Goal: Book appointment/travel/reservation

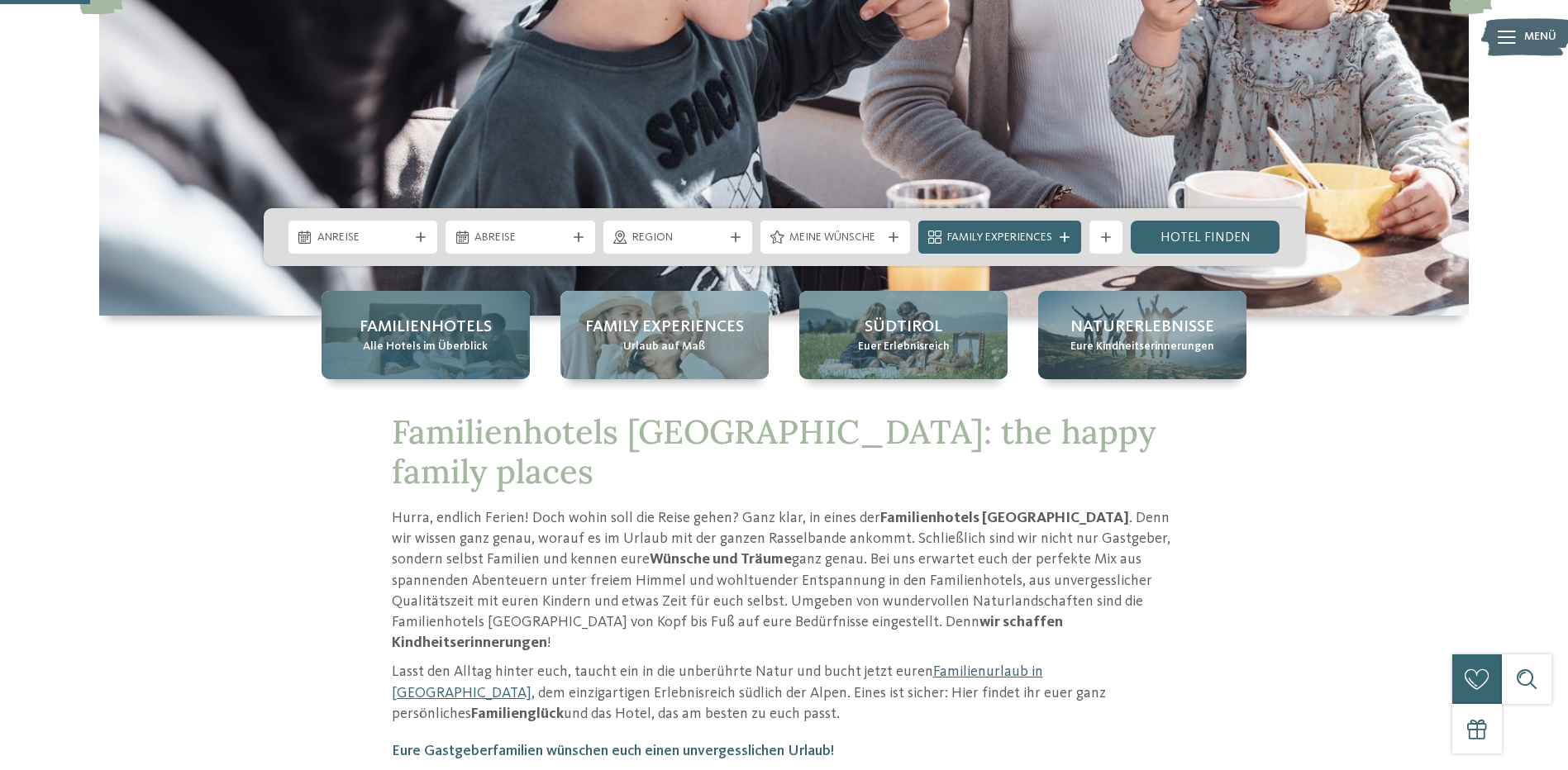
click at [409, 322] on span "Familienhotels" at bounding box center [425, 327] width 132 height 23
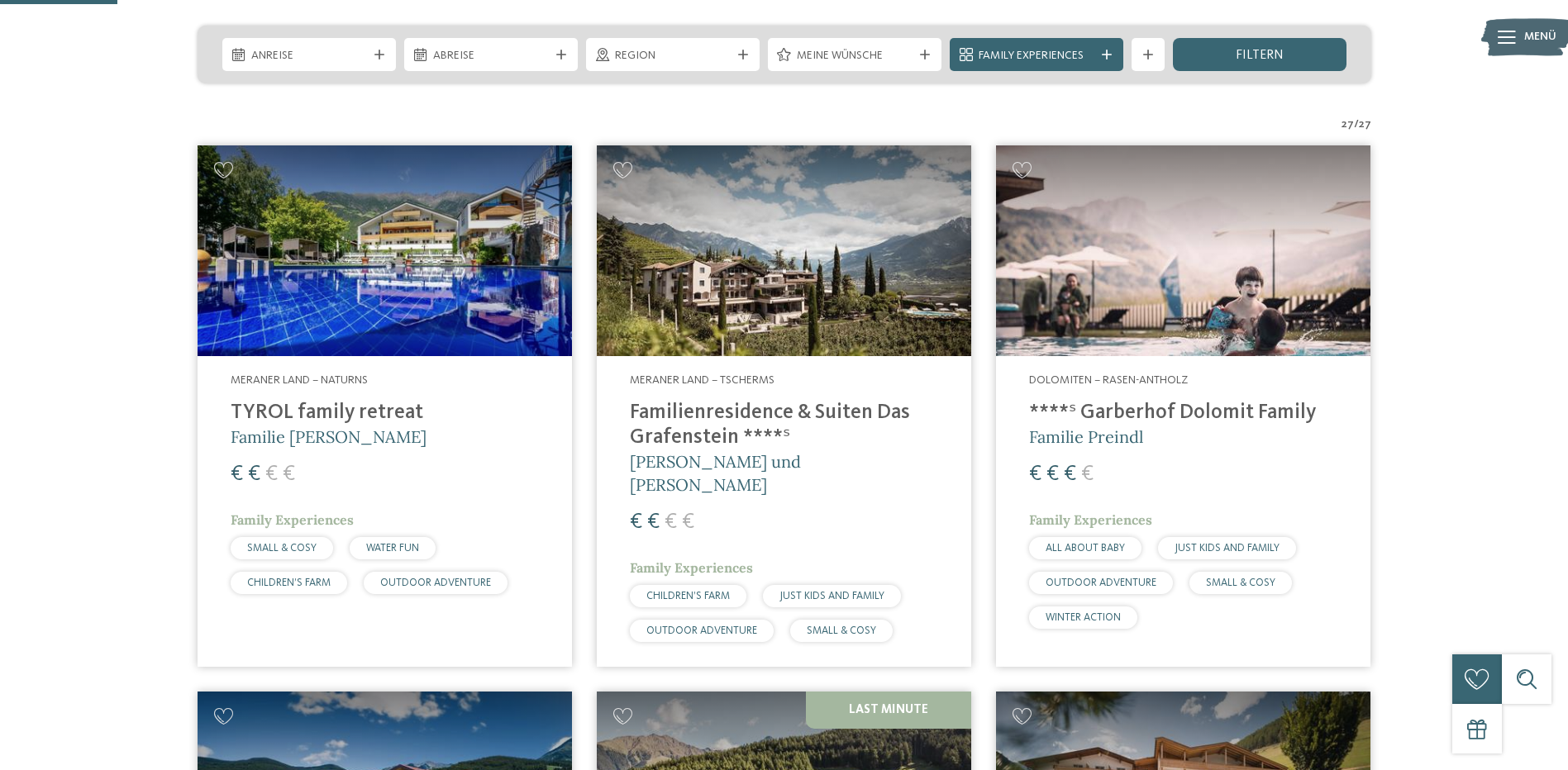
scroll to position [413, 0]
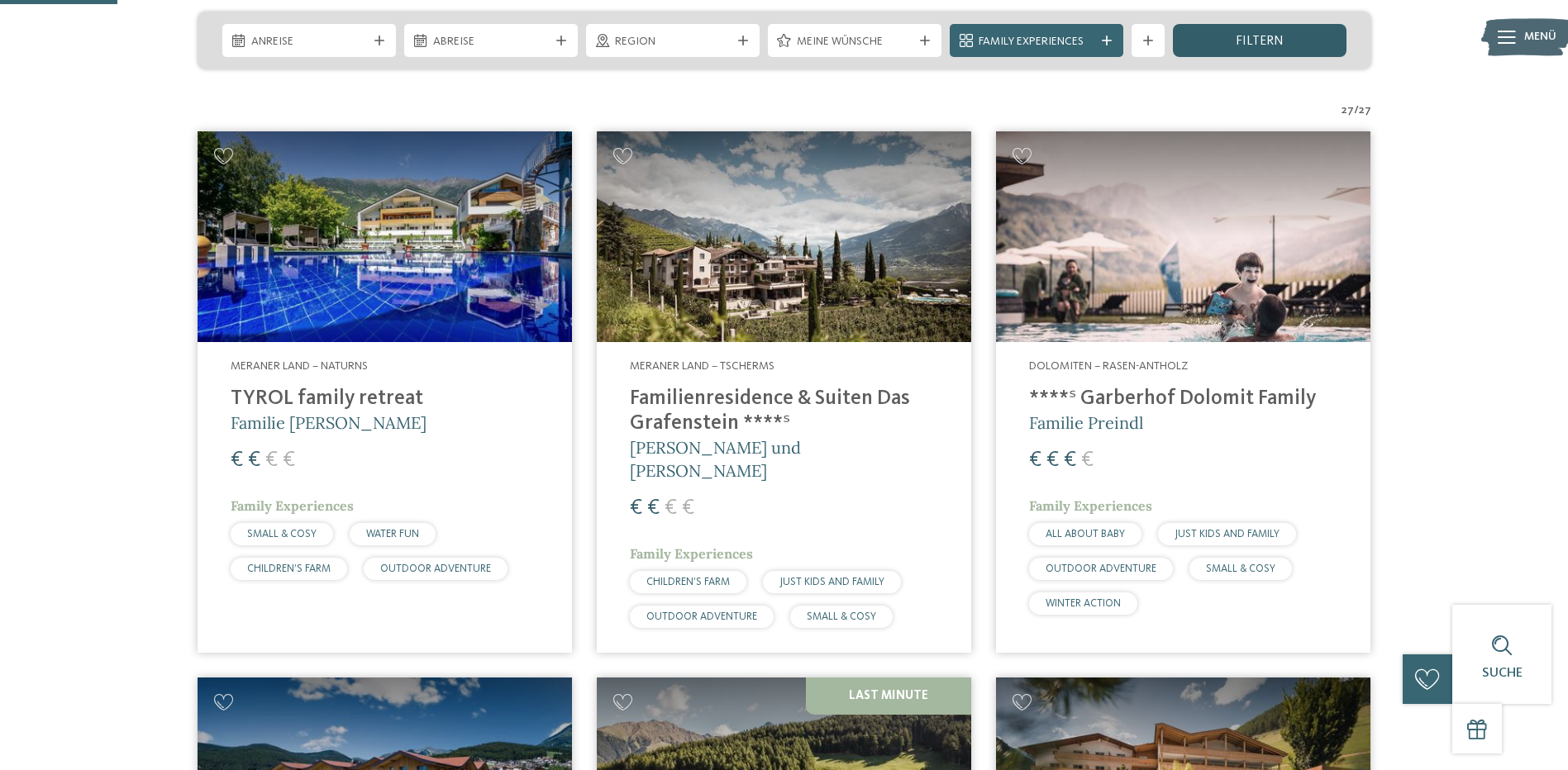
click at [1269, 38] on span "filtern" at bounding box center [1260, 41] width 48 height 13
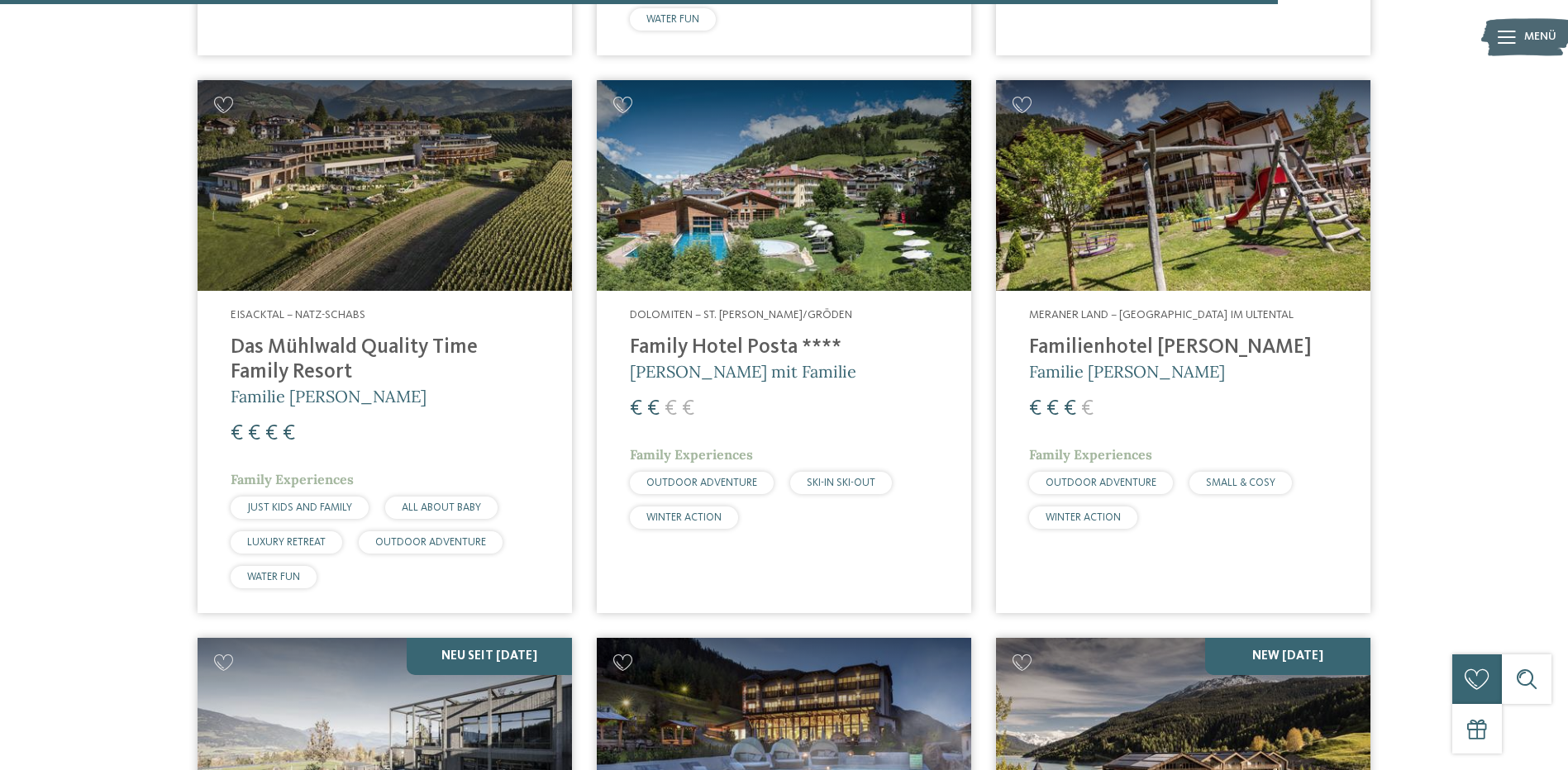
scroll to position [4241, 0]
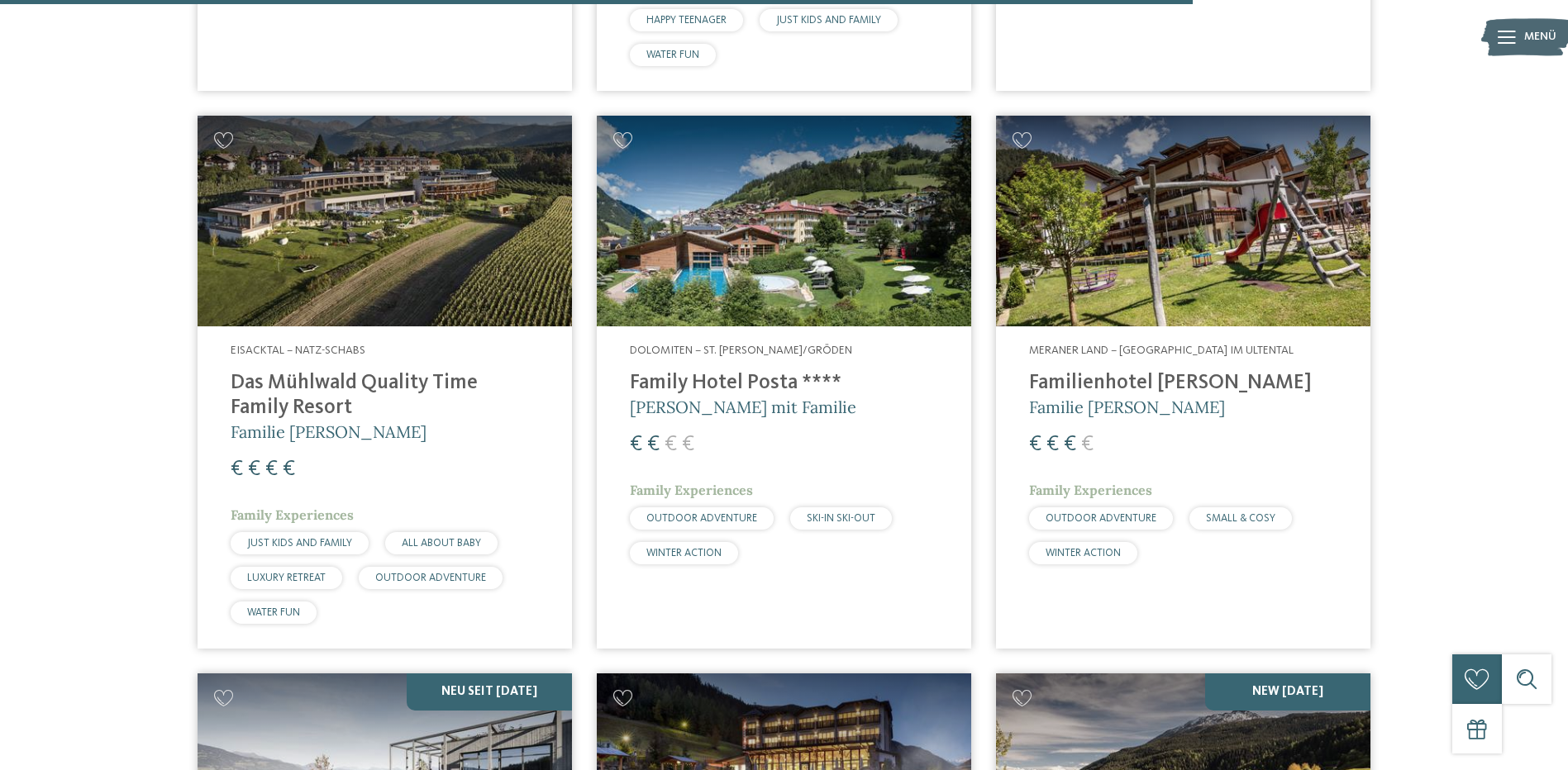
click at [667, 203] on img at bounding box center [784, 220] width 375 height 210
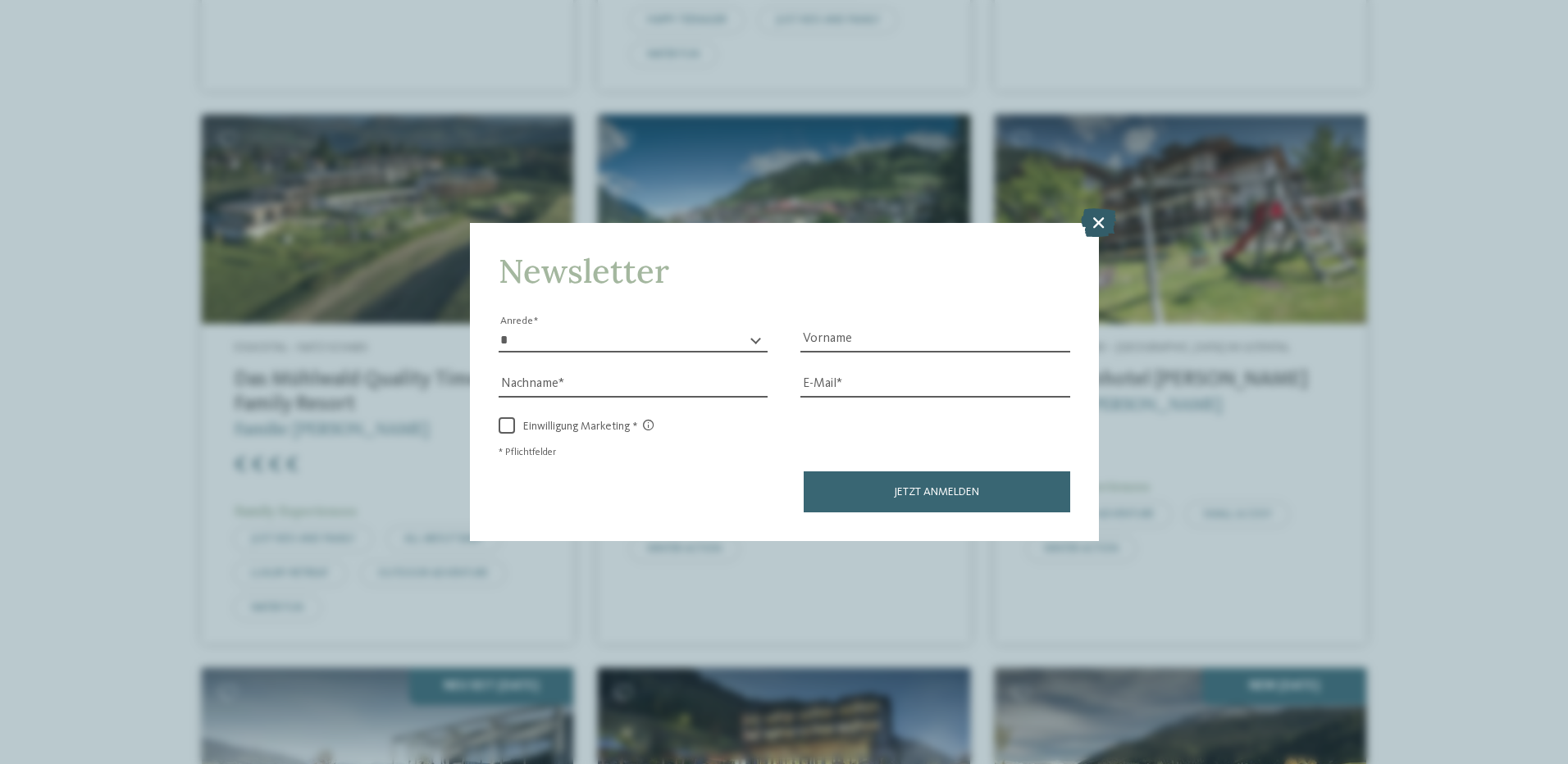
click at [1097, 224] on icon at bounding box center [1098, 221] width 36 height 29
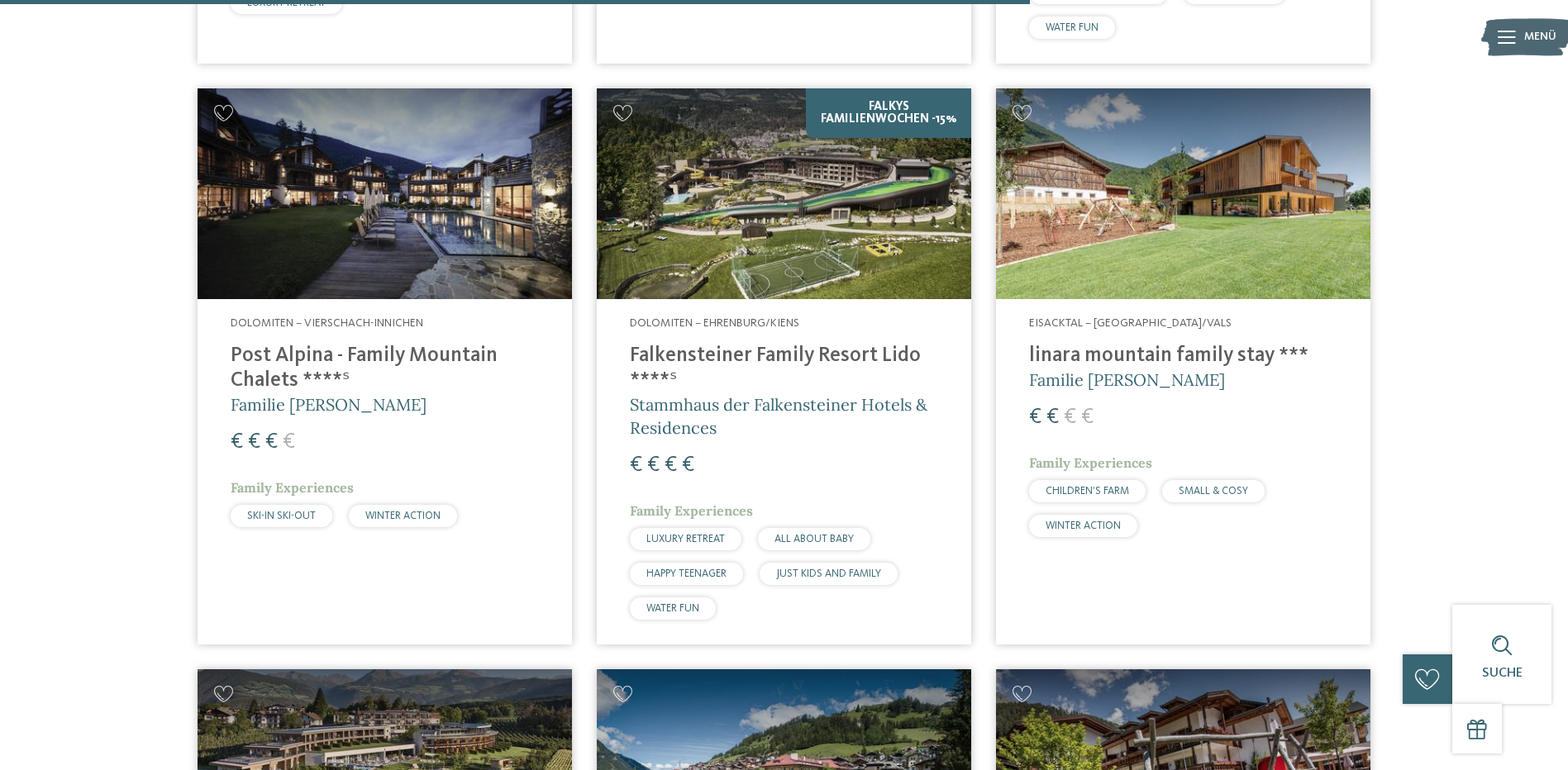
scroll to position [3663, 0]
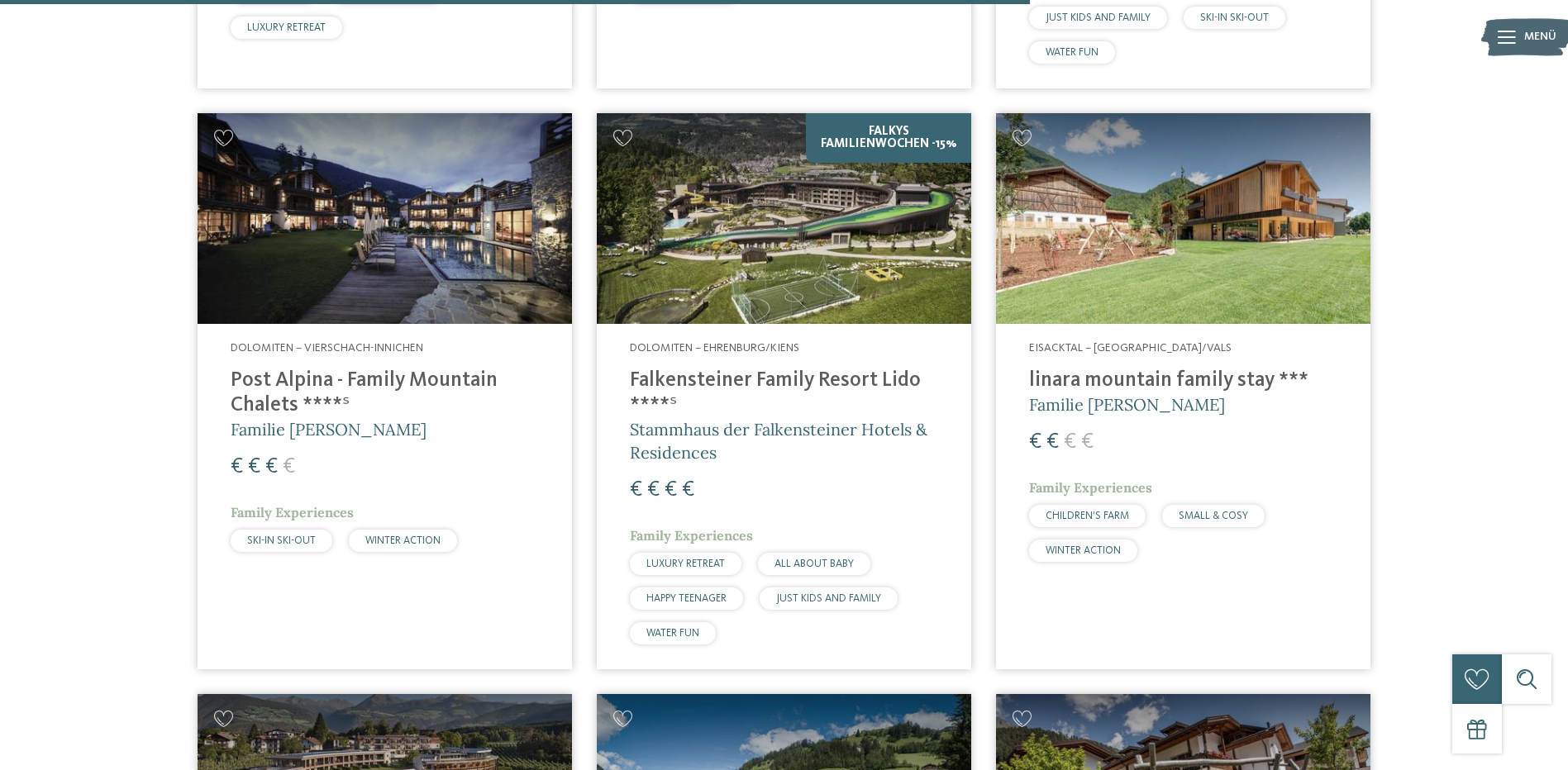
click at [352, 227] on img at bounding box center [384, 218] width 375 height 210
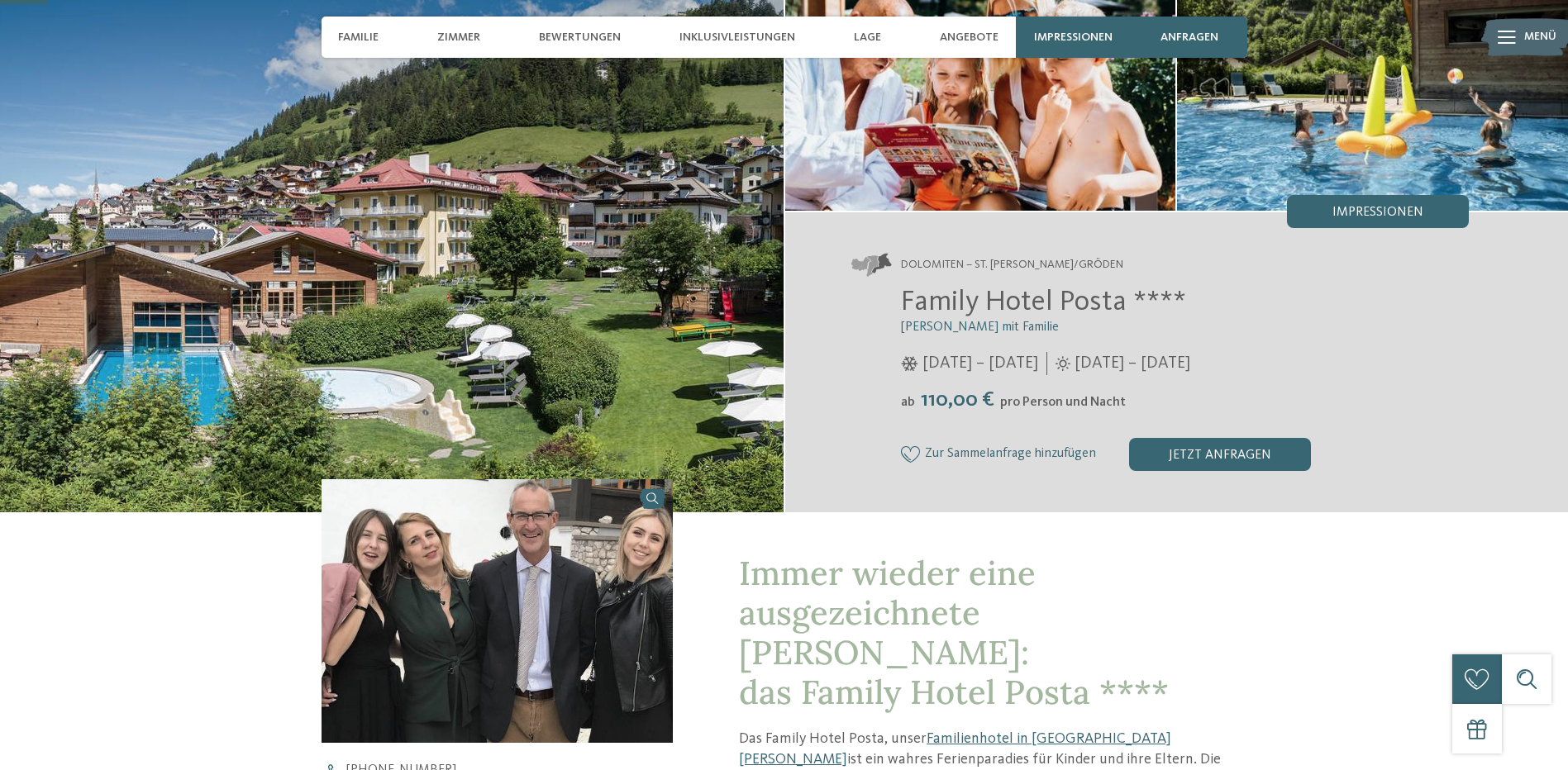
click at [515, 604] on img at bounding box center [497, 611] width 352 height 264
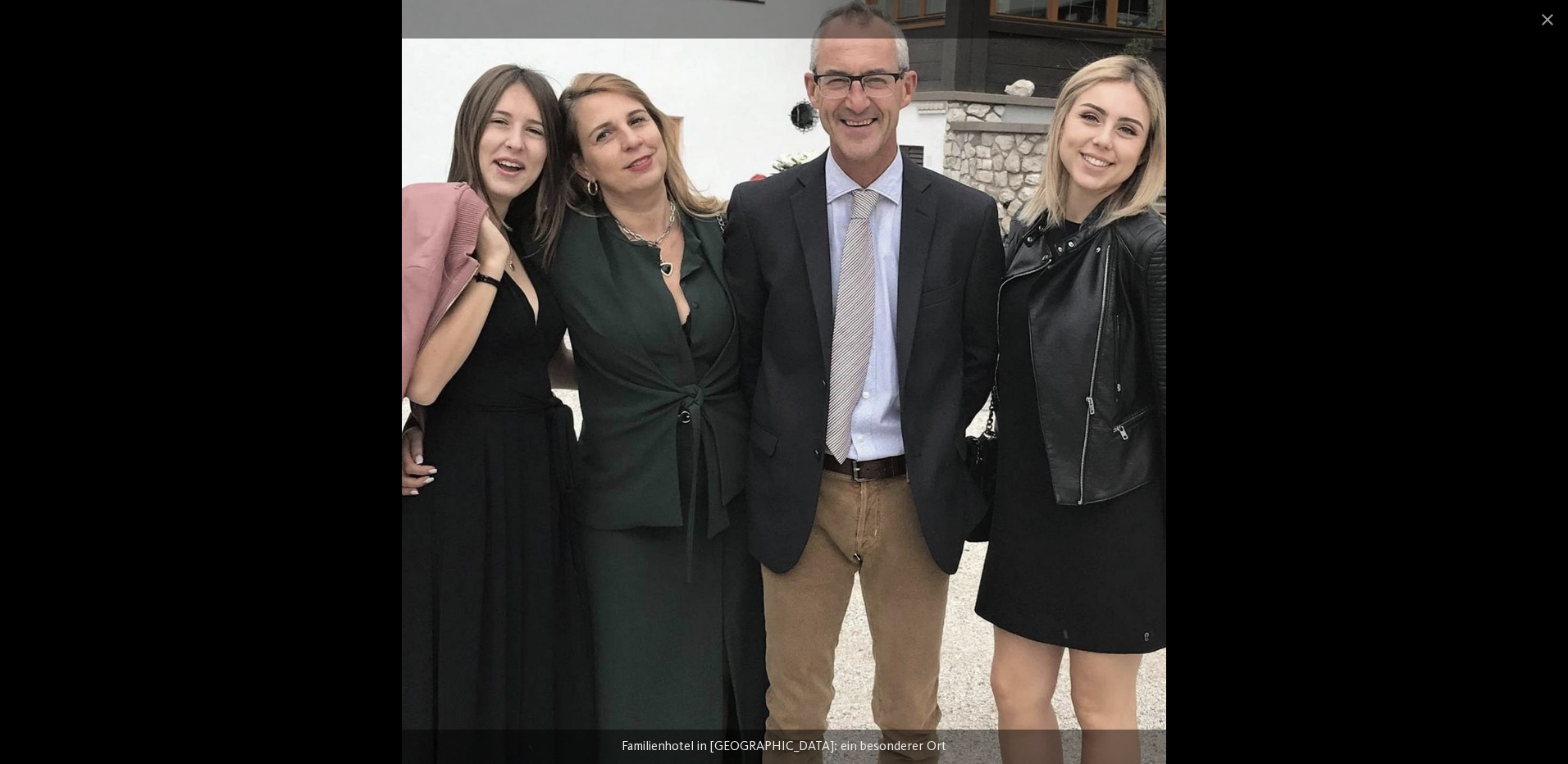
click at [701, 460] on img at bounding box center [784, 382] width 764 height 764
click at [375, 371] on div at bounding box center [784, 382] width 1568 height 764
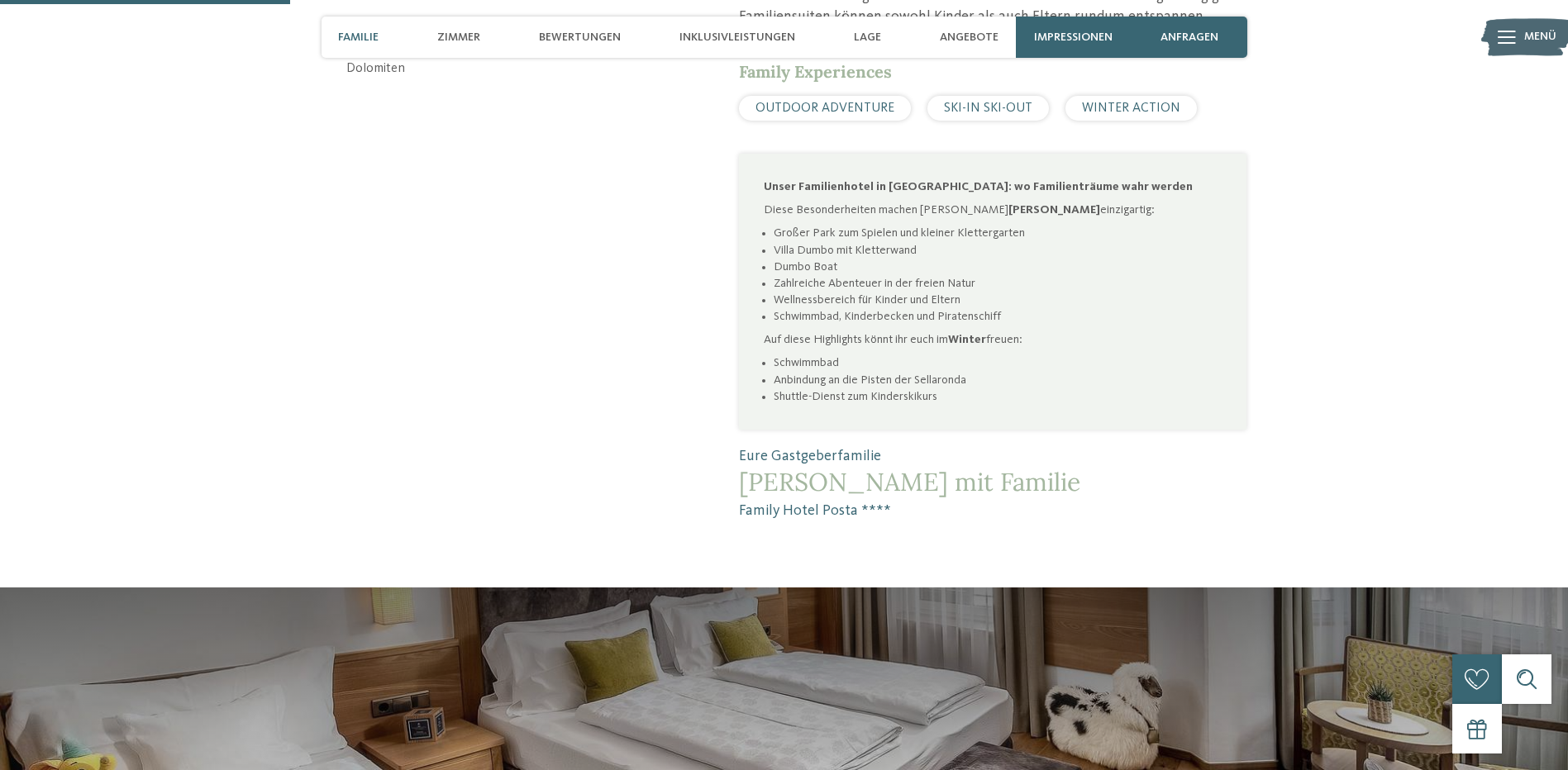
scroll to position [1157, 0]
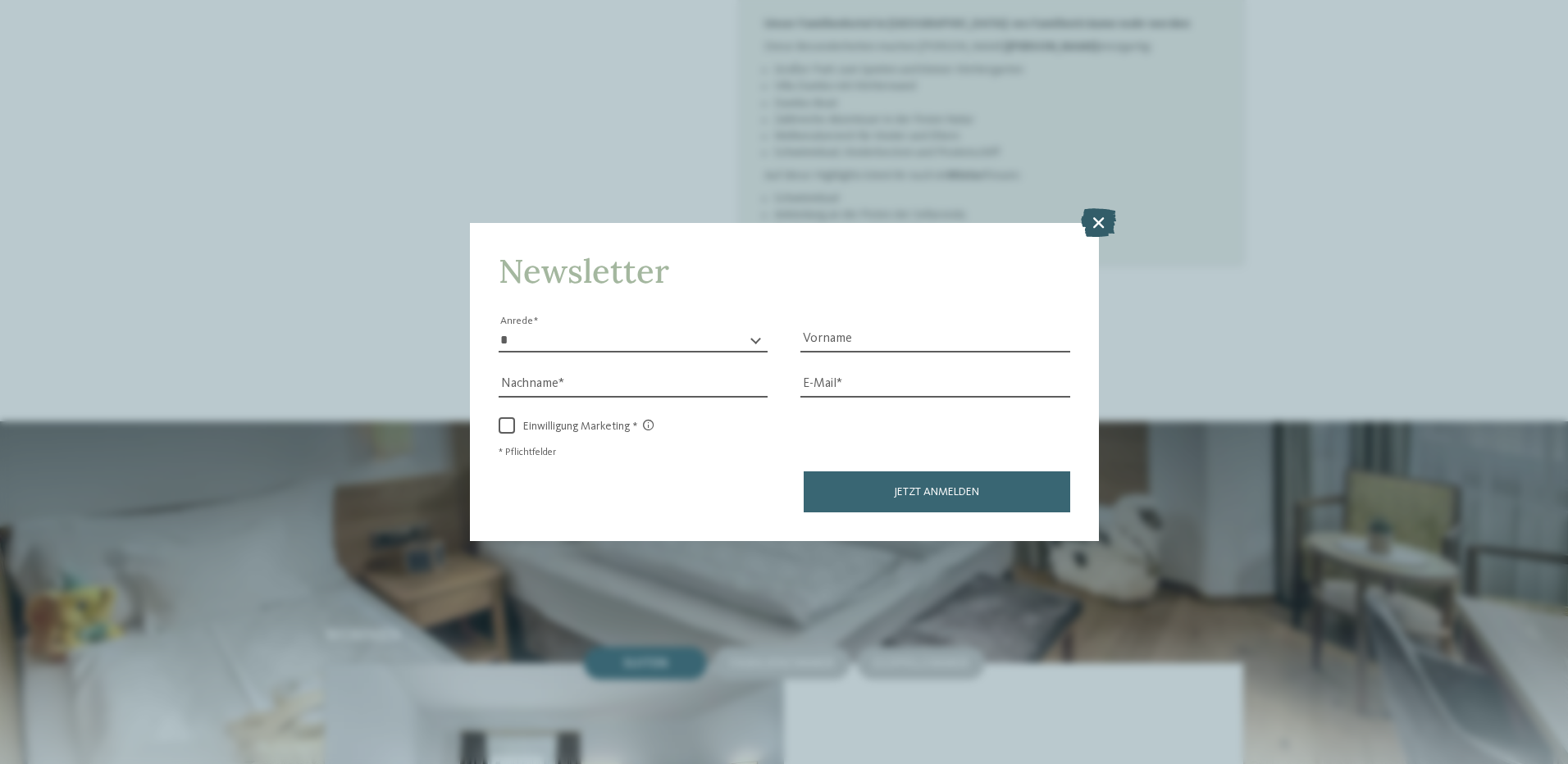
click at [1103, 221] on icon at bounding box center [1098, 221] width 36 height 29
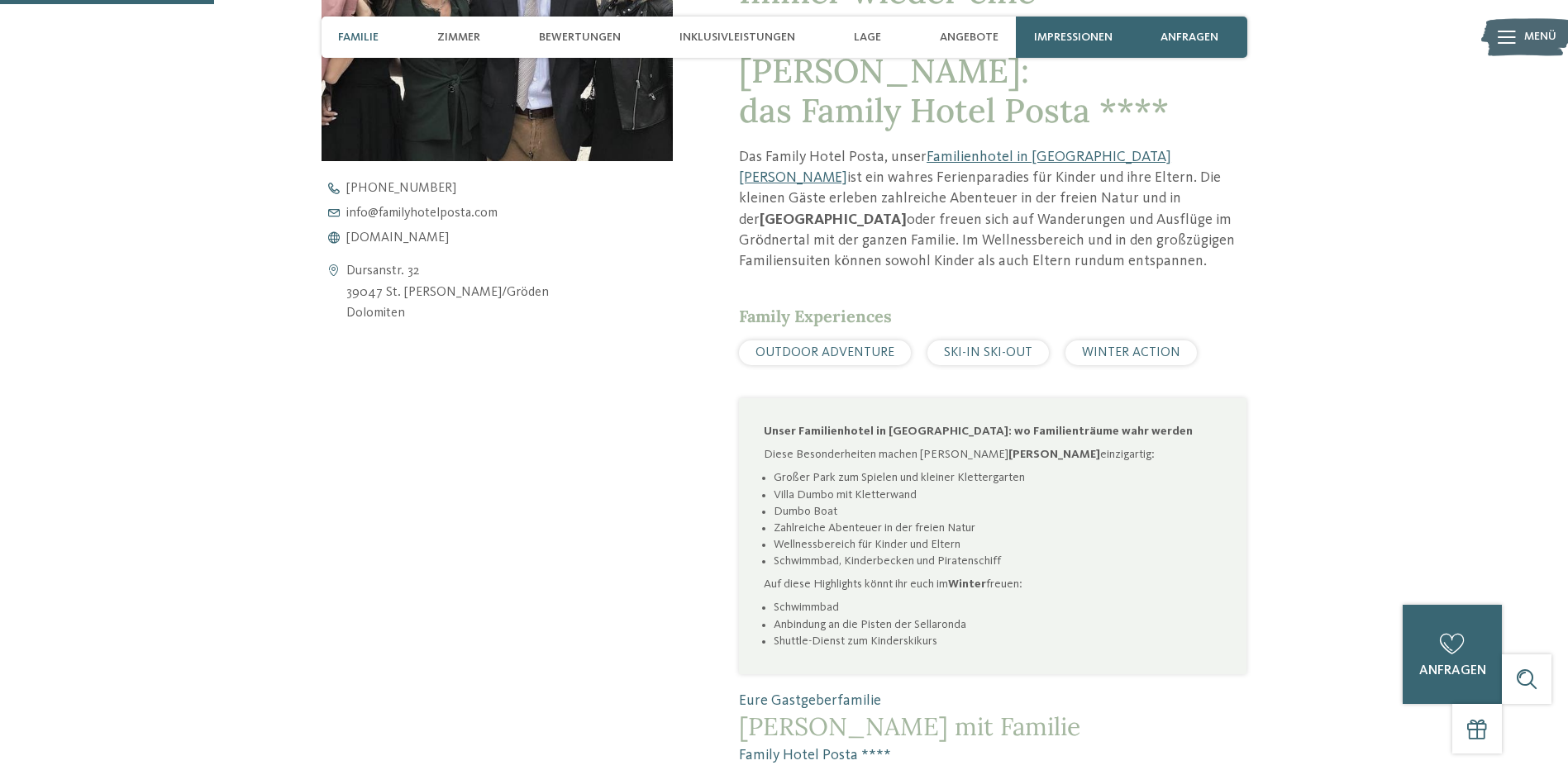
scroll to position [744, 0]
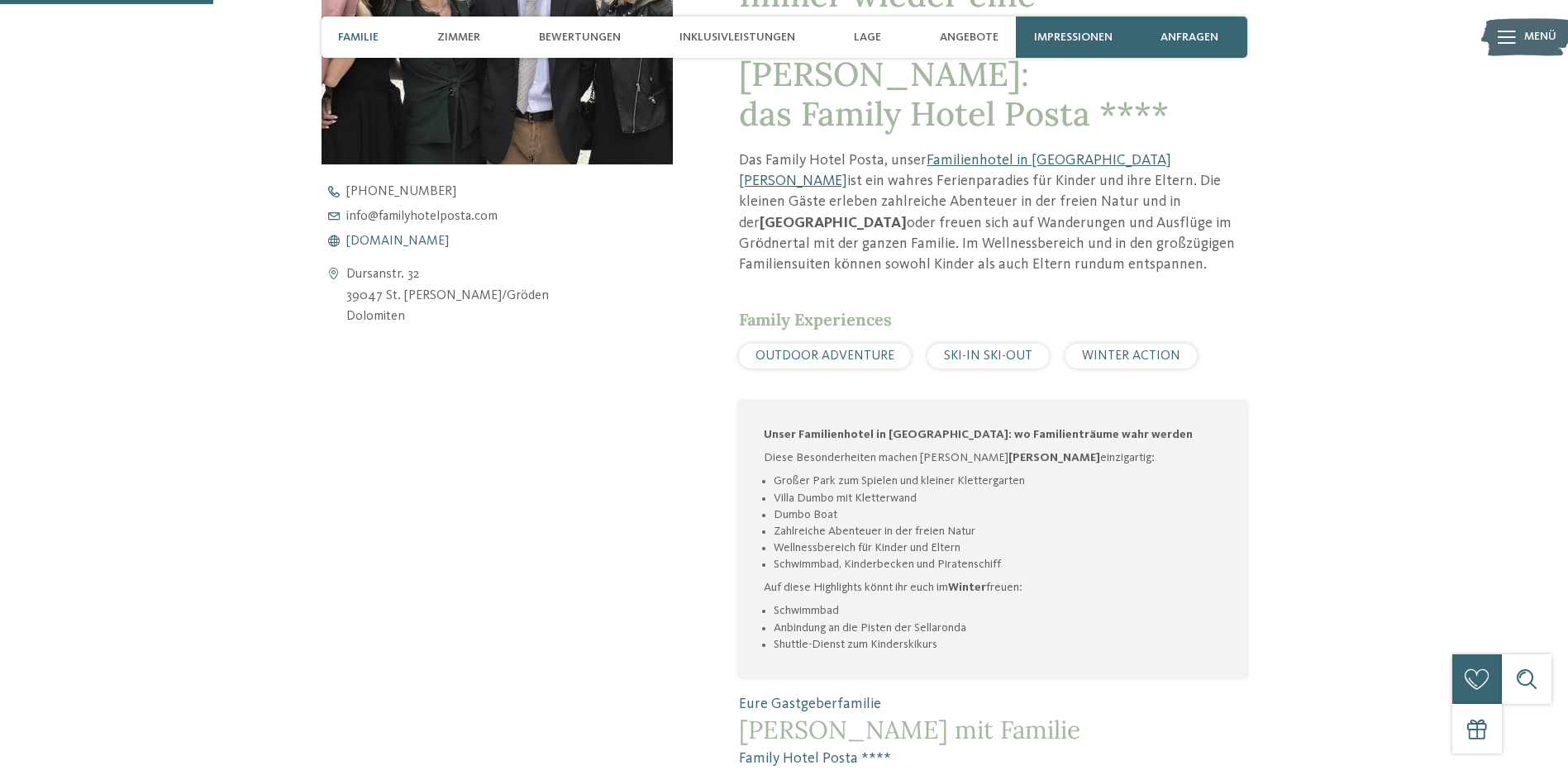
click at [408, 242] on span "www.familyhotelposta.com" at bounding box center [397, 241] width 102 height 13
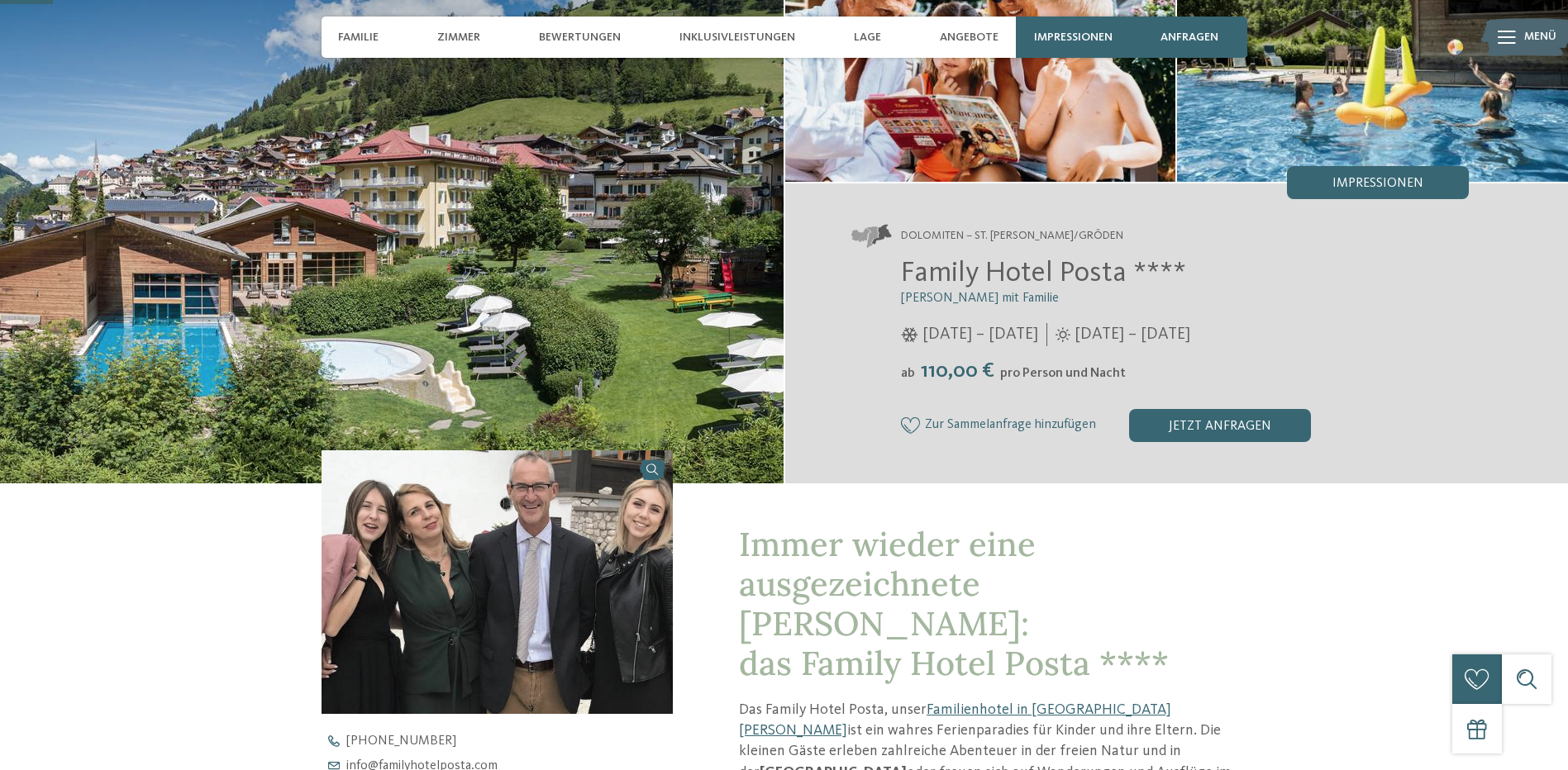
scroll to position [165, 0]
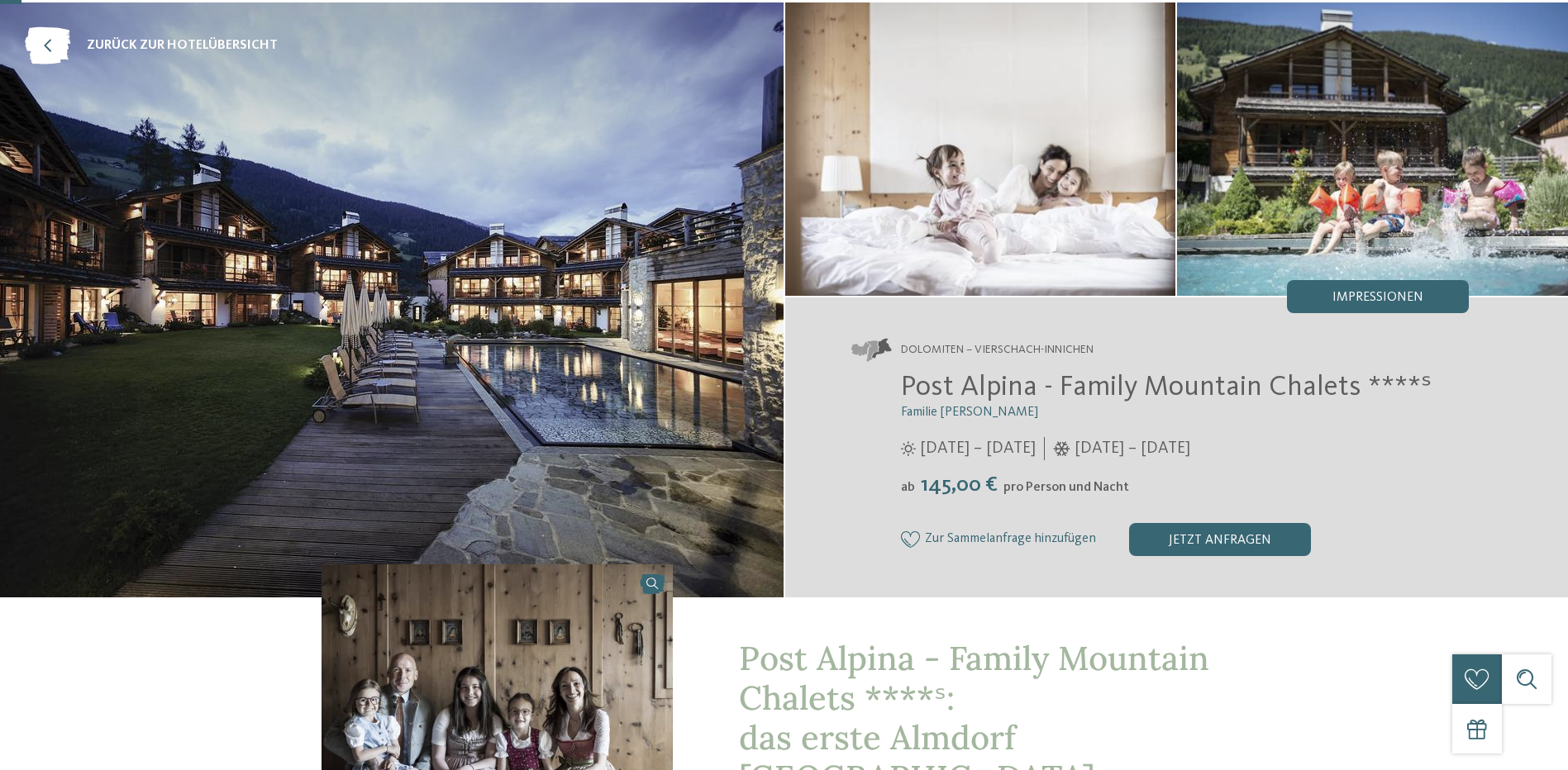
scroll to position [330, 0]
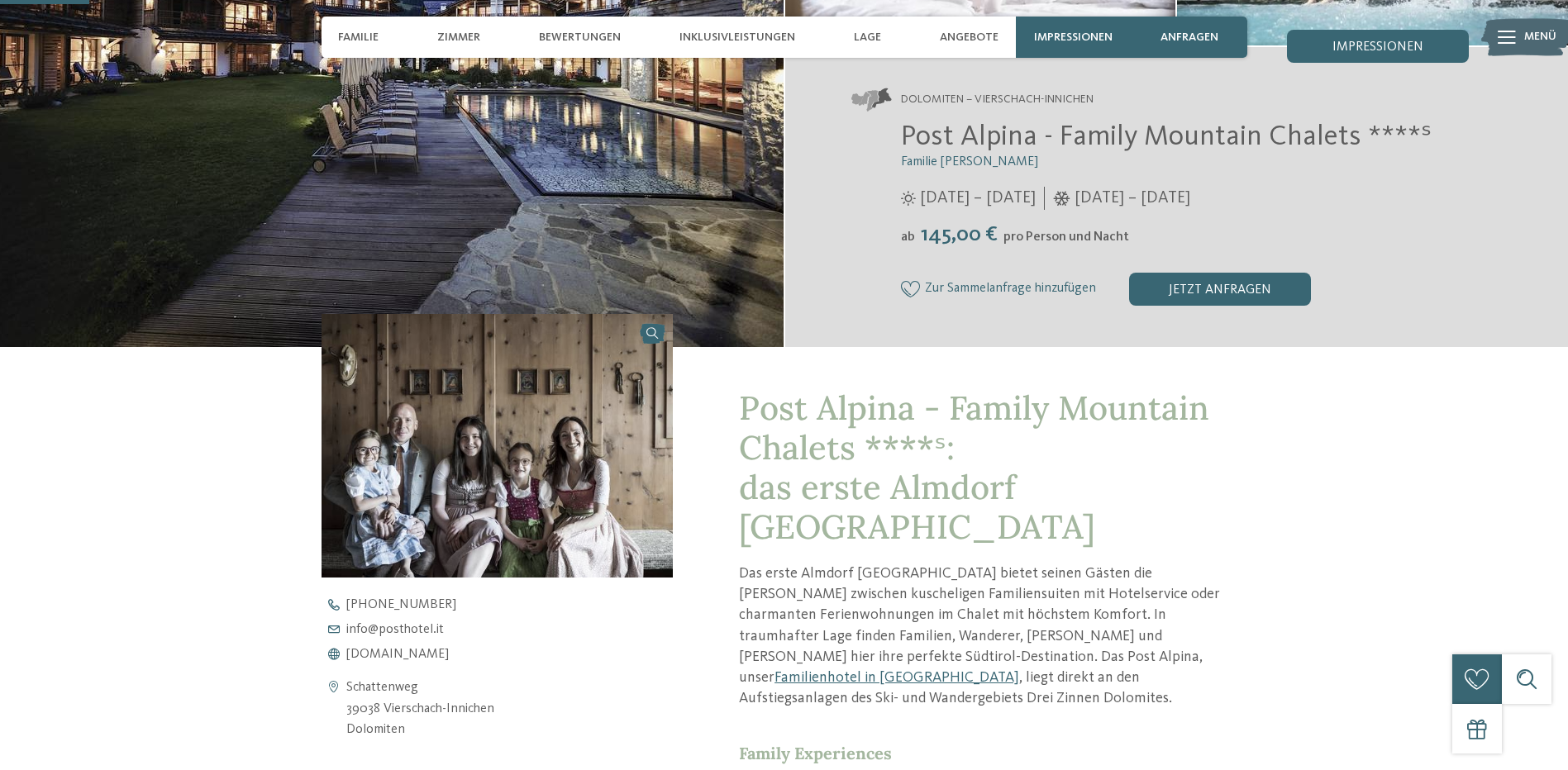
click at [525, 515] on img at bounding box center [497, 446] width 352 height 264
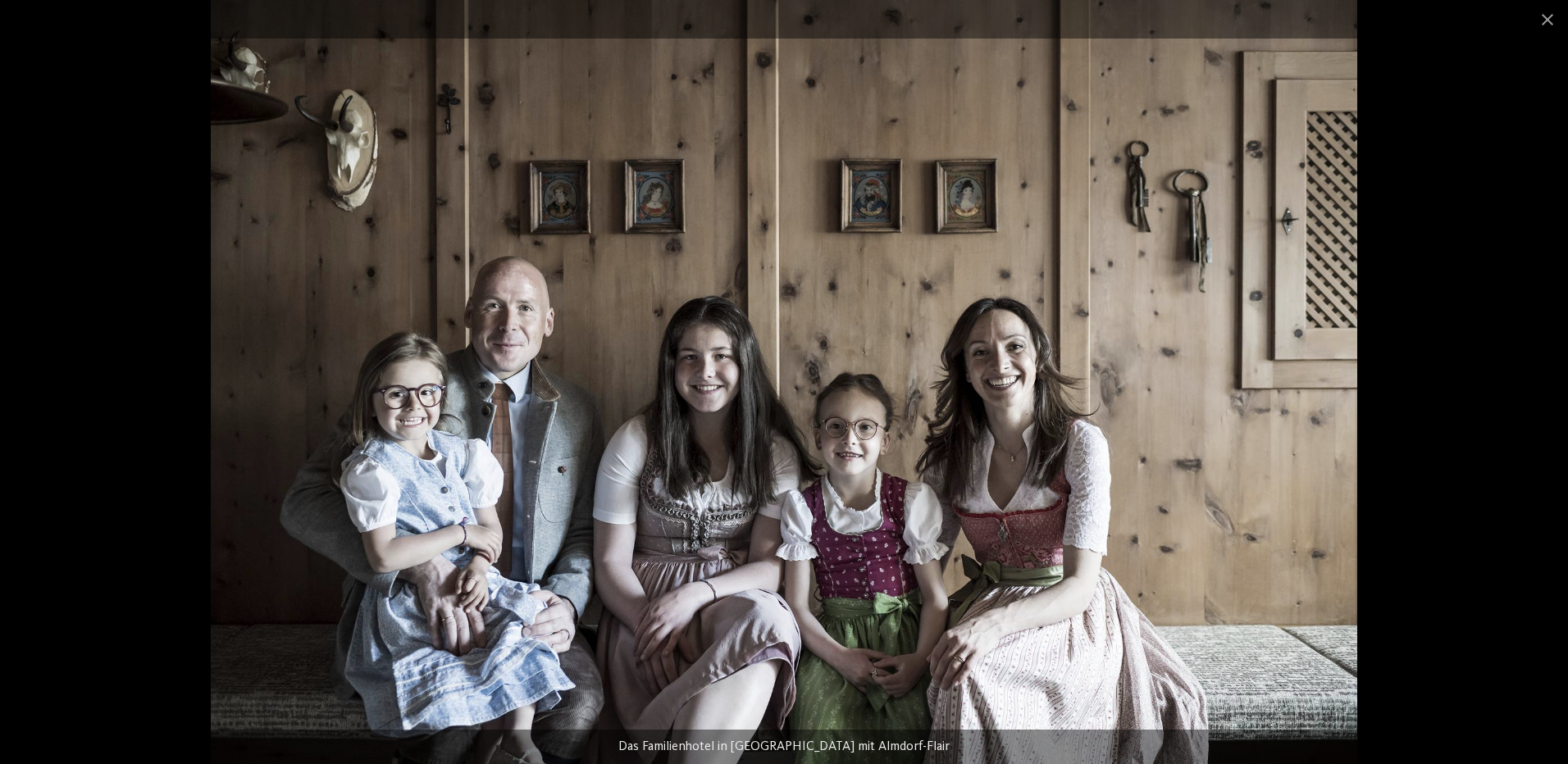
click at [355, 371] on img at bounding box center [784, 382] width 1147 height 764
click at [144, 320] on div at bounding box center [784, 382] width 1568 height 764
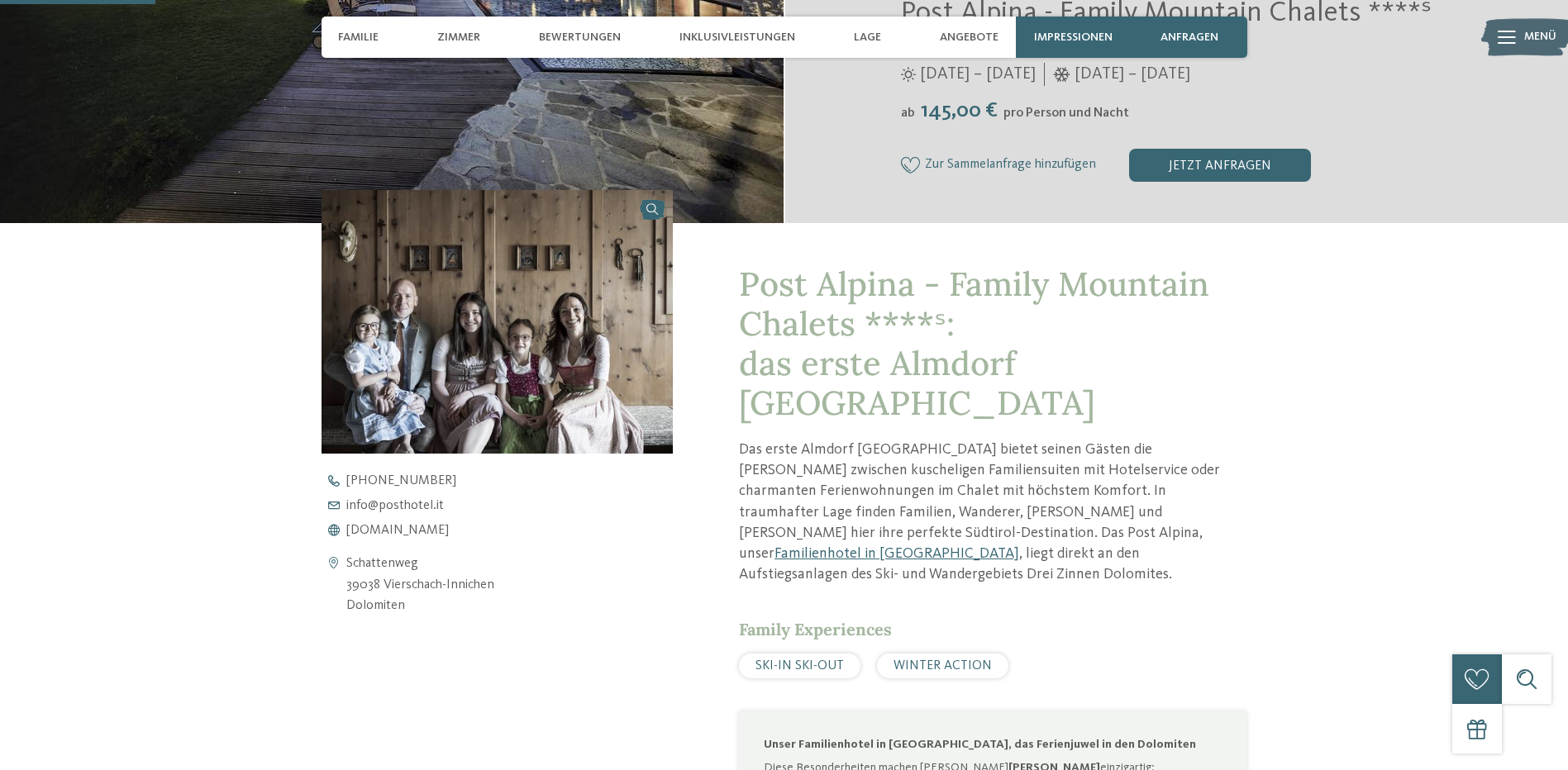
scroll to position [578, 0]
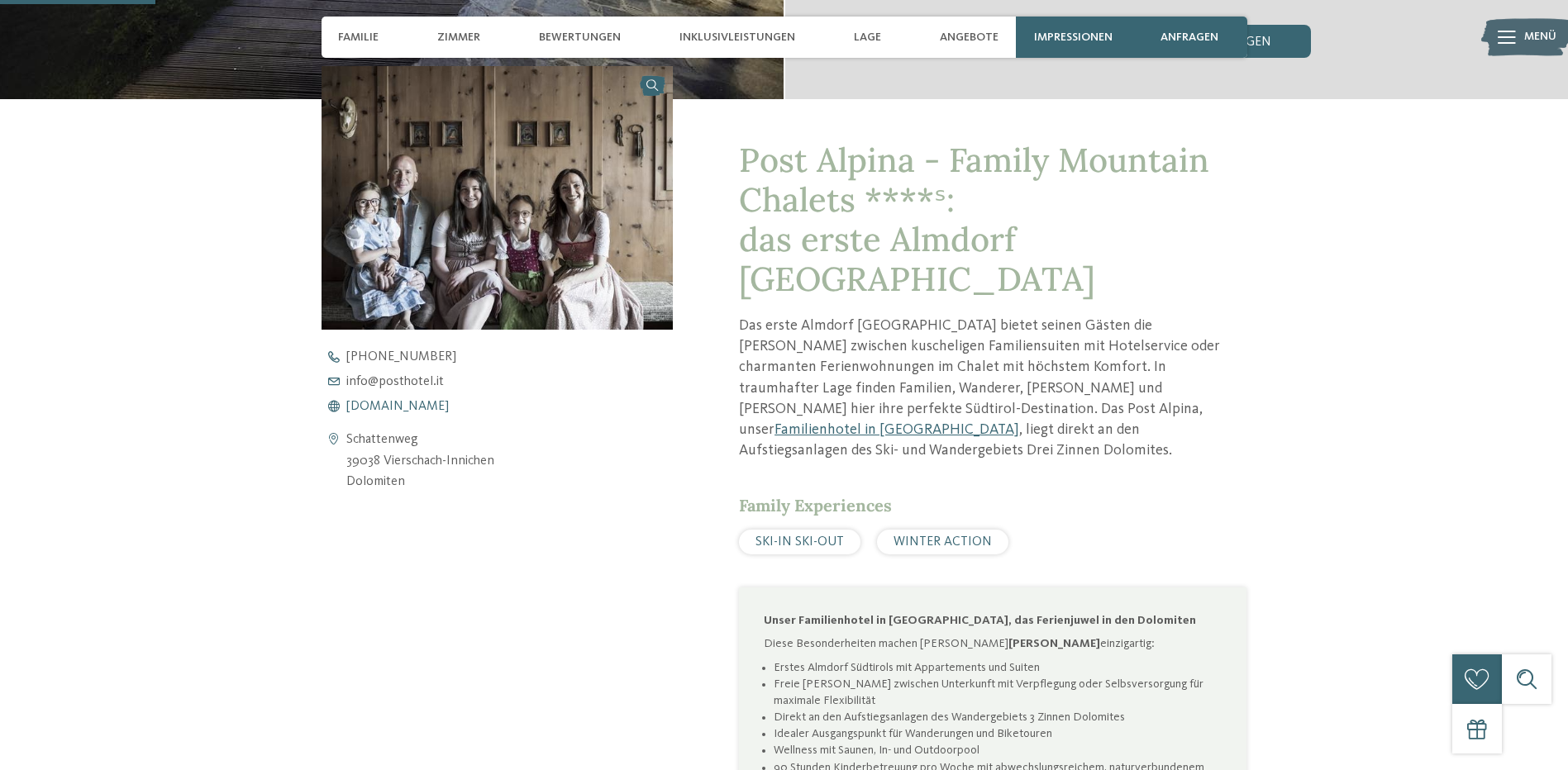
click at [372, 410] on span "www.postalpina.it" at bounding box center [397, 406] width 102 height 13
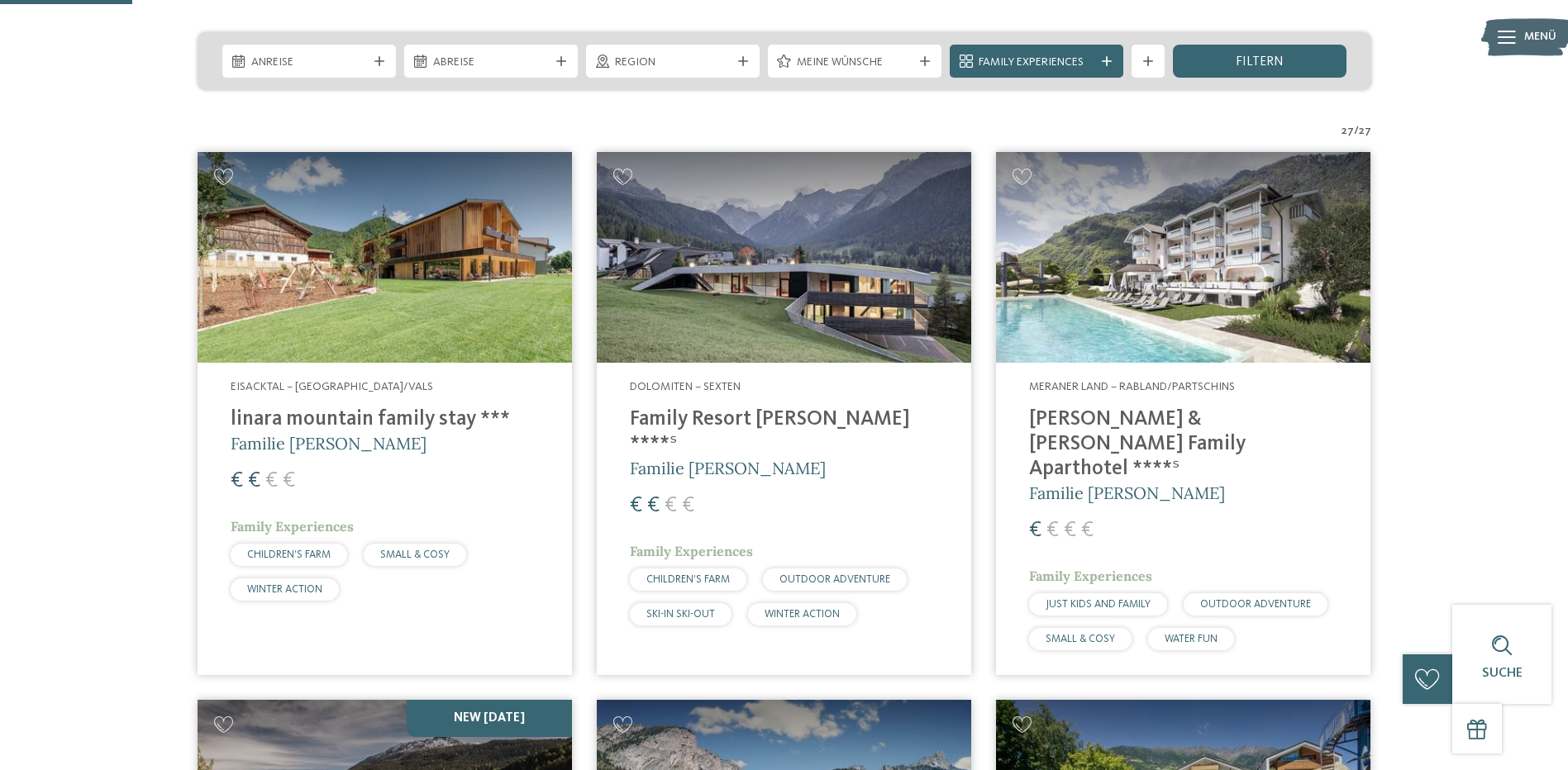
scroll to position [165, 0]
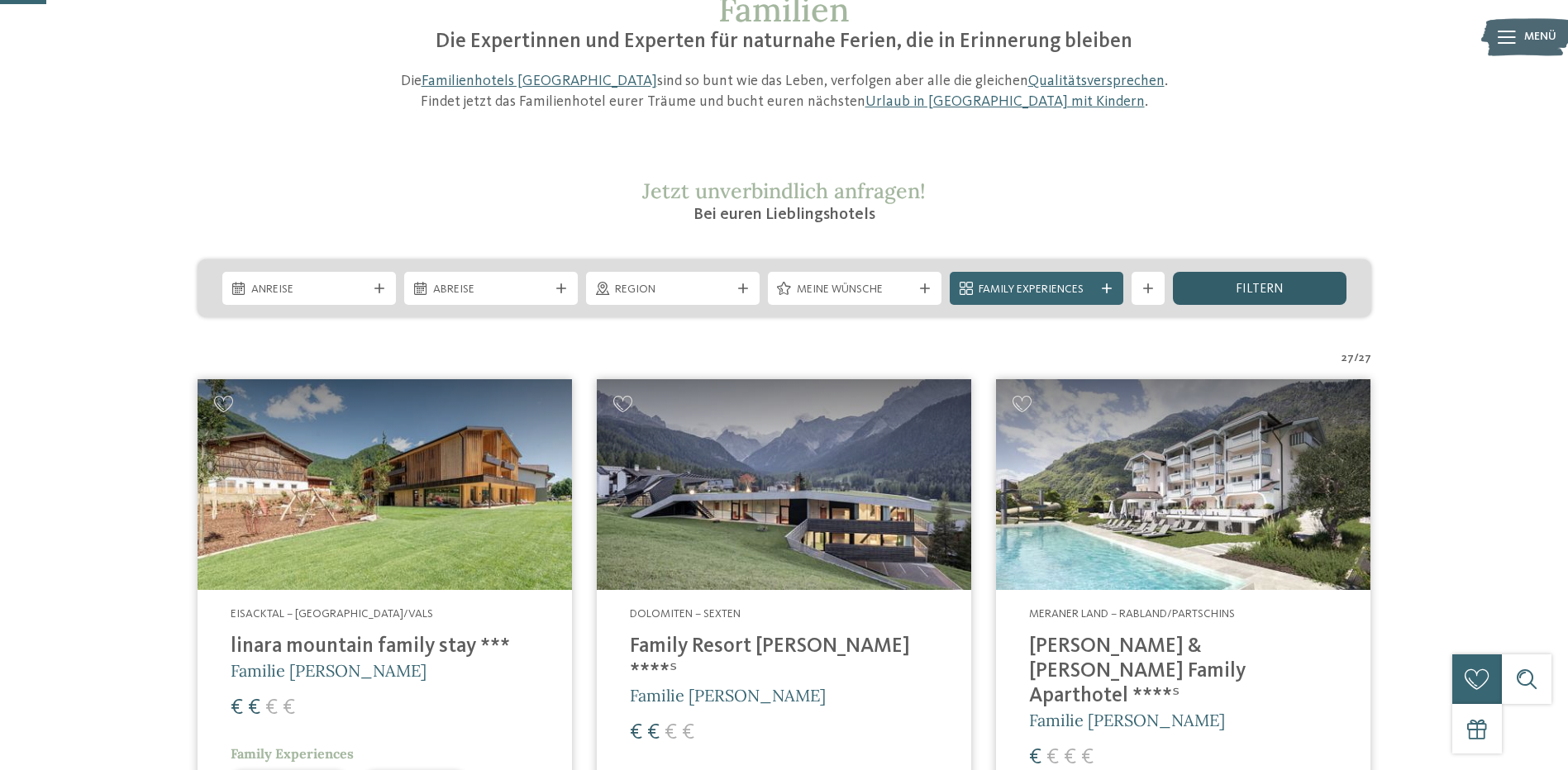
click at [1206, 285] on div "filtern" at bounding box center [1260, 288] width 174 height 33
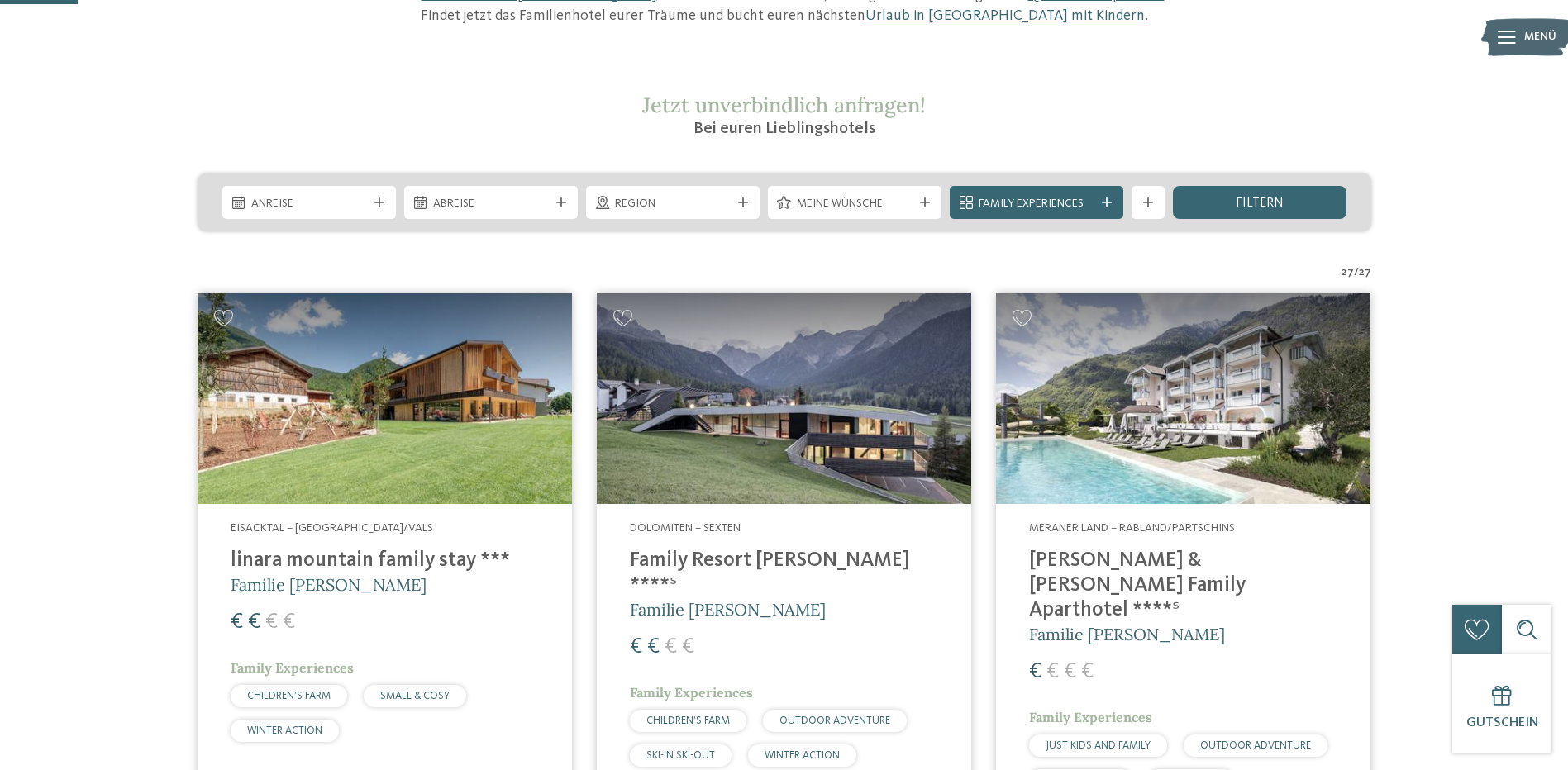
scroll to position [276, 0]
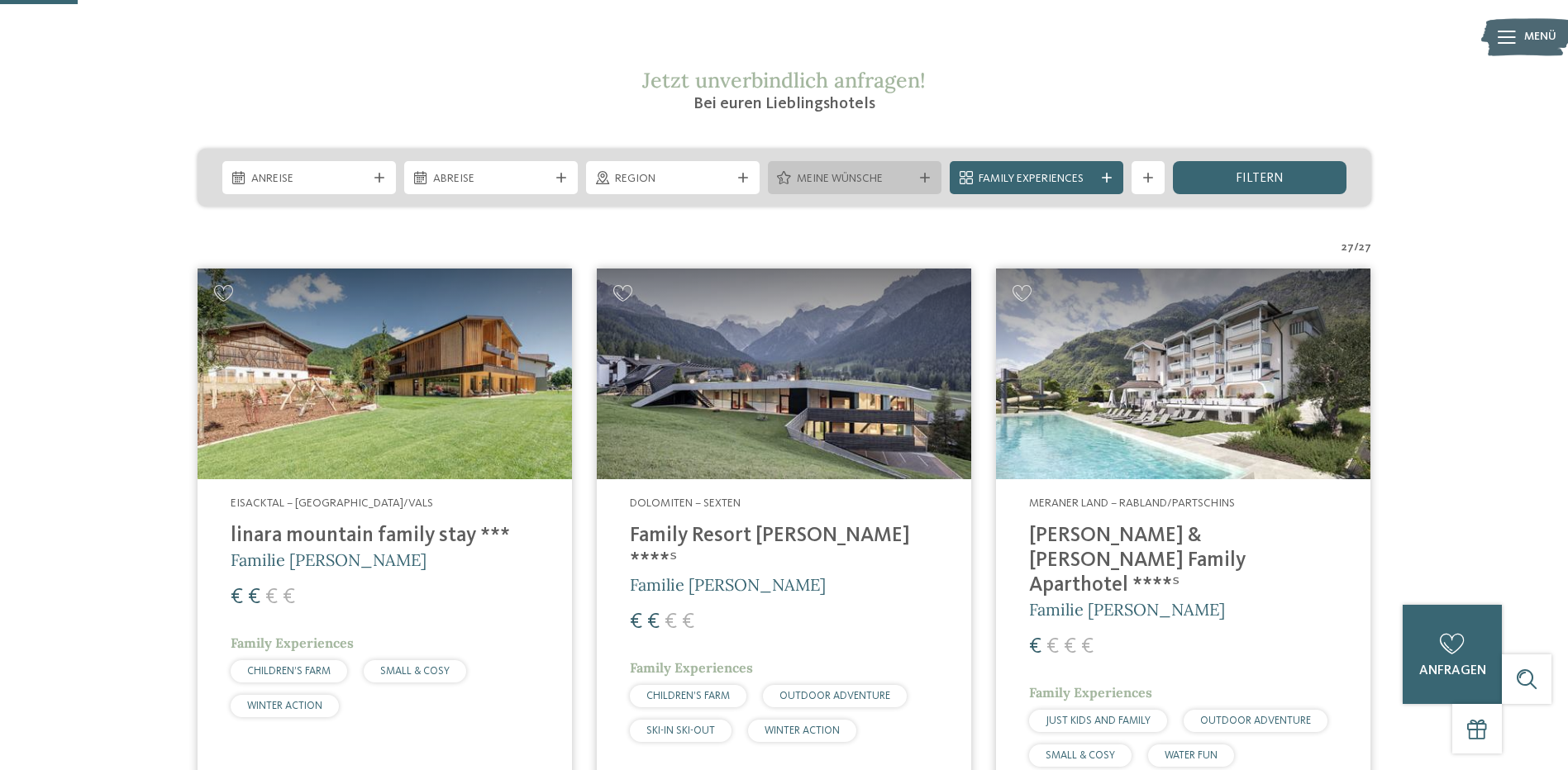
click at [815, 169] on div "Meine Wünsche" at bounding box center [854, 178] width 124 height 18
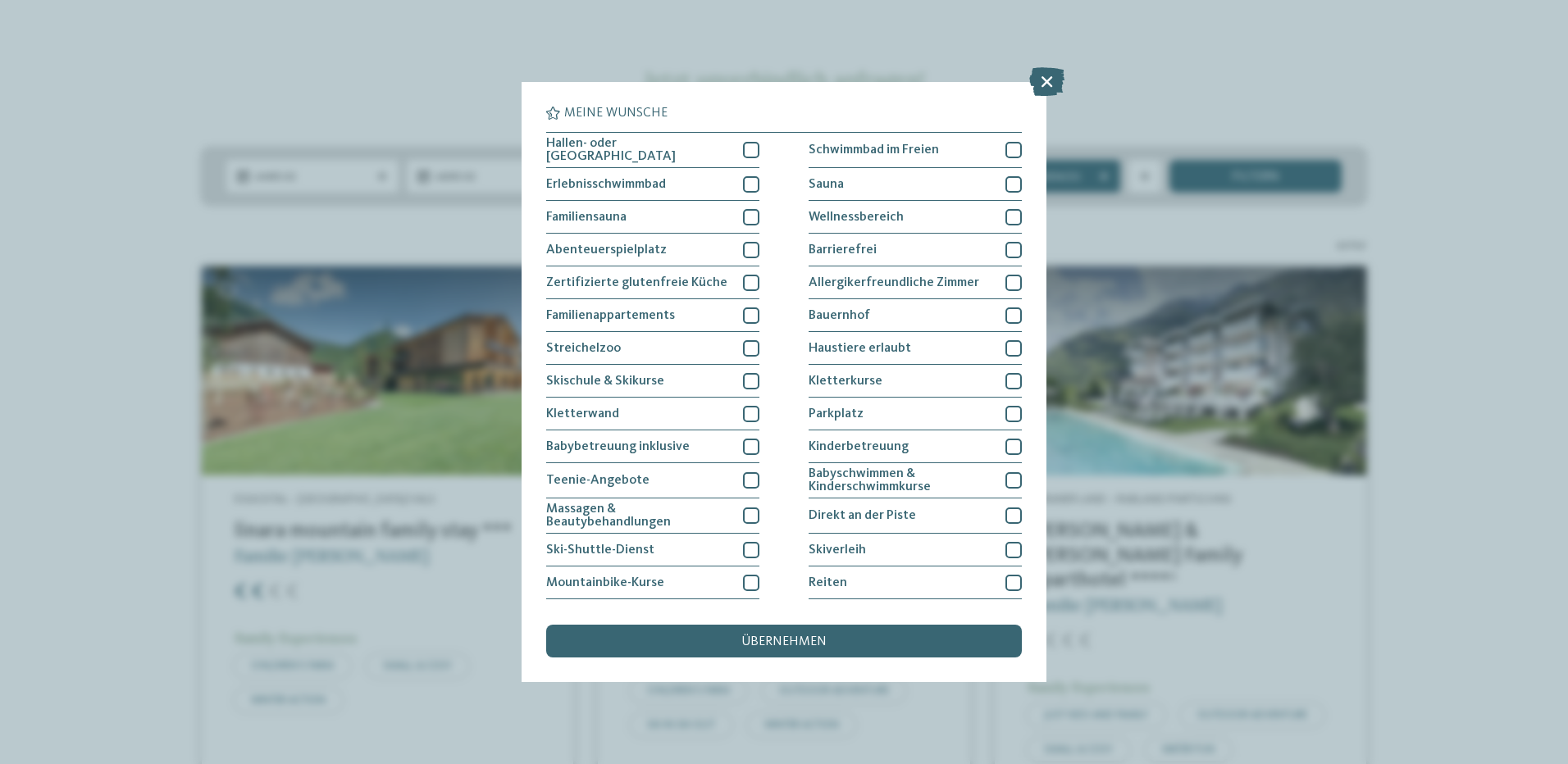
click at [1044, 71] on icon at bounding box center [1047, 81] width 36 height 29
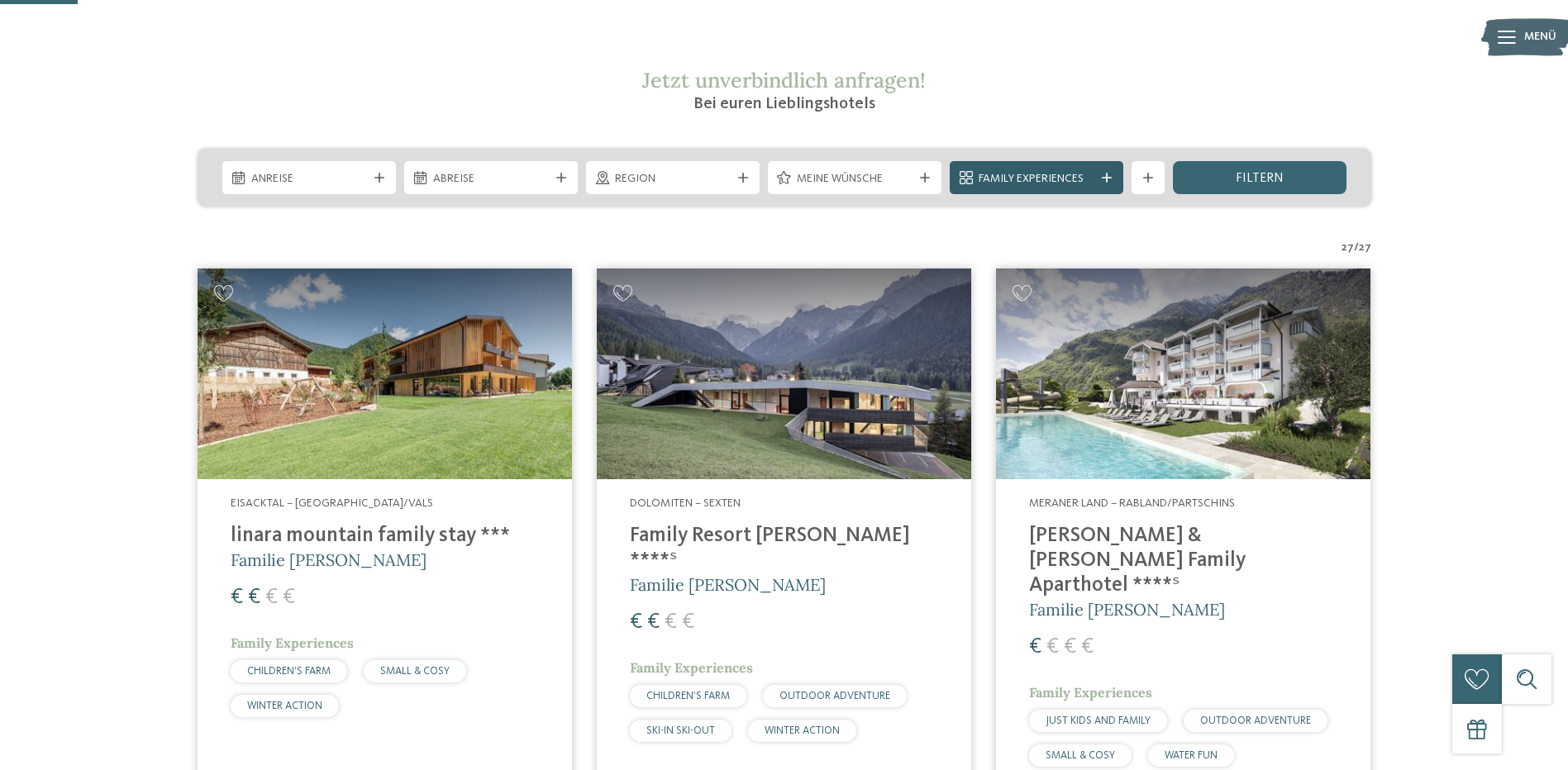
click at [996, 185] on span "Family Experiences" at bounding box center [1036, 179] width 115 height 17
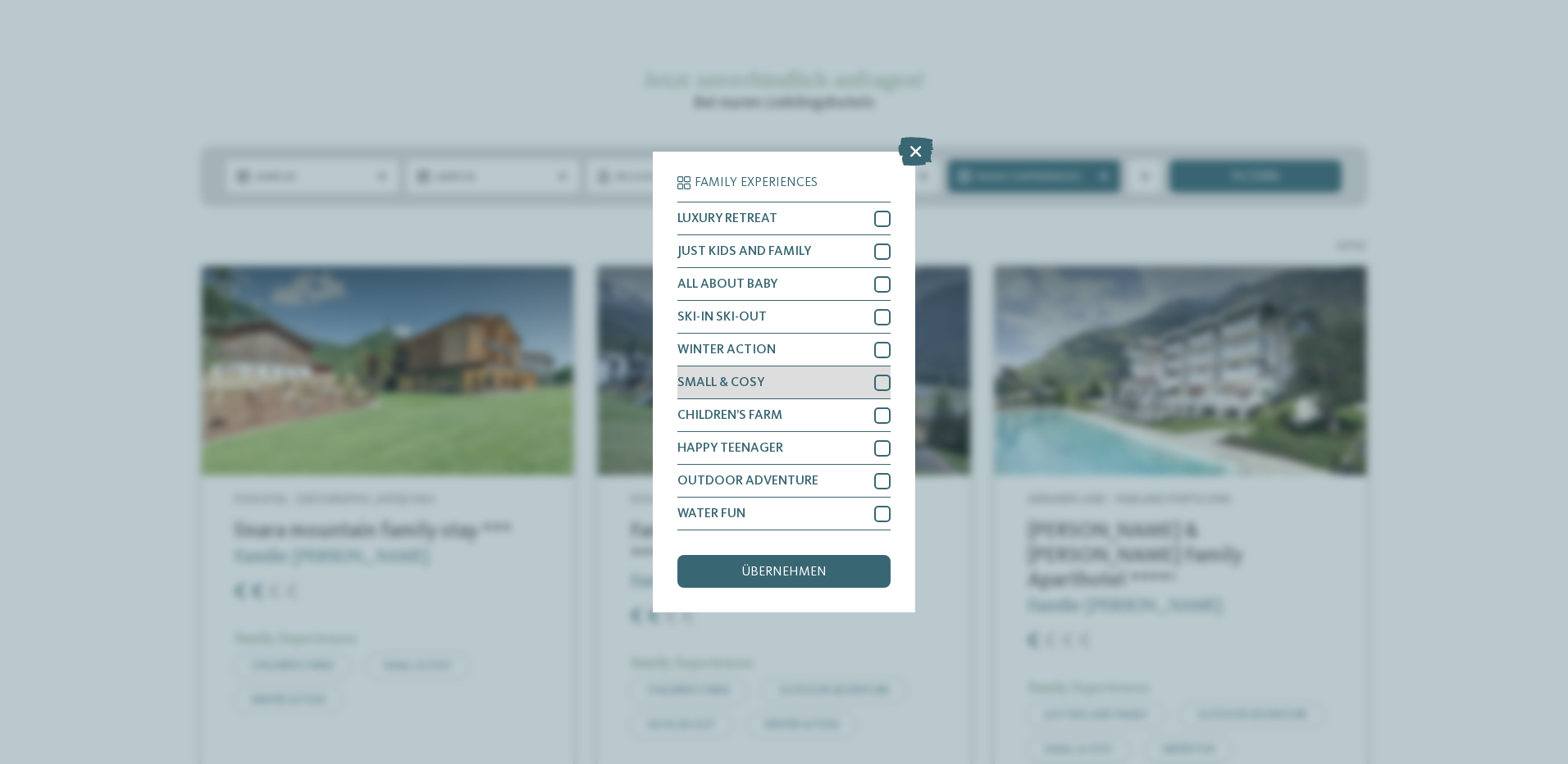
click at [884, 383] on div at bounding box center [882, 382] width 16 height 16
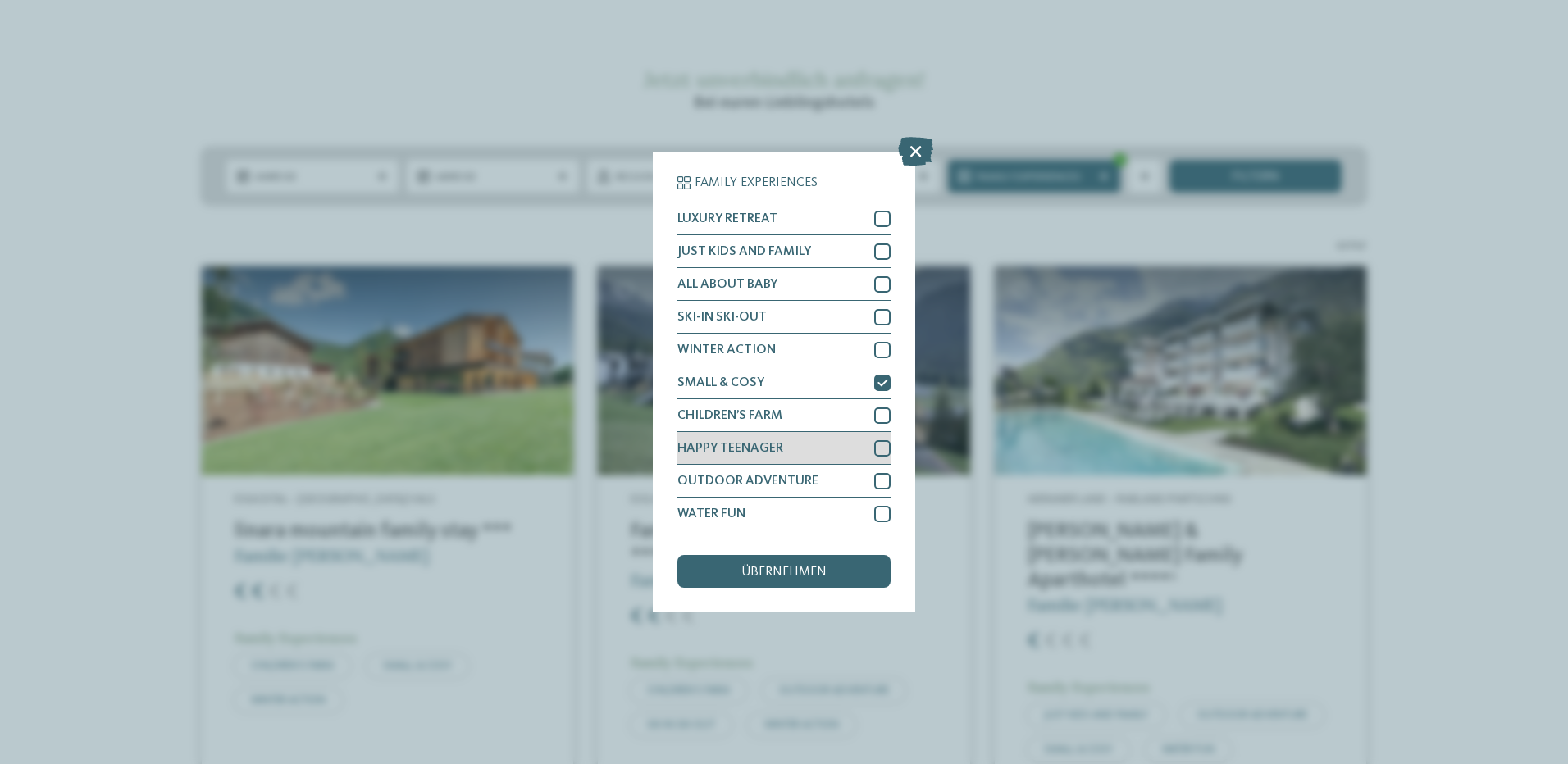
click at [880, 451] on div at bounding box center [882, 448] width 16 height 16
click at [880, 480] on div at bounding box center [882, 481] width 16 height 16
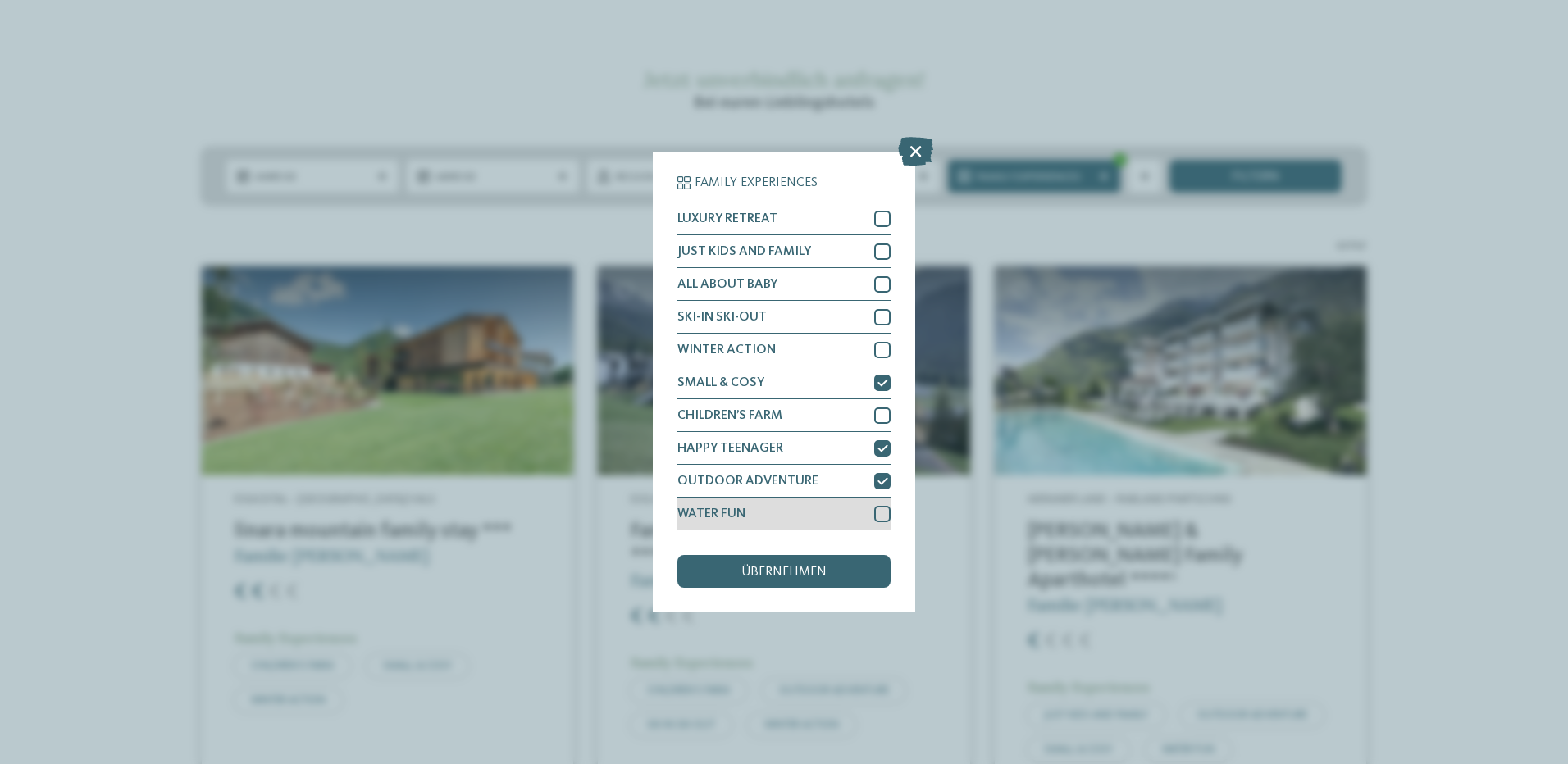
click at [877, 513] on div at bounding box center [882, 514] width 16 height 16
click at [801, 578] on span "übernehmen" at bounding box center [784, 572] width 85 height 13
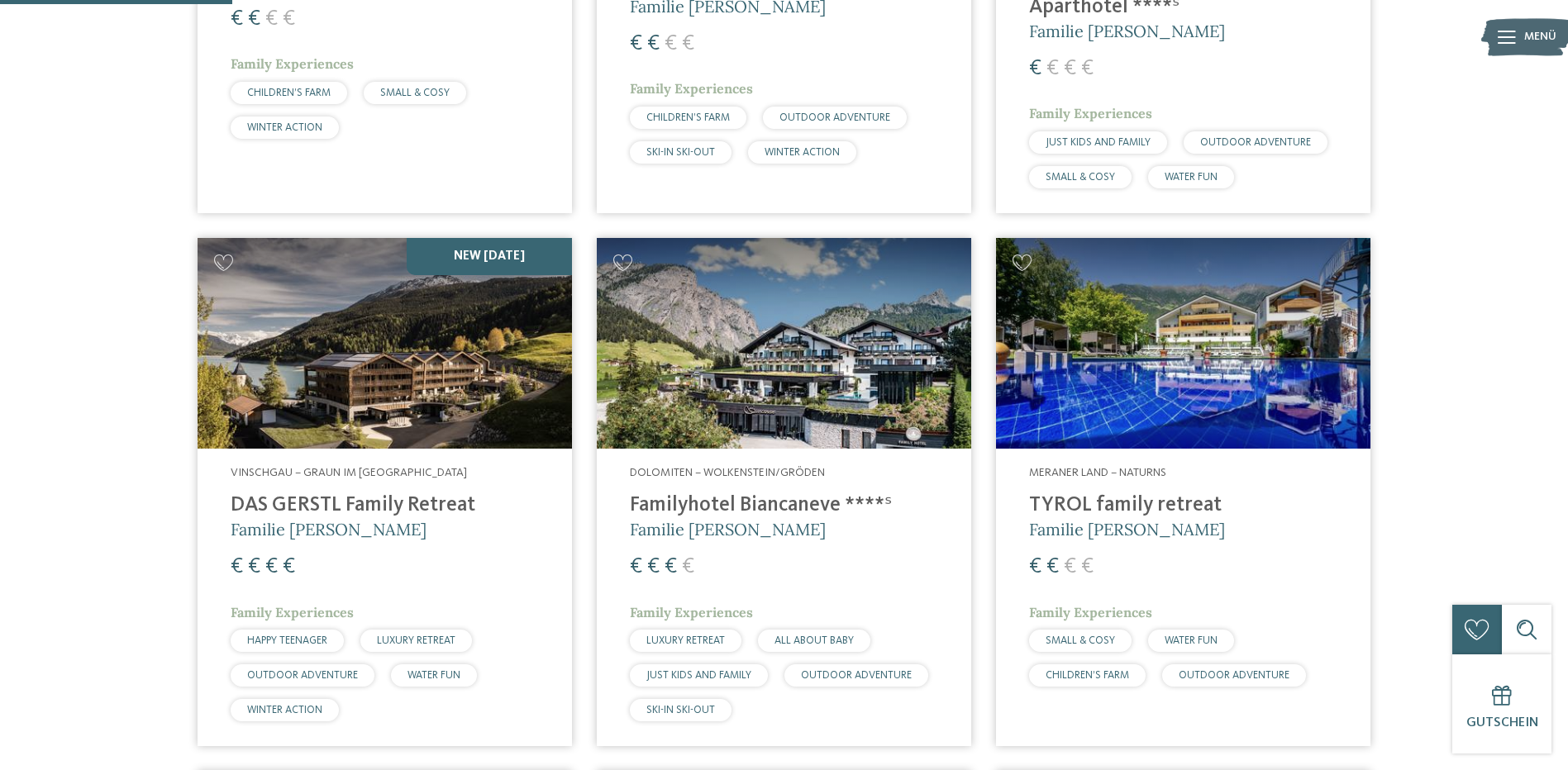
scroll to position [459, 0]
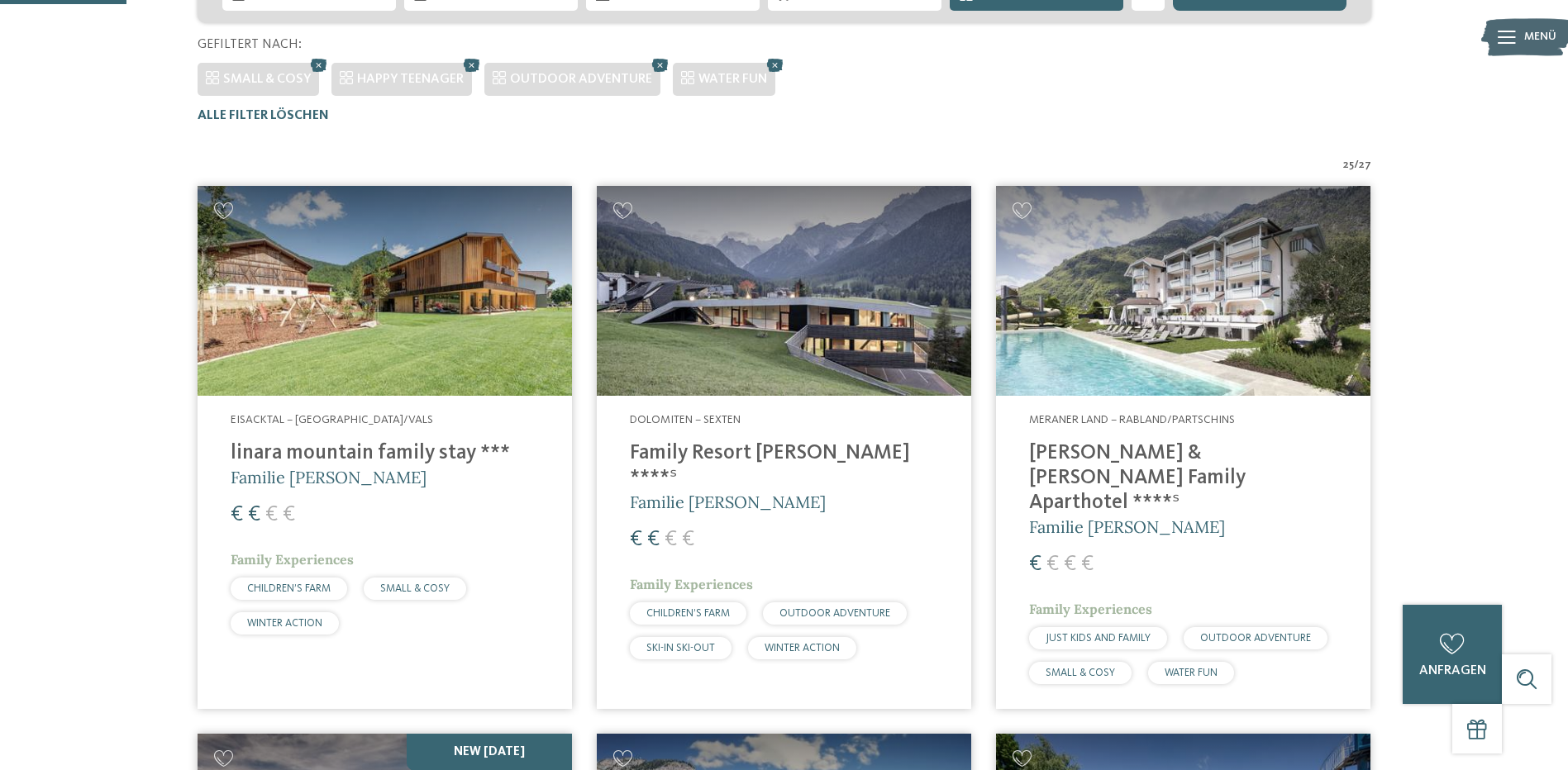
click at [1179, 318] on img at bounding box center [1183, 291] width 375 height 210
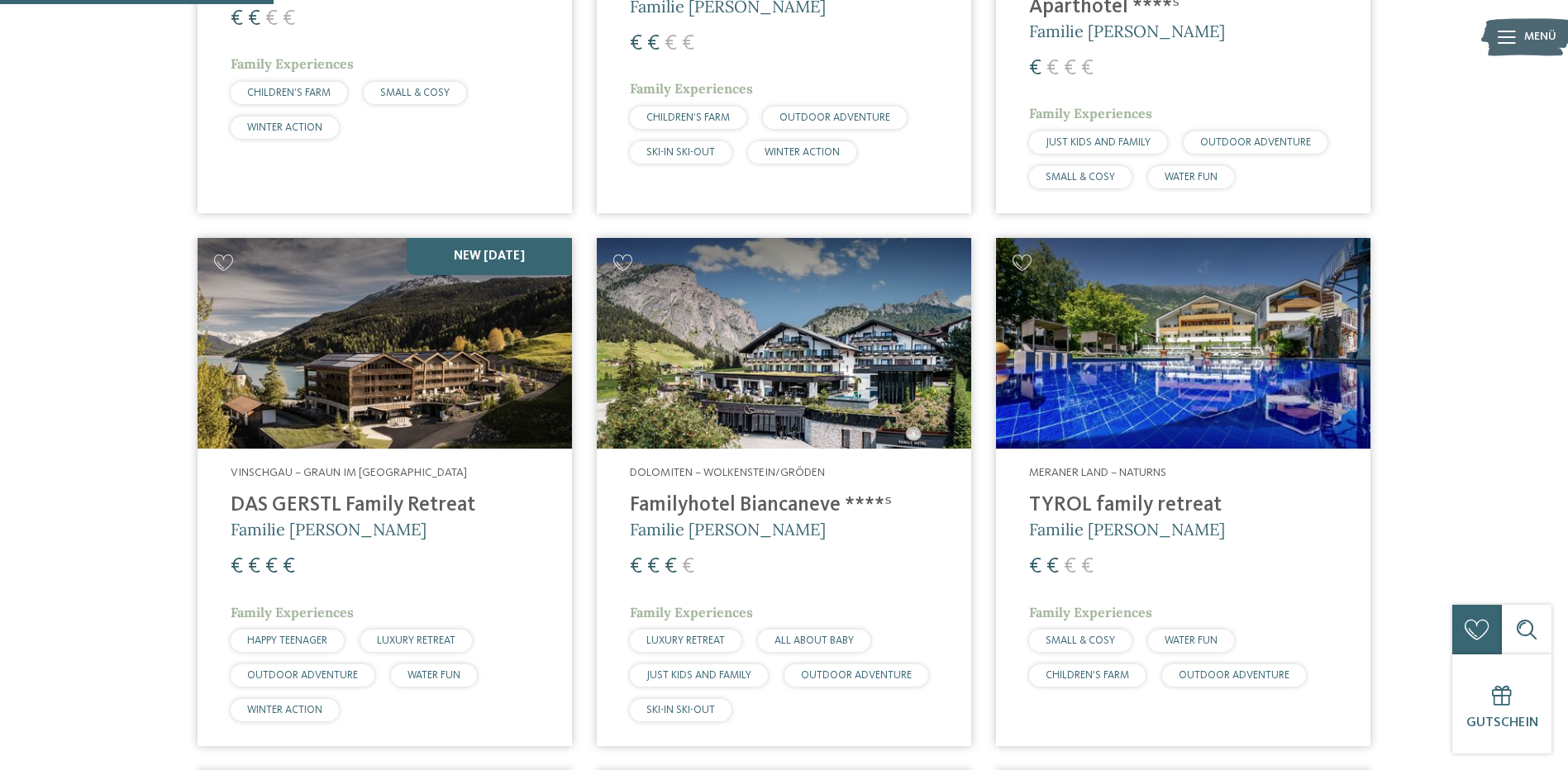
scroll to position [1037, 0]
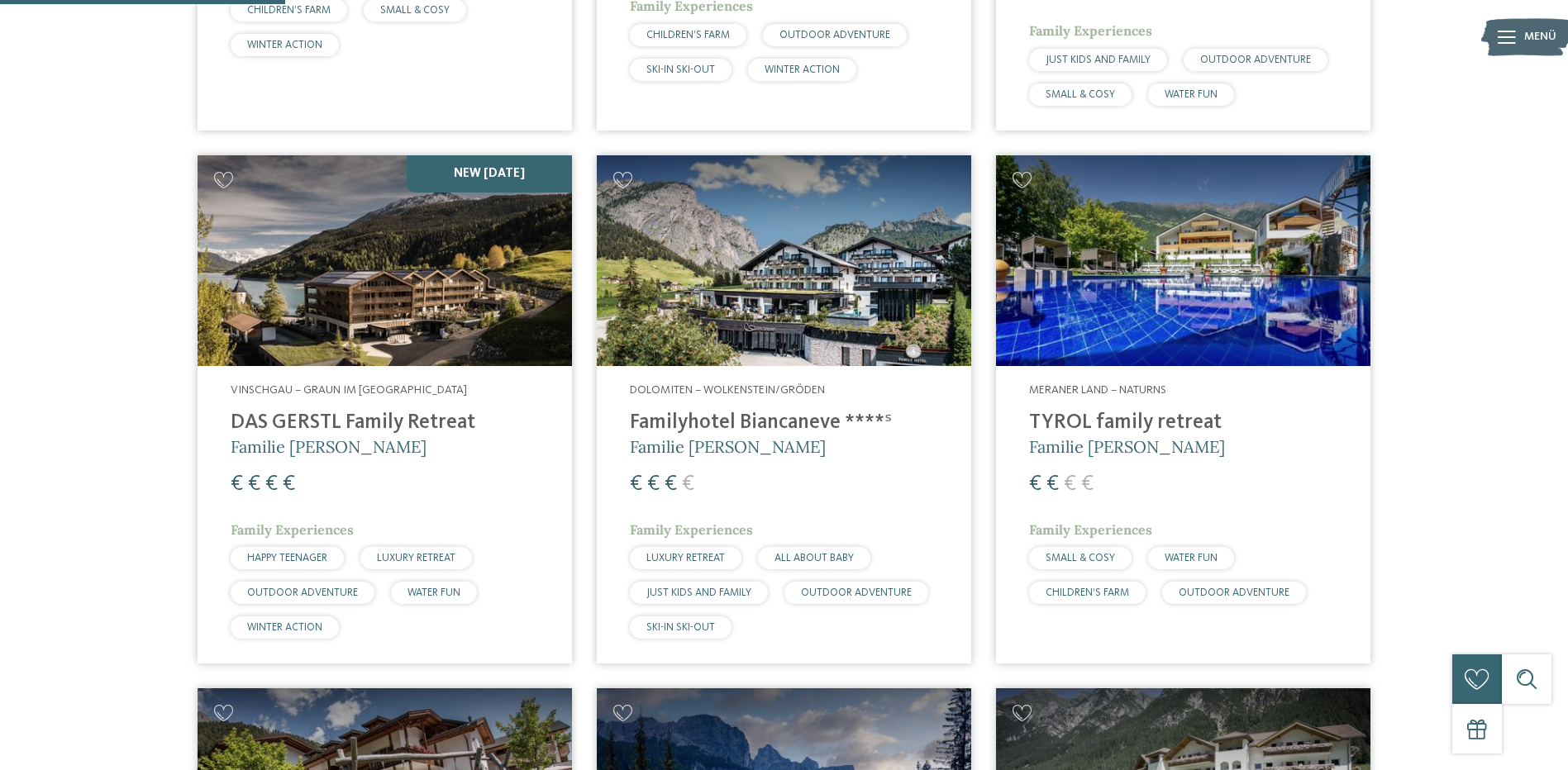
click at [1083, 254] on img at bounding box center [1183, 260] width 375 height 210
click at [822, 269] on img at bounding box center [784, 260] width 375 height 210
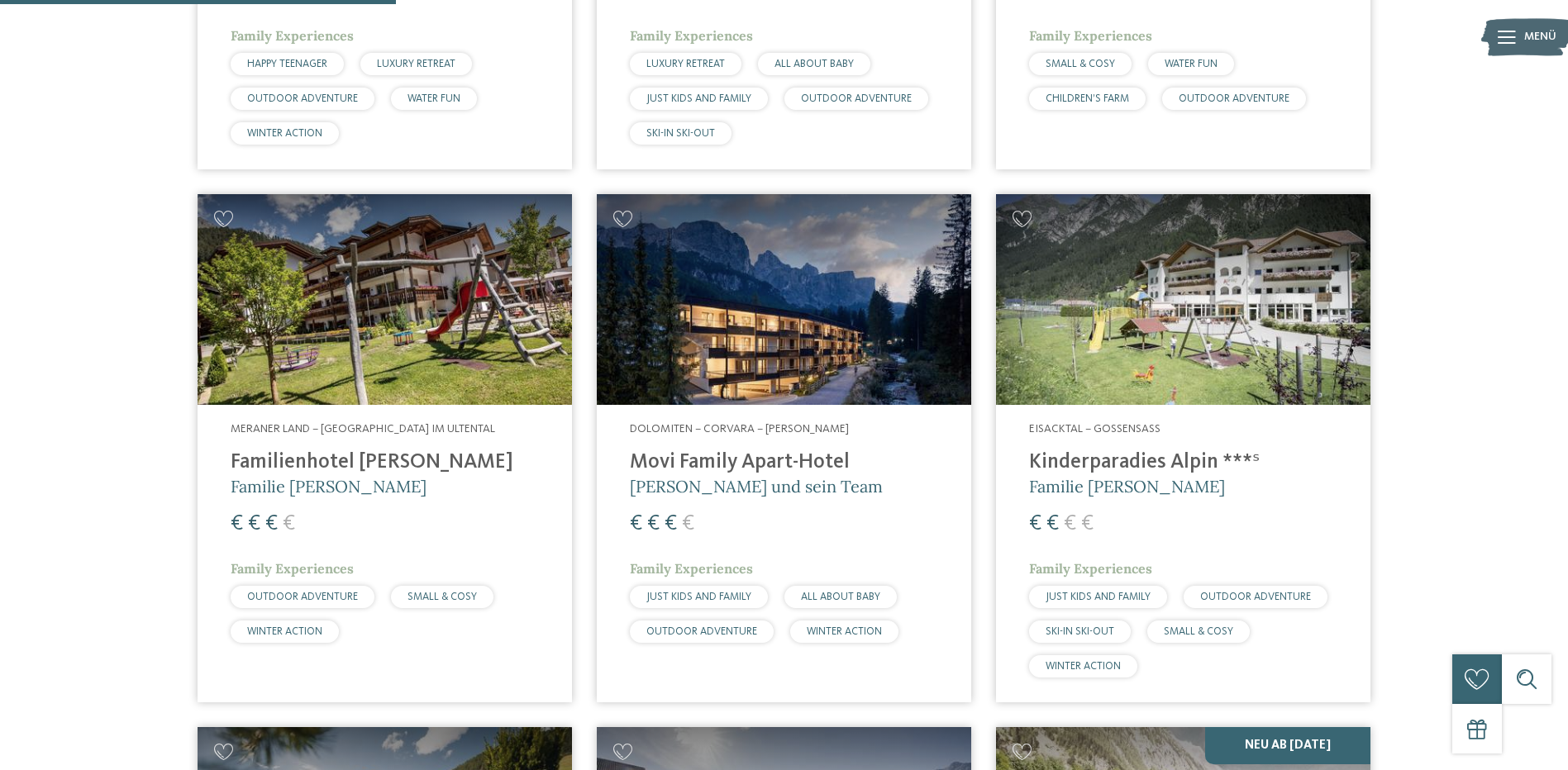
scroll to position [1533, 0]
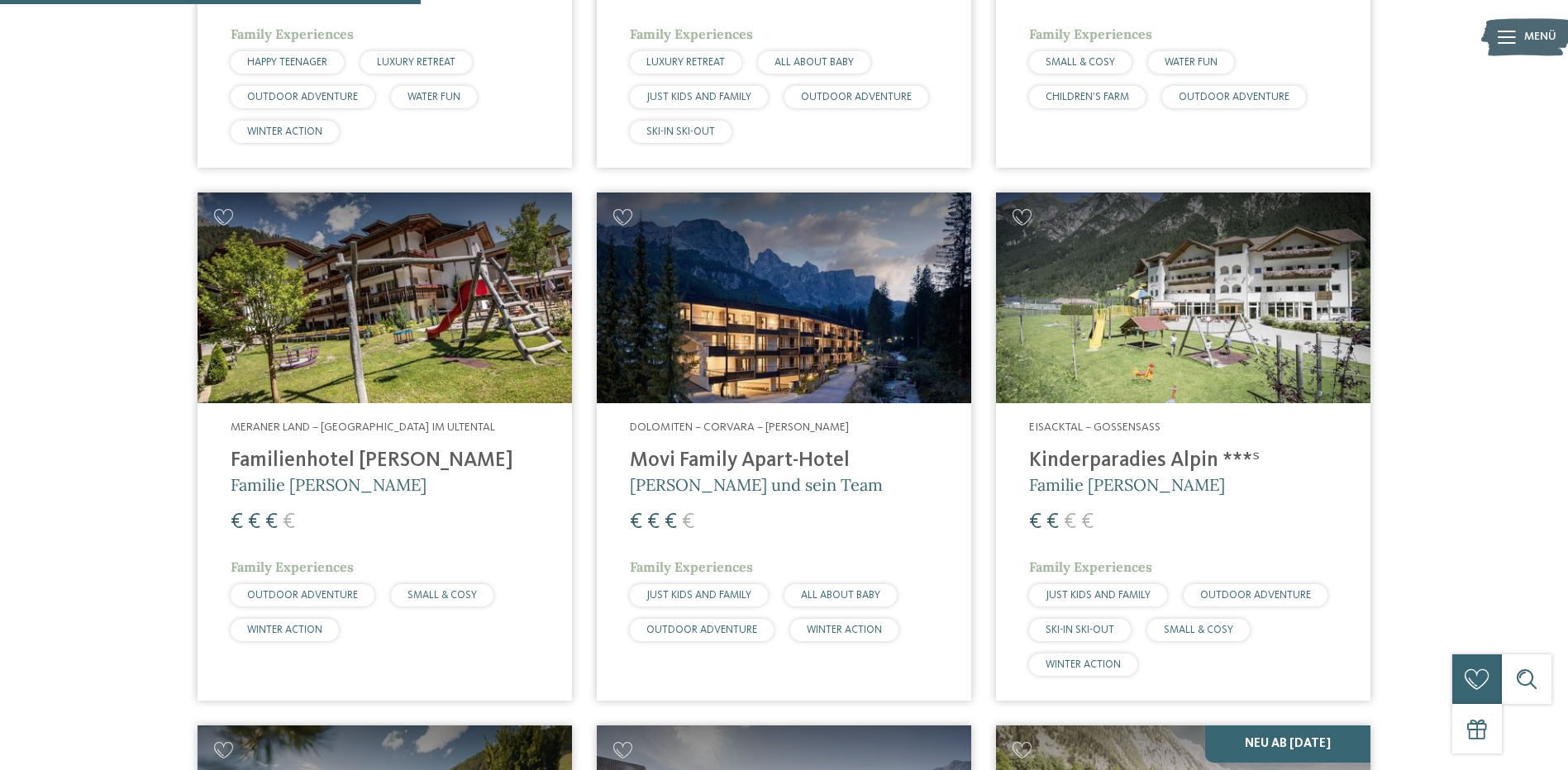
click at [769, 303] on img at bounding box center [784, 297] width 375 height 210
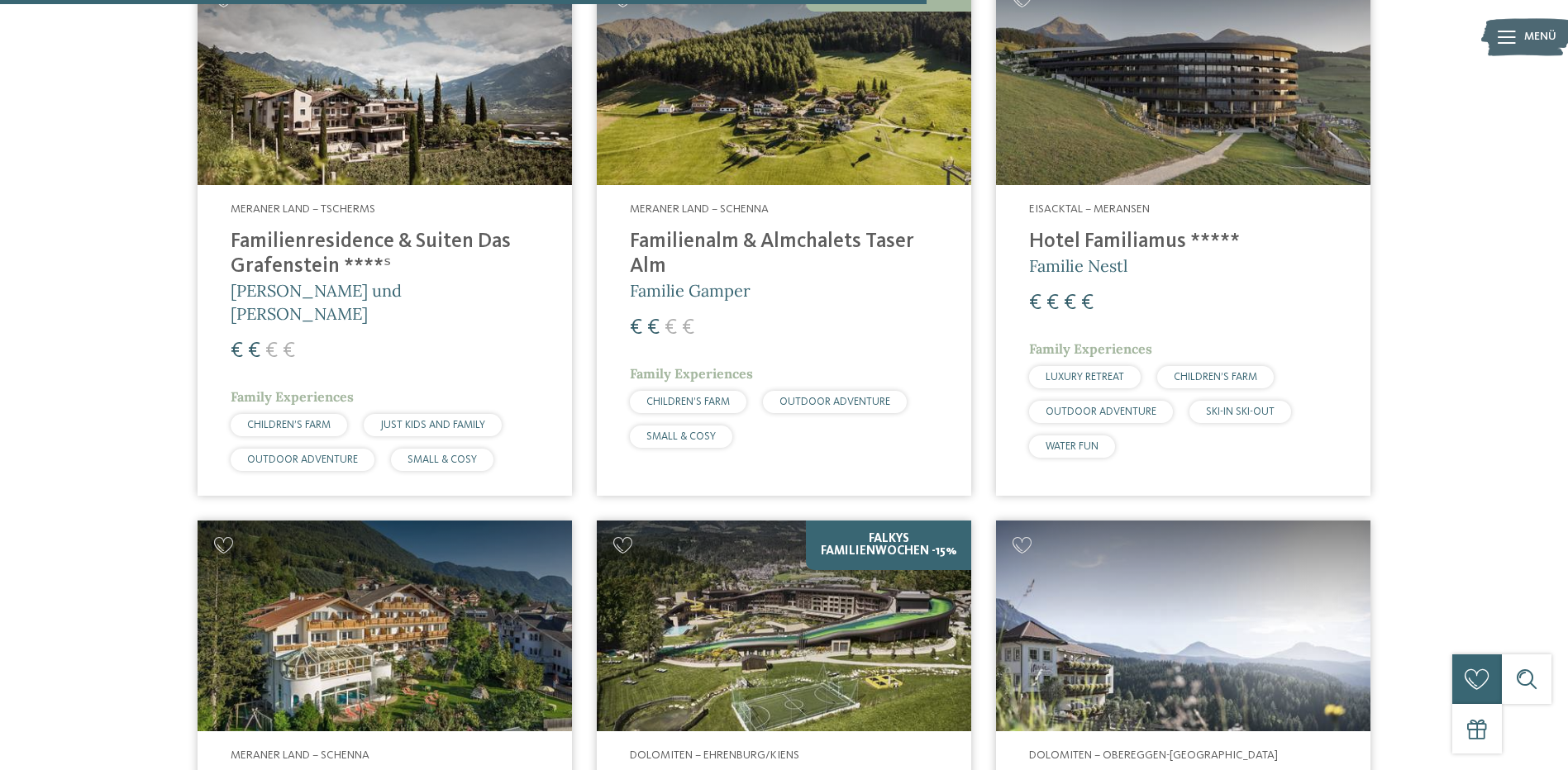
scroll to position [3351, 0]
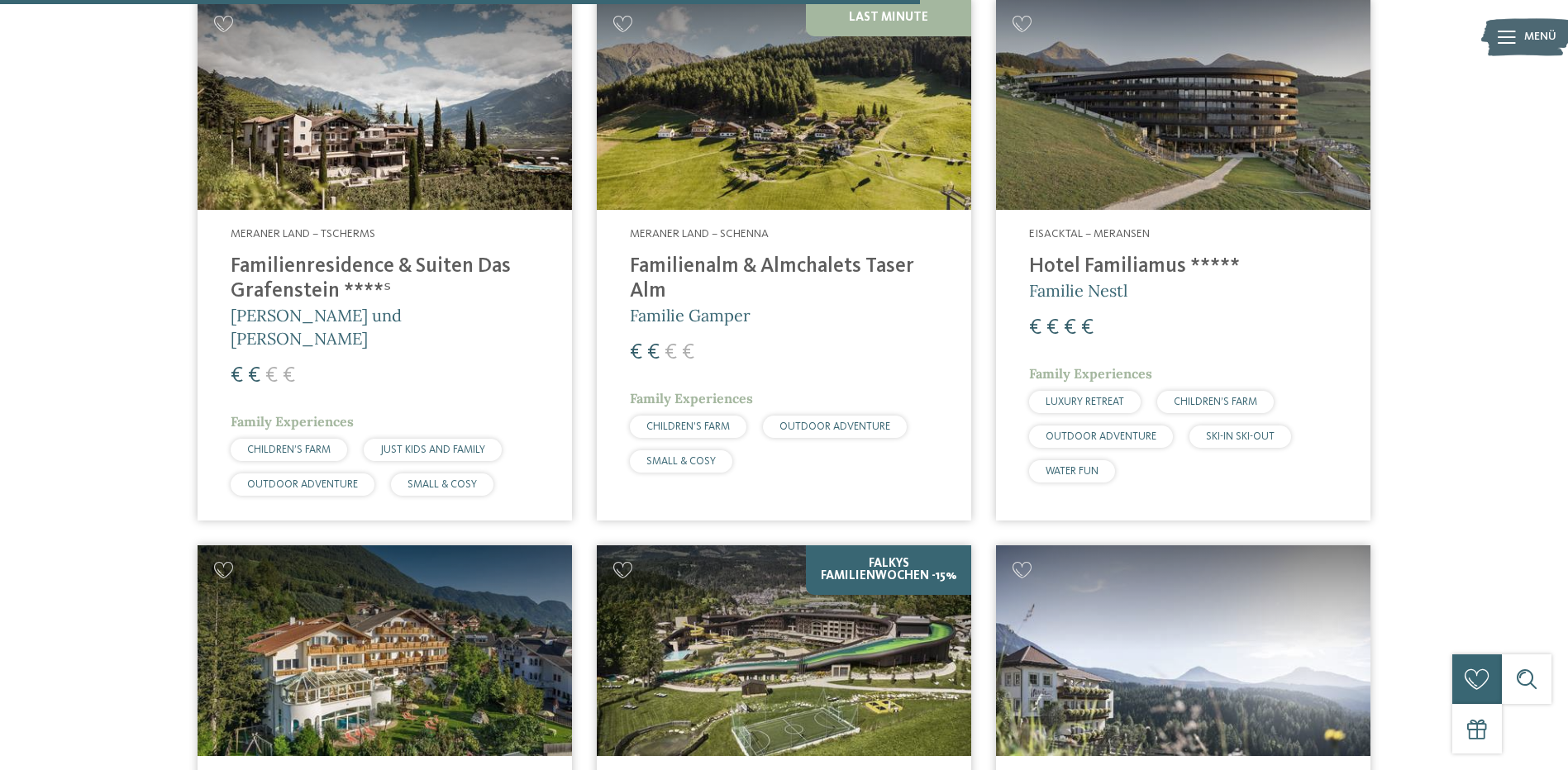
click at [837, 90] on img at bounding box center [784, 104] width 375 height 210
click at [795, 151] on img at bounding box center [784, 104] width 375 height 210
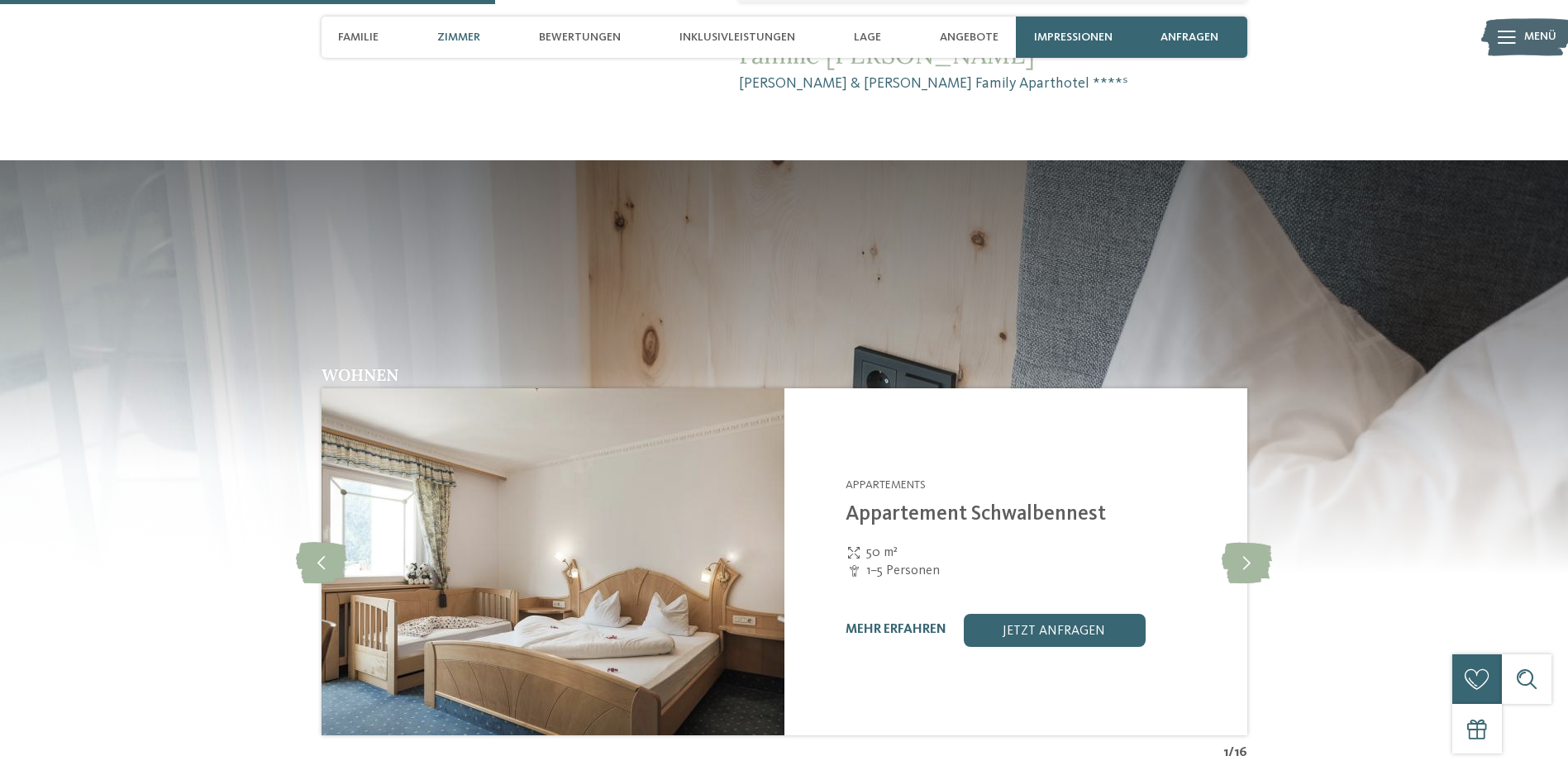
scroll to position [1900, 0]
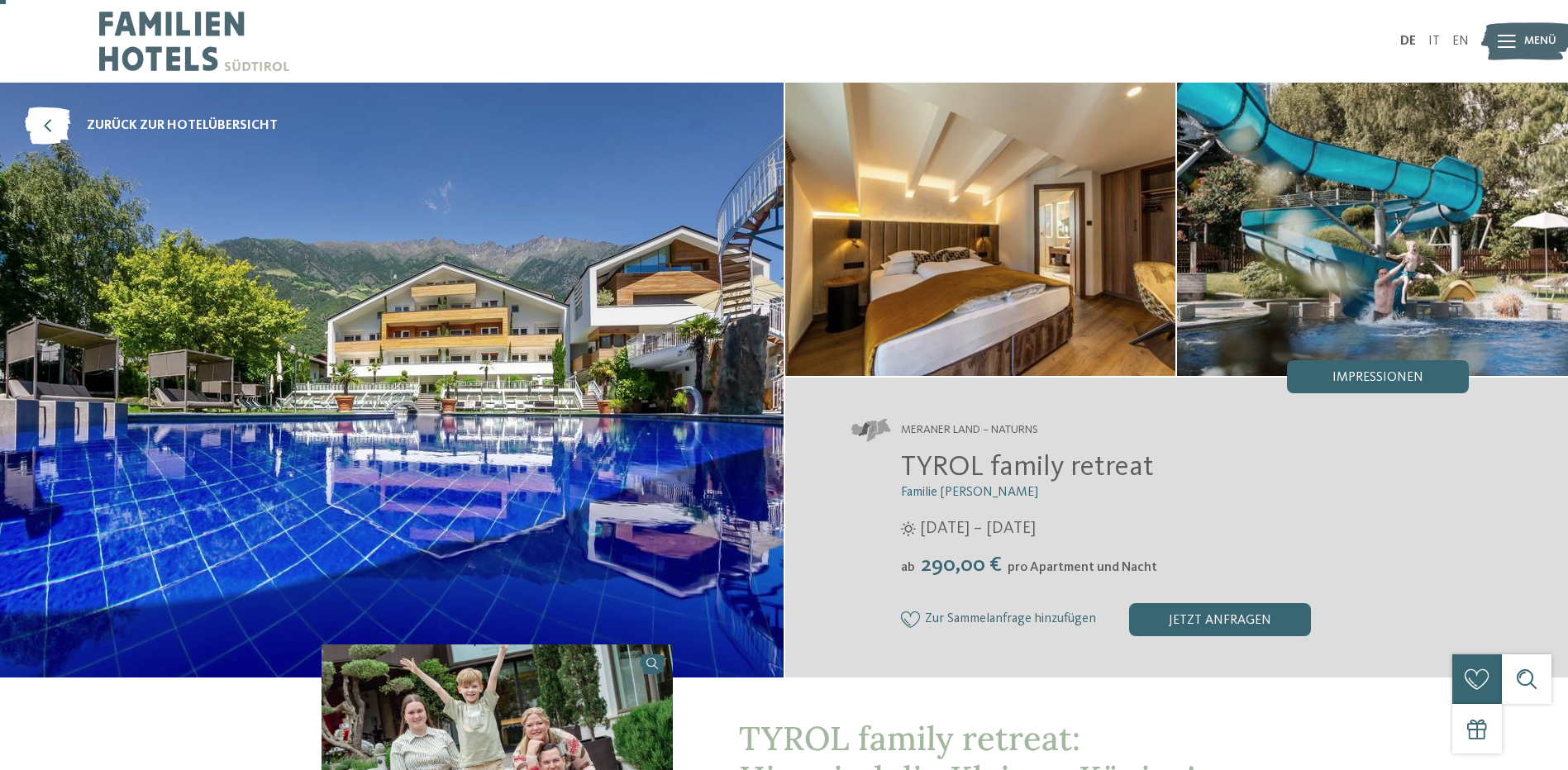
scroll to position [165, 0]
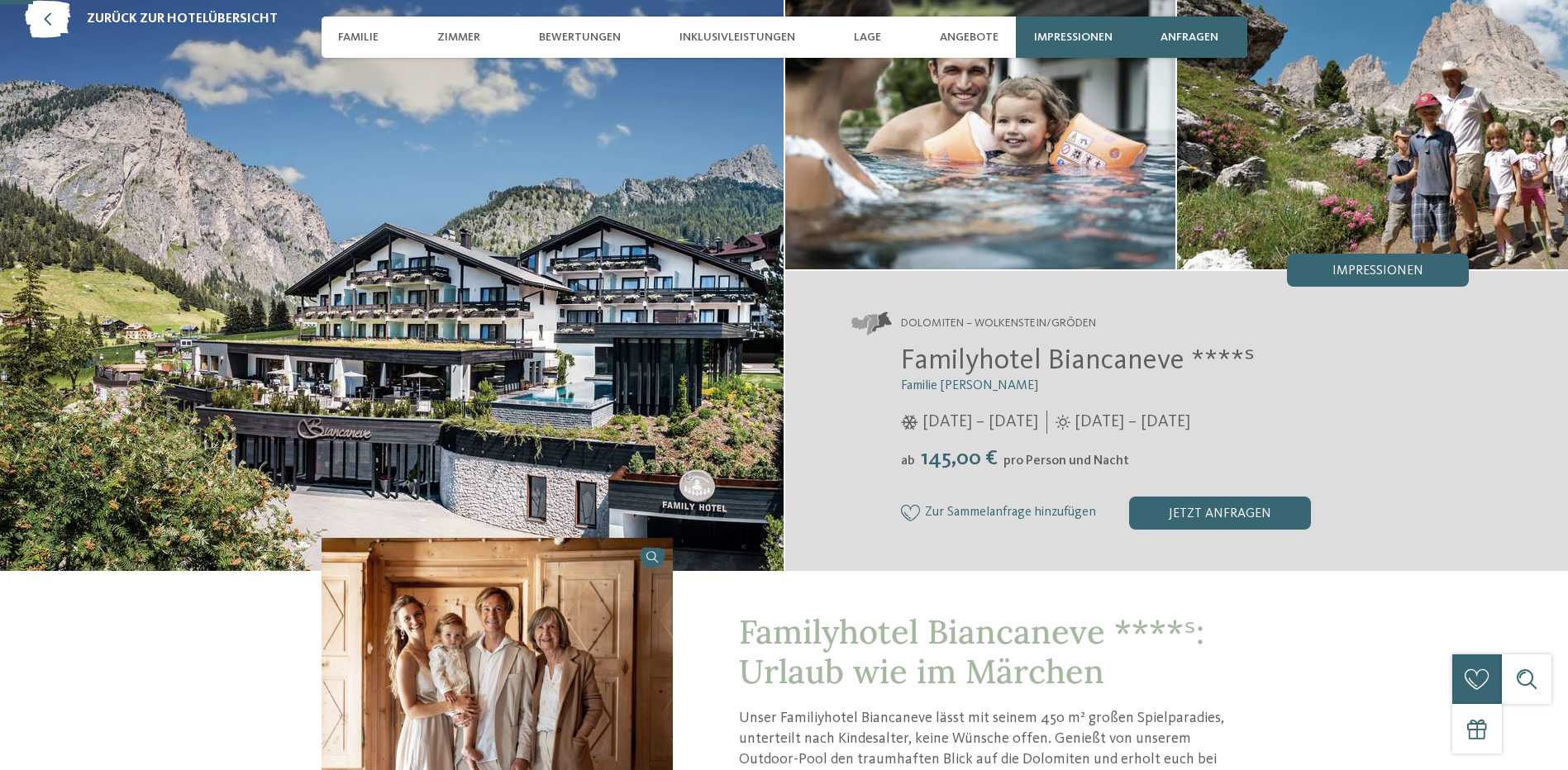
scroll to position [248, 0]
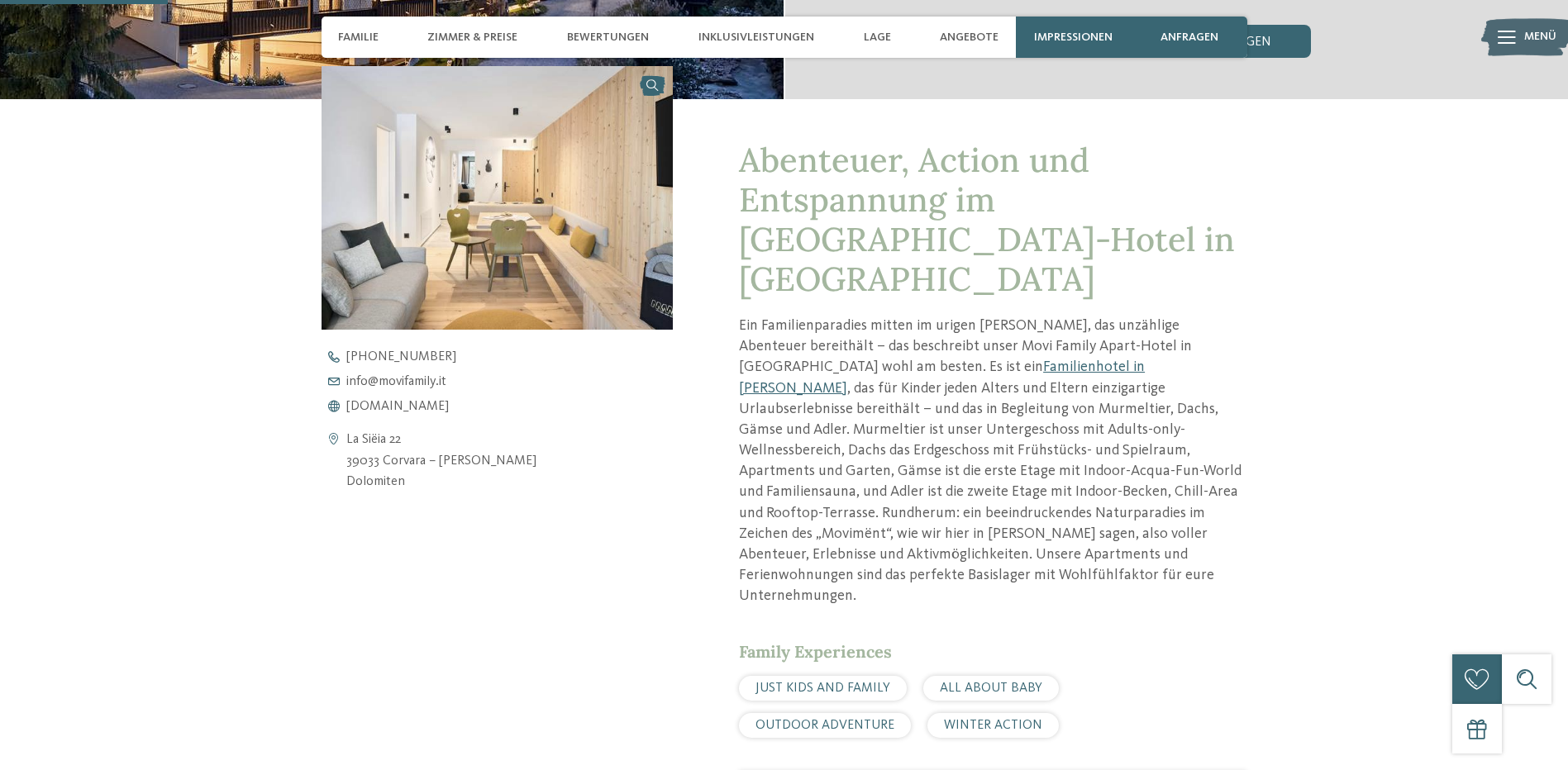
scroll to position [826, 0]
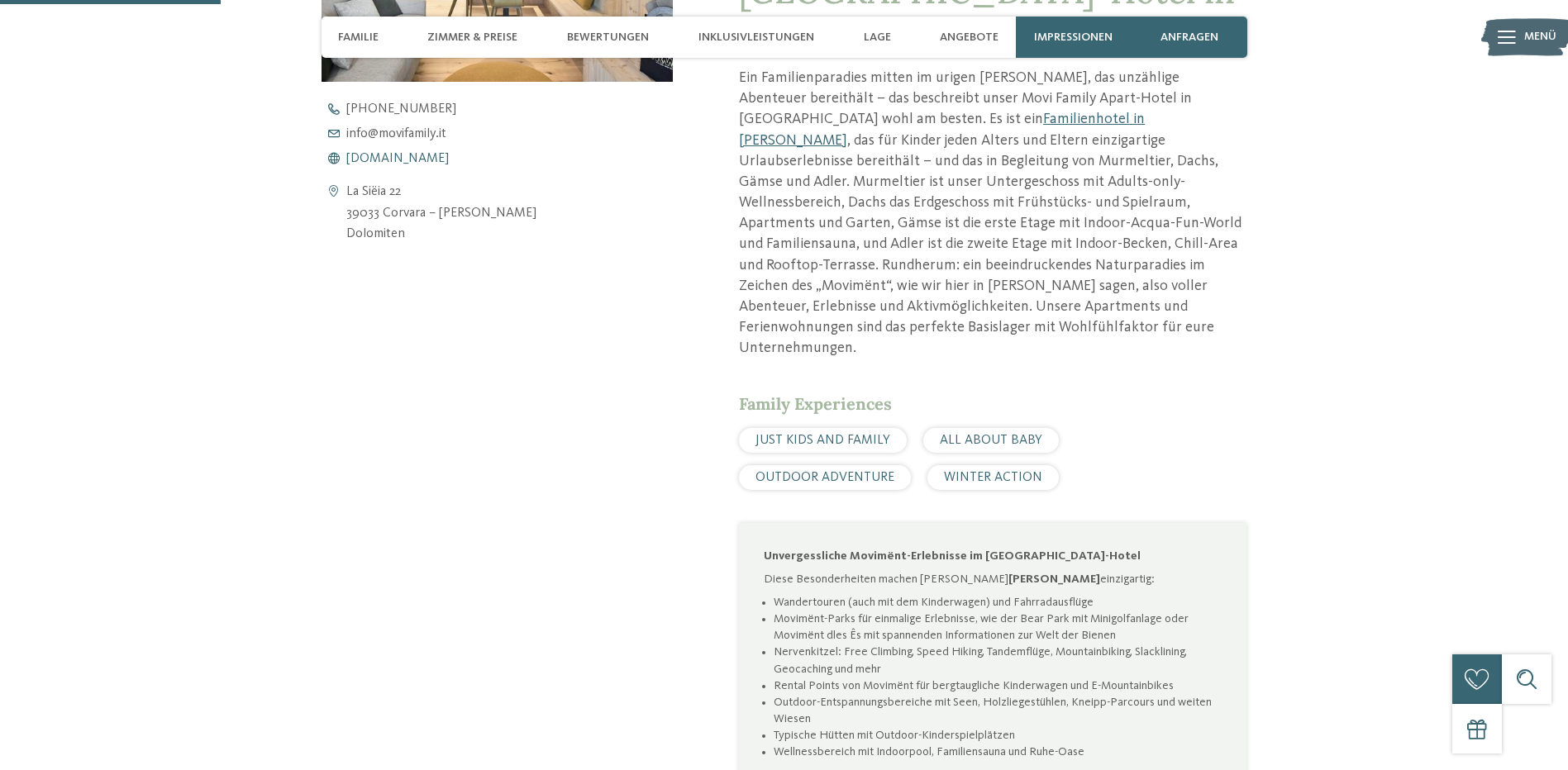
click at [407, 156] on span "www.movifamily.it" at bounding box center [397, 158] width 102 height 13
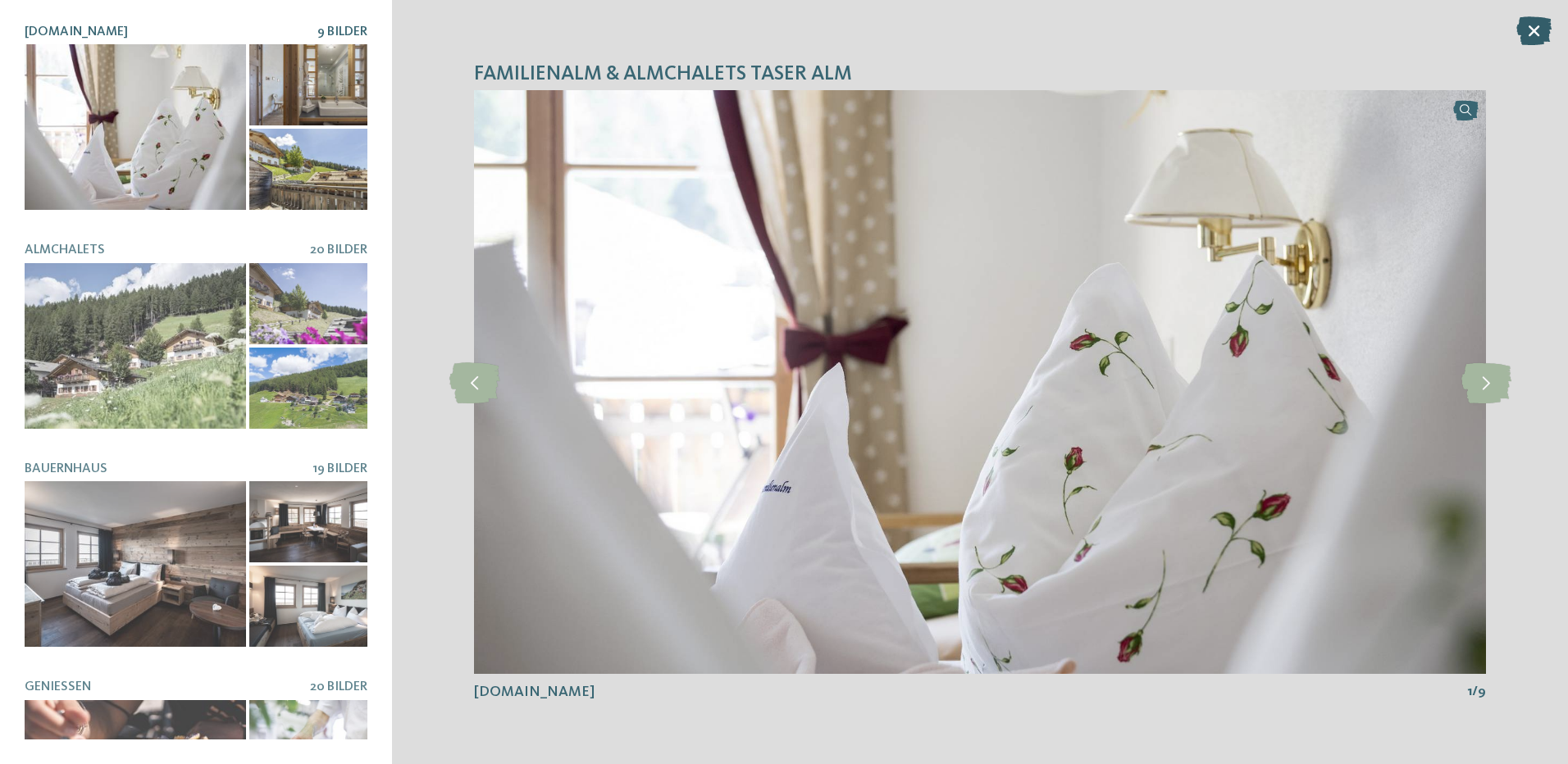
click at [1530, 33] on icon at bounding box center [1534, 30] width 36 height 29
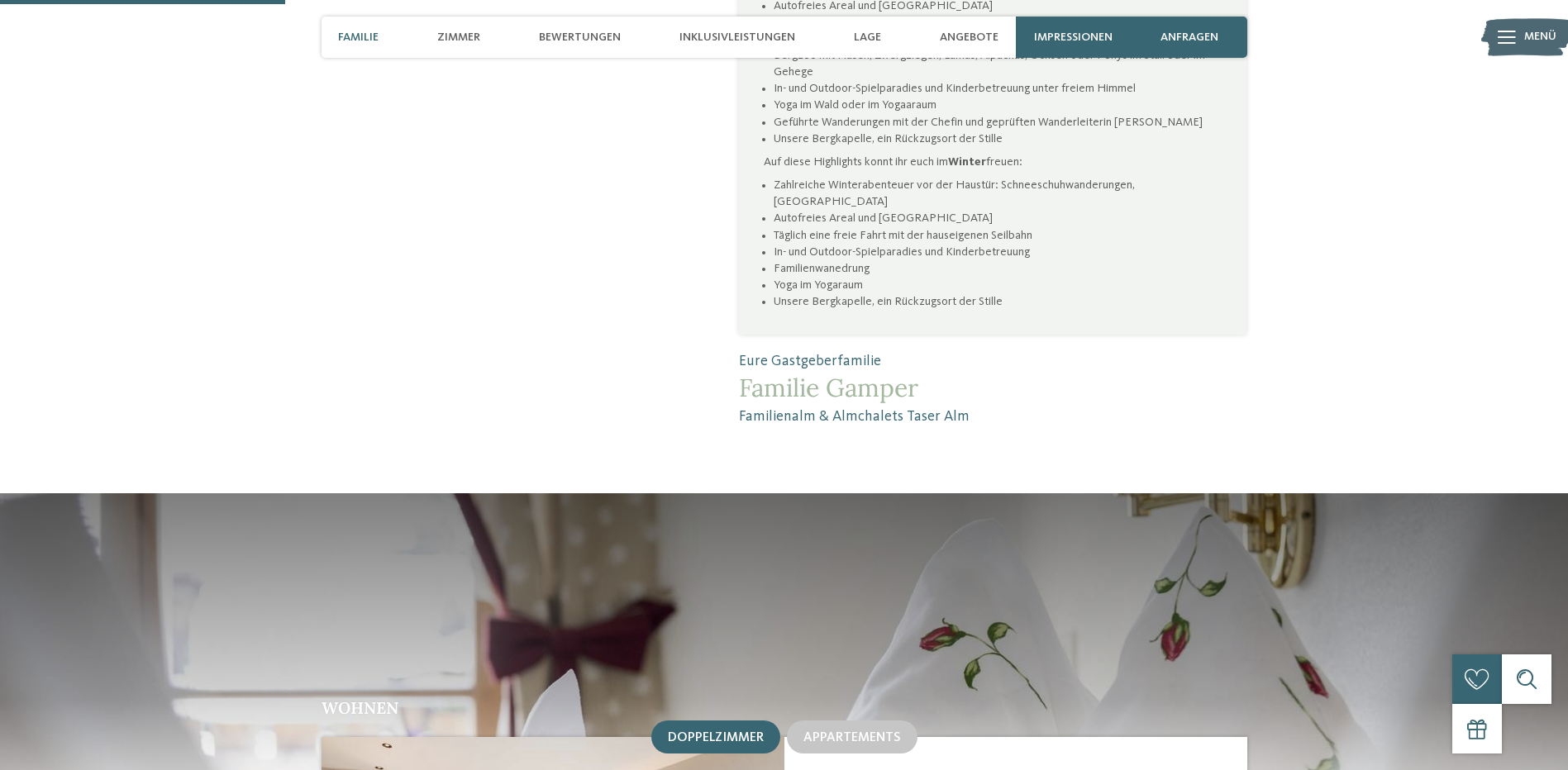
scroll to position [1570, 0]
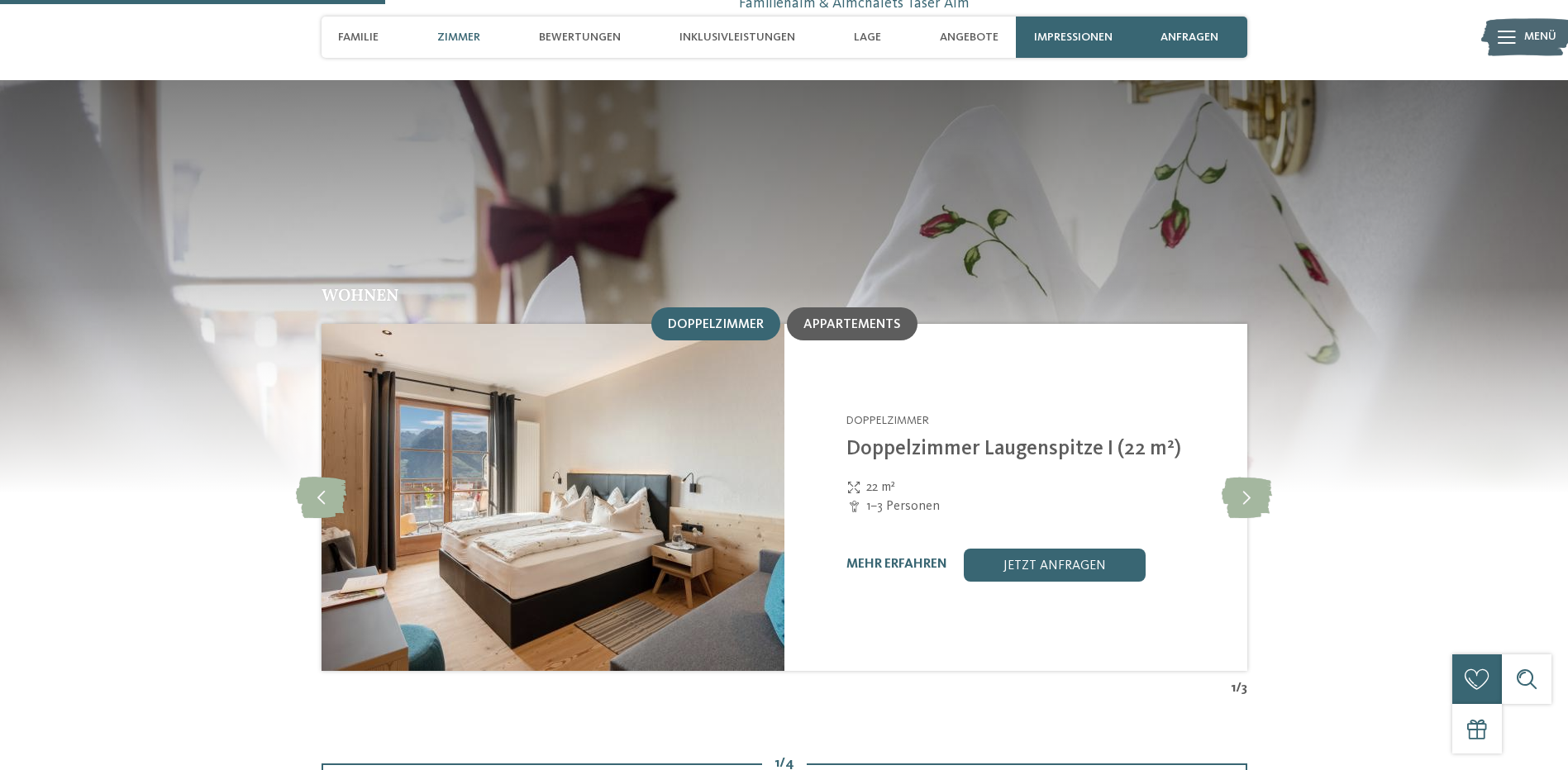
click at [850, 318] on span "Appartements" at bounding box center [853, 324] width 98 height 13
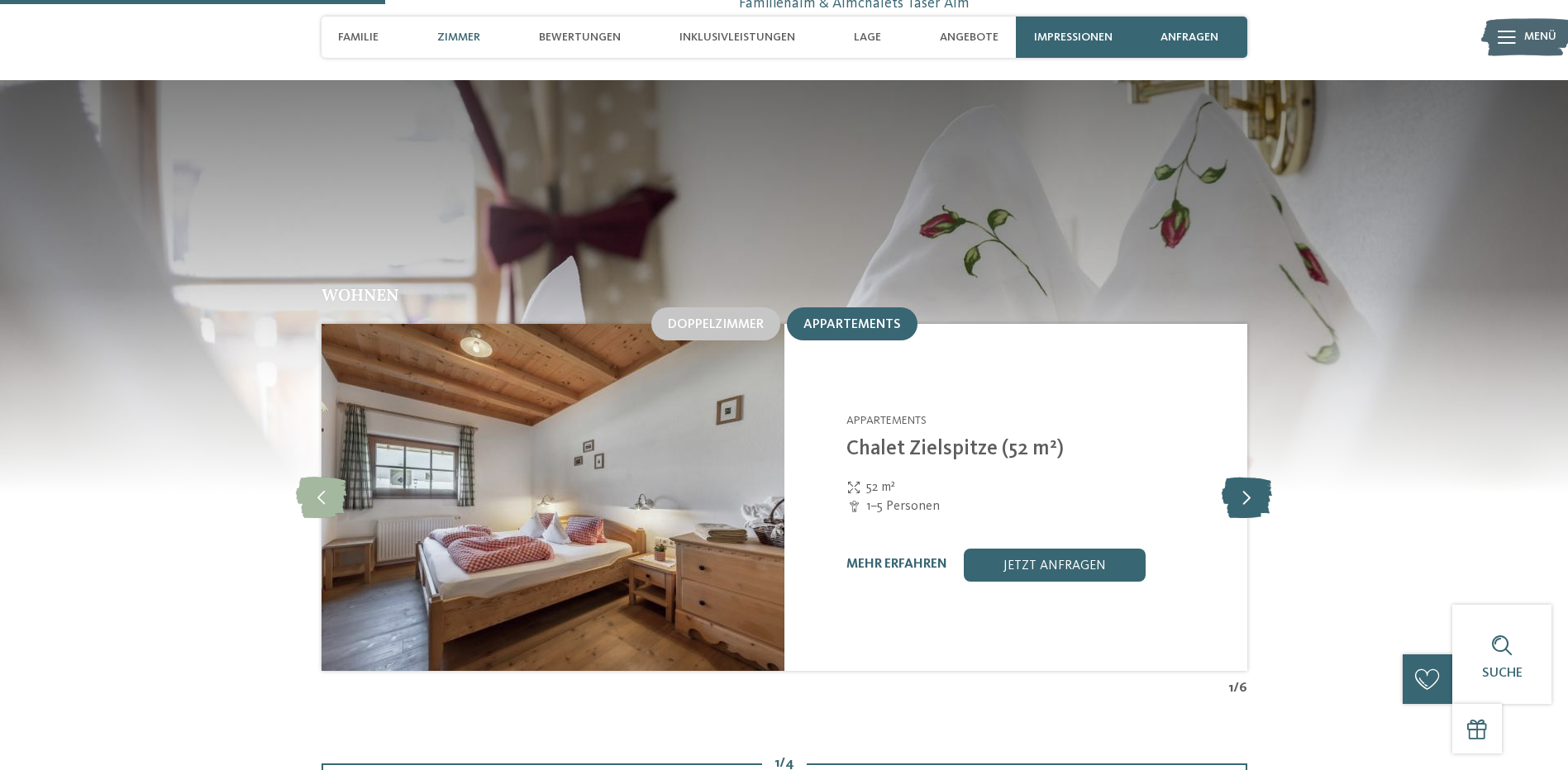
click at [1247, 477] on icon at bounding box center [1247, 497] width 51 height 41
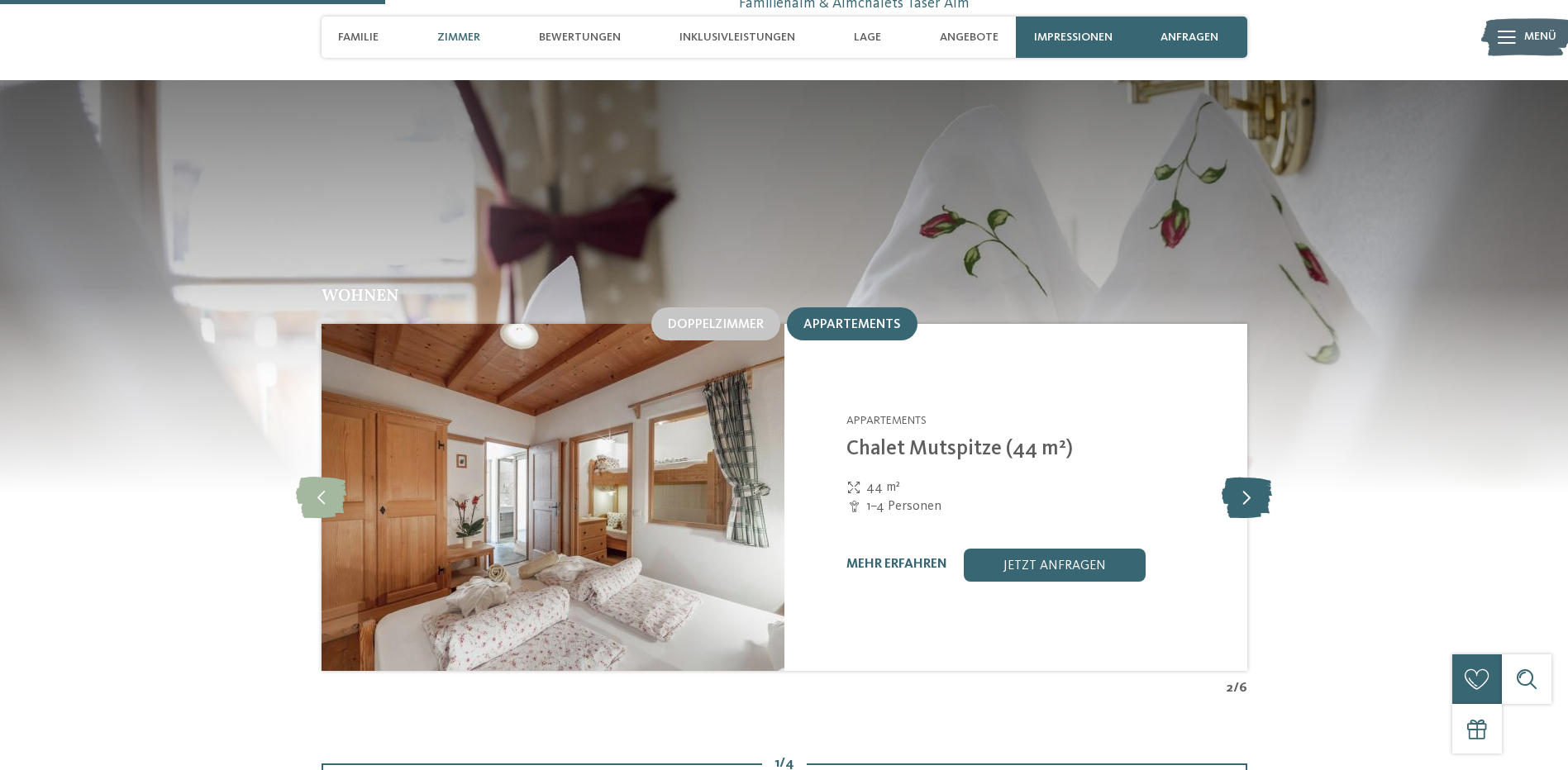
click at [1247, 477] on icon at bounding box center [1247, 497] width 51 height 41
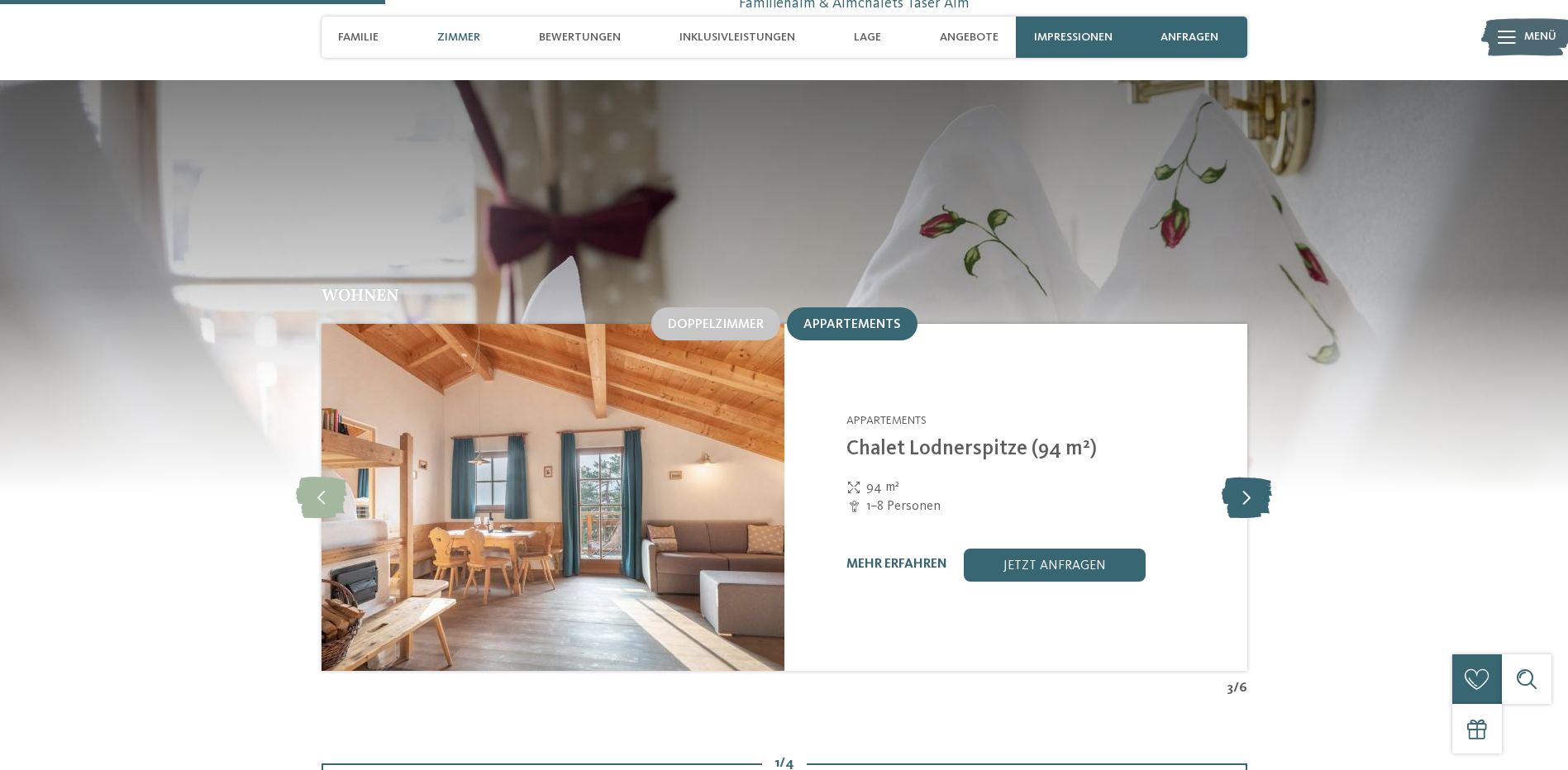
click at [1247, 477] on icon at bounding box center [1247, 497] width 51 height 41
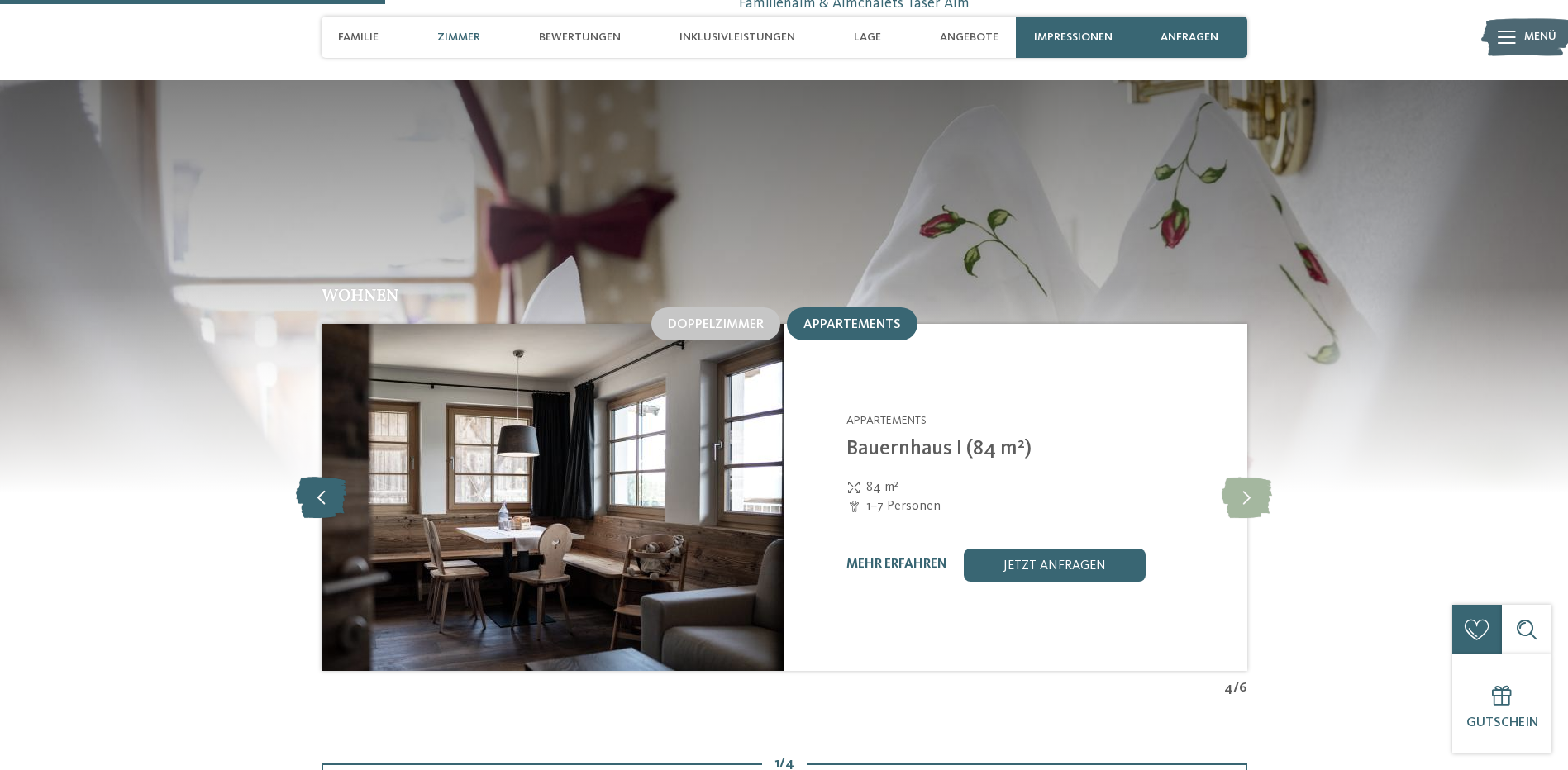
click at [332, 477] on icon at bounding box center [321, 497] width 51 height 41
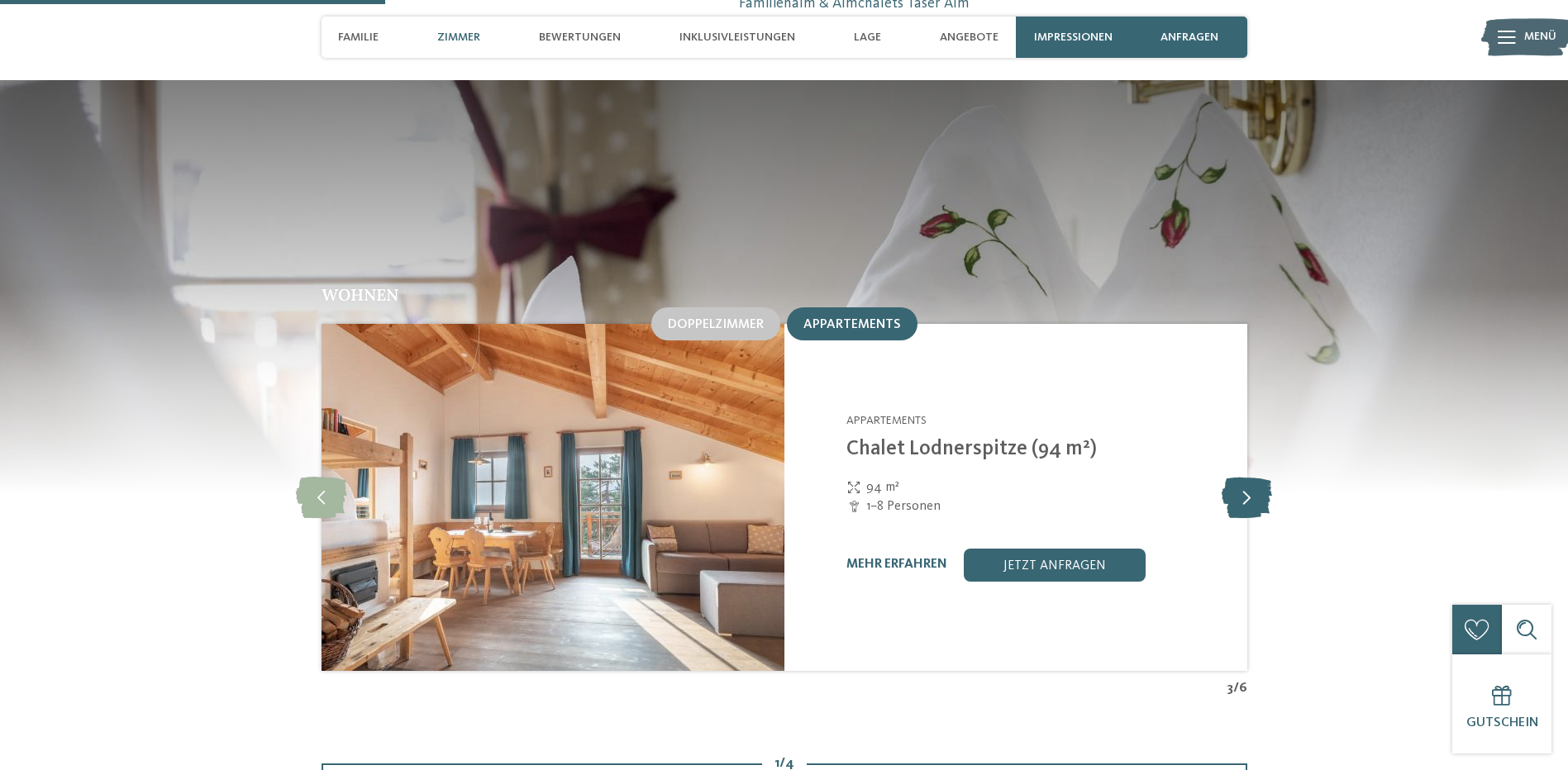
click at [1237, 477] on icon at bounding box center [1247, 497] width 51 height 41
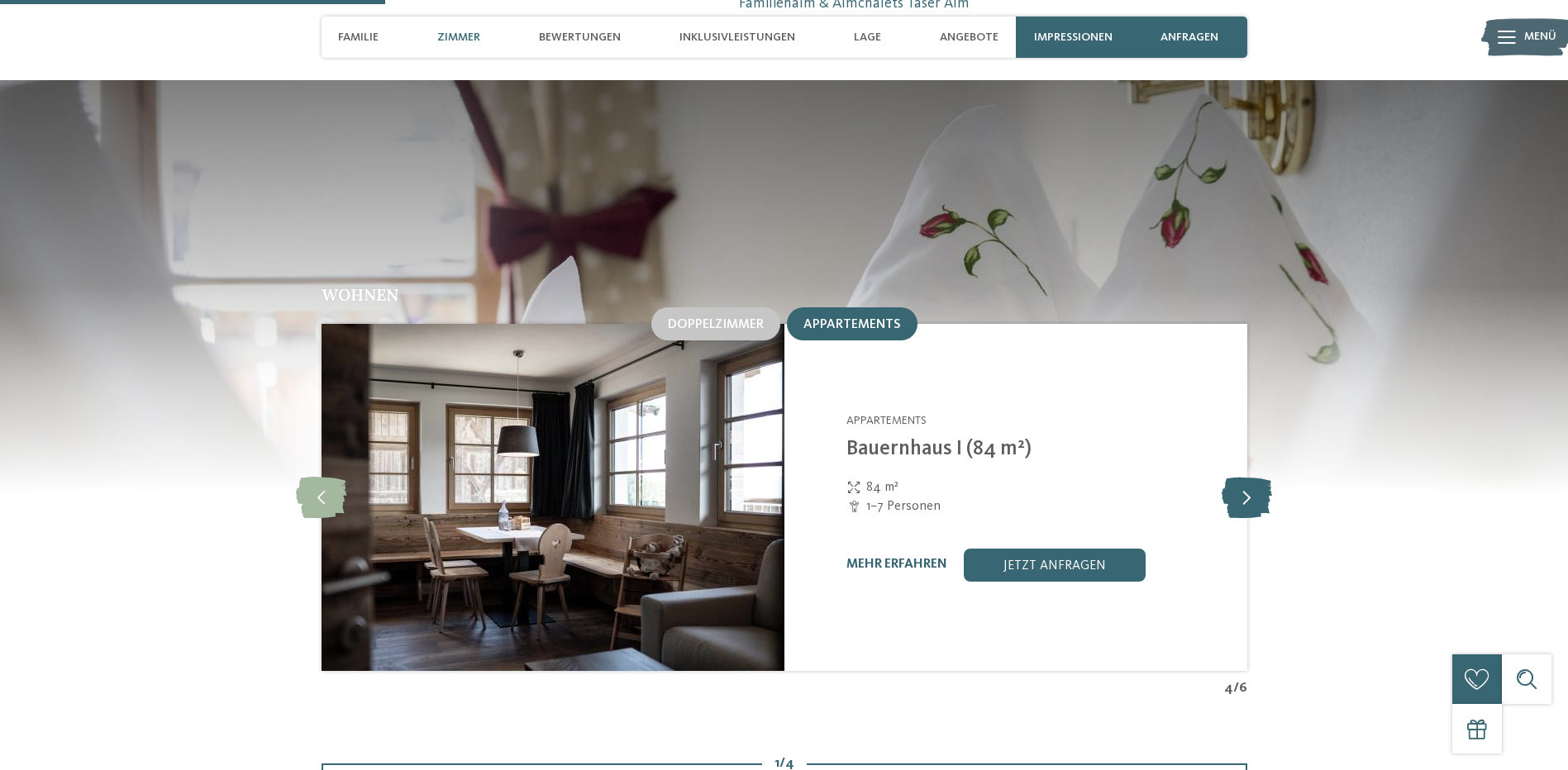
click at [1237, 477] on icon at bounding box center [1247, 497] width 51 height 41
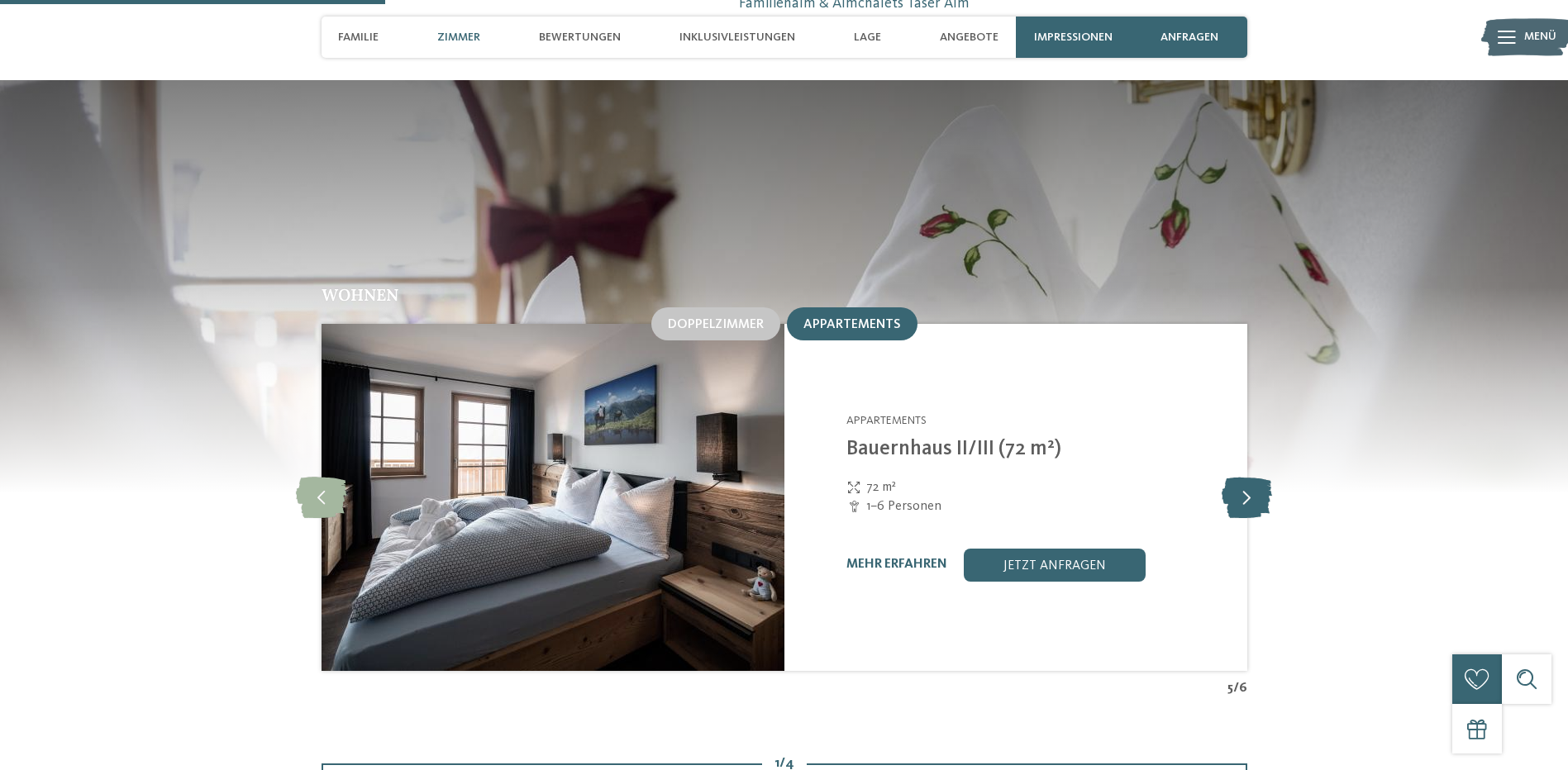
click at [1237, 477] on icon at bounding box center [1247, 497] width 51 height 41
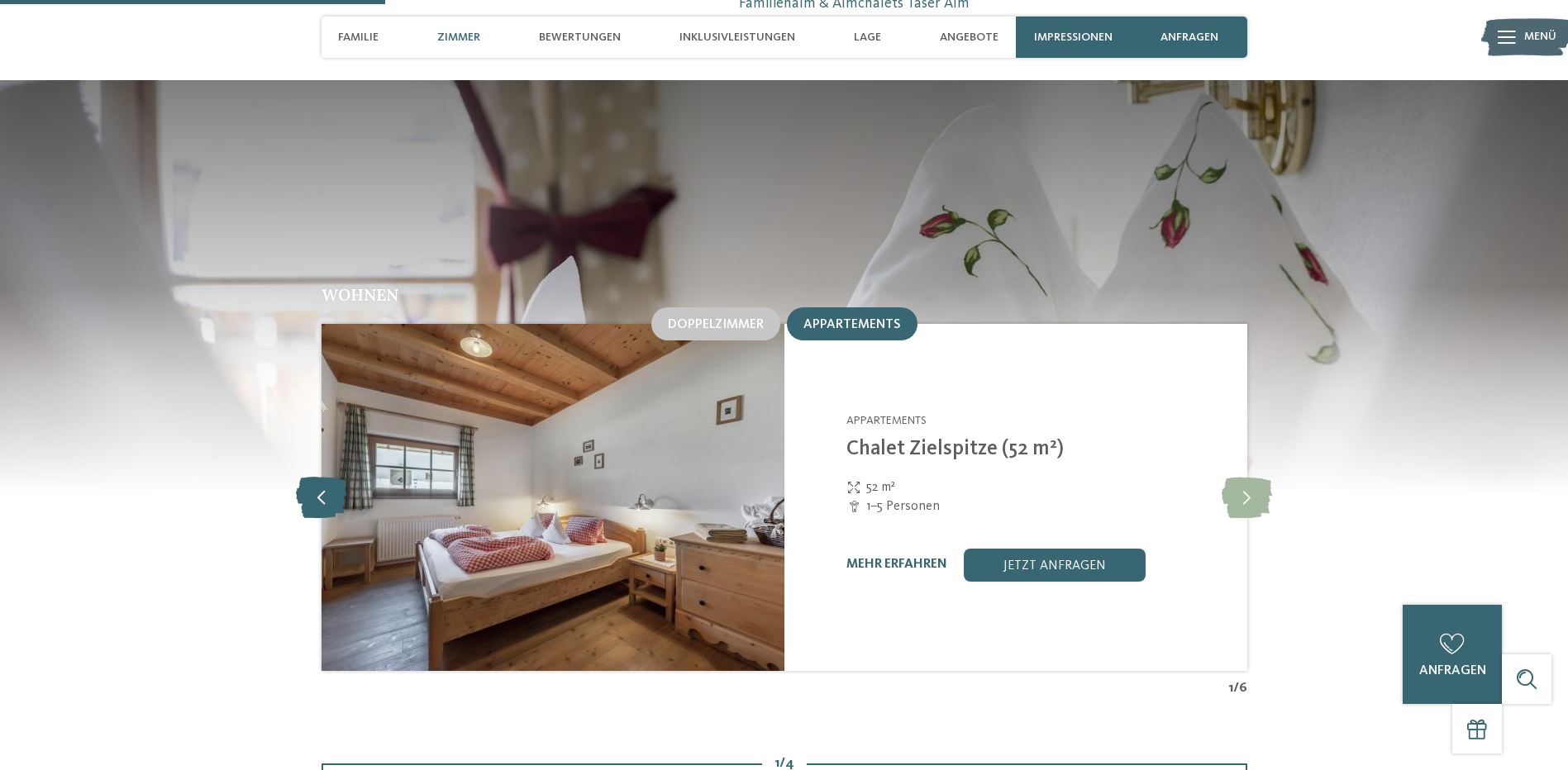
click at [320, 477] on icon at bounding box center [321, 497] width 51 height 41
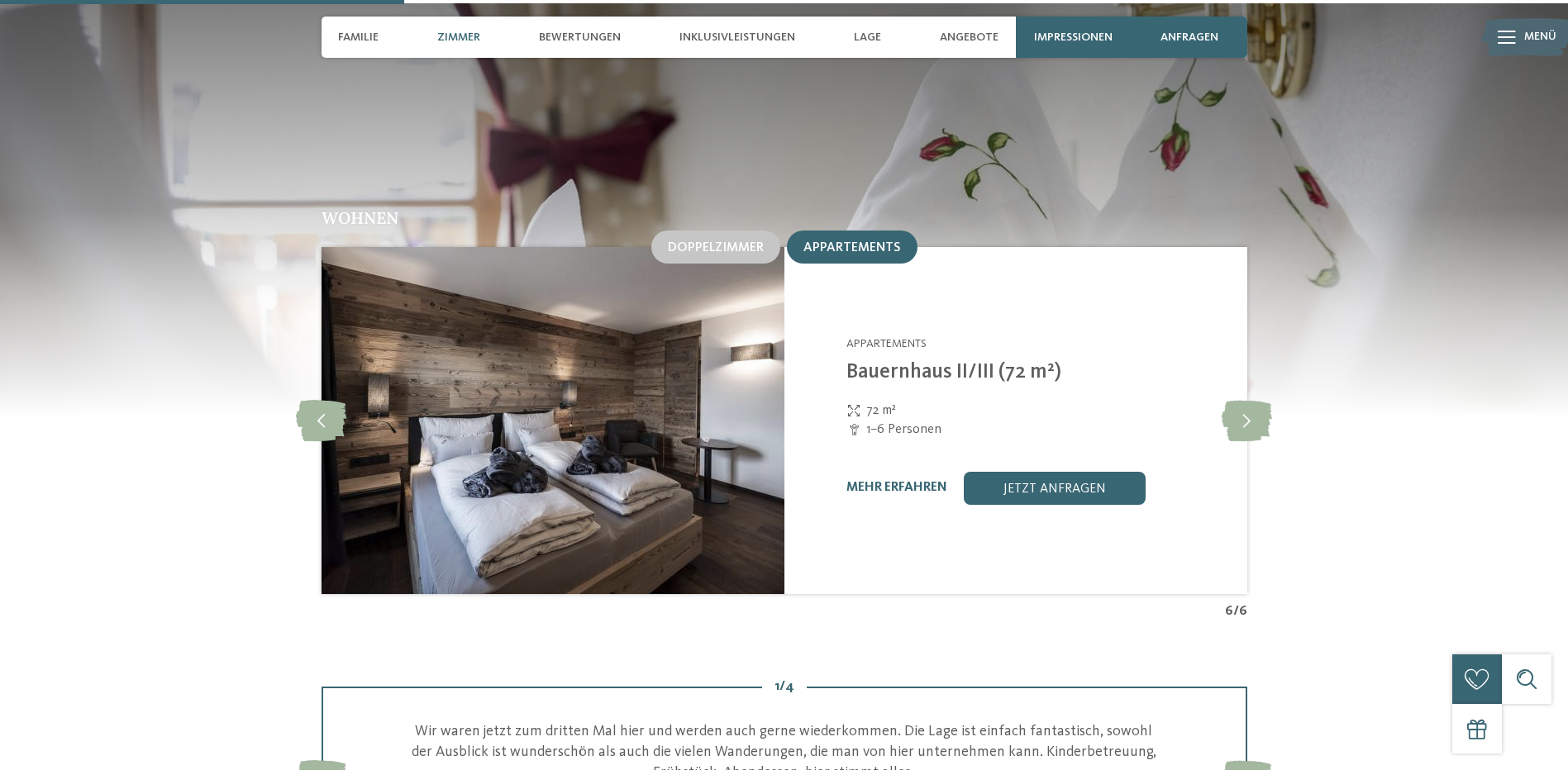
scroll to position [1735, 0]
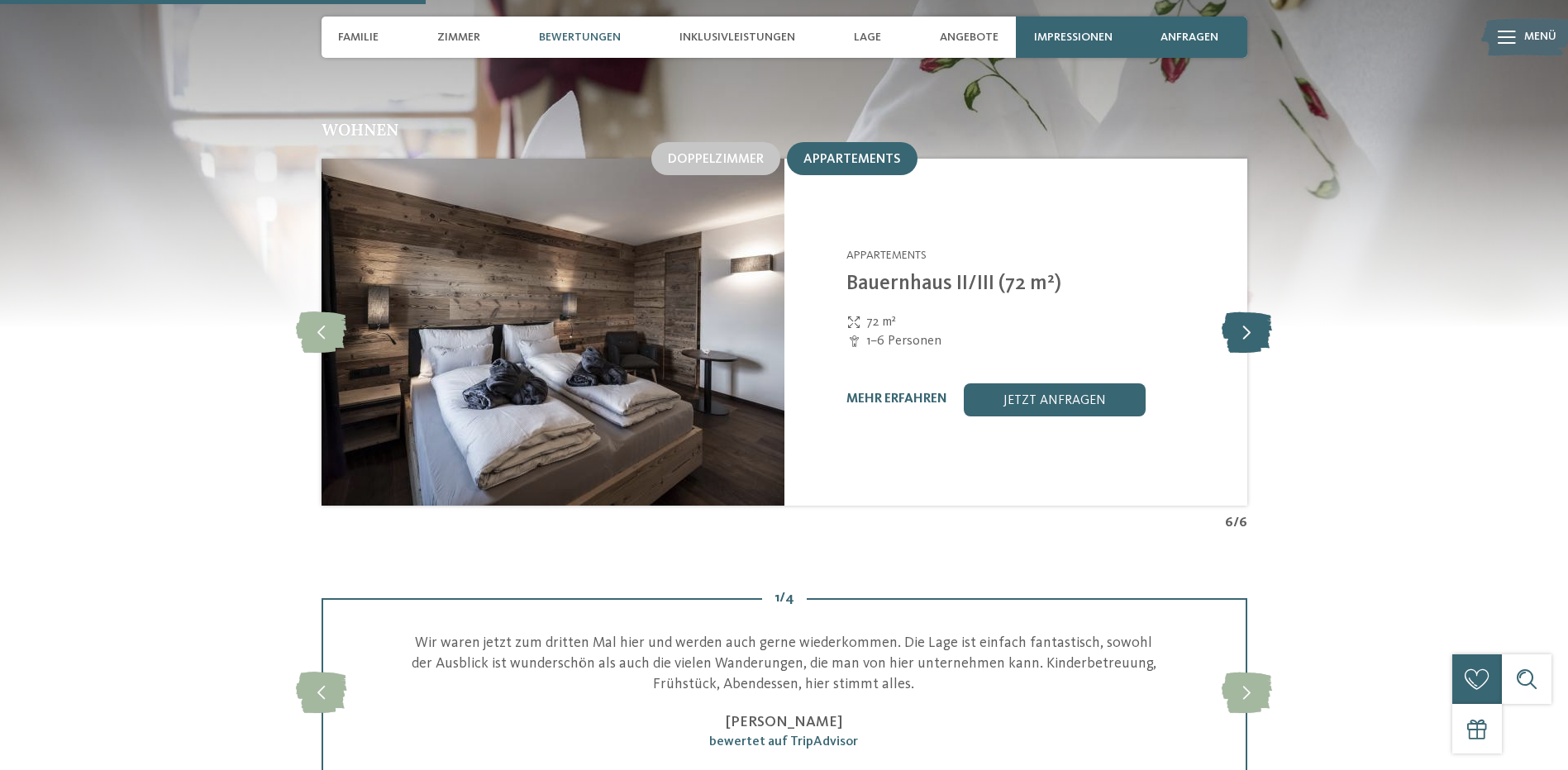
click at [1250, 312] on icon at bounding box center [1247, 332] width 51 height 41
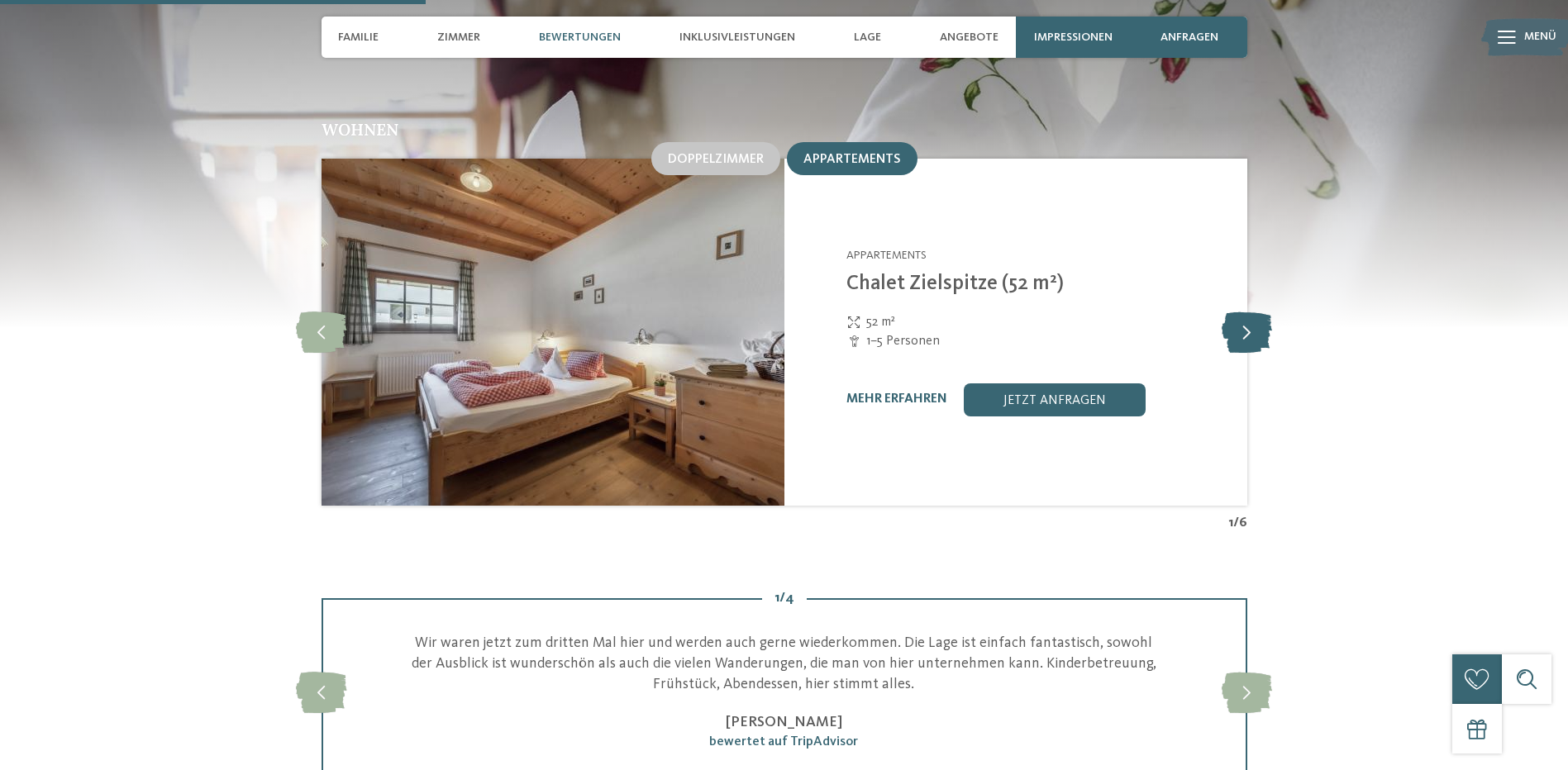
click at [1250, 312] on icon at bounding box center [1247, 332] width 51 height 41
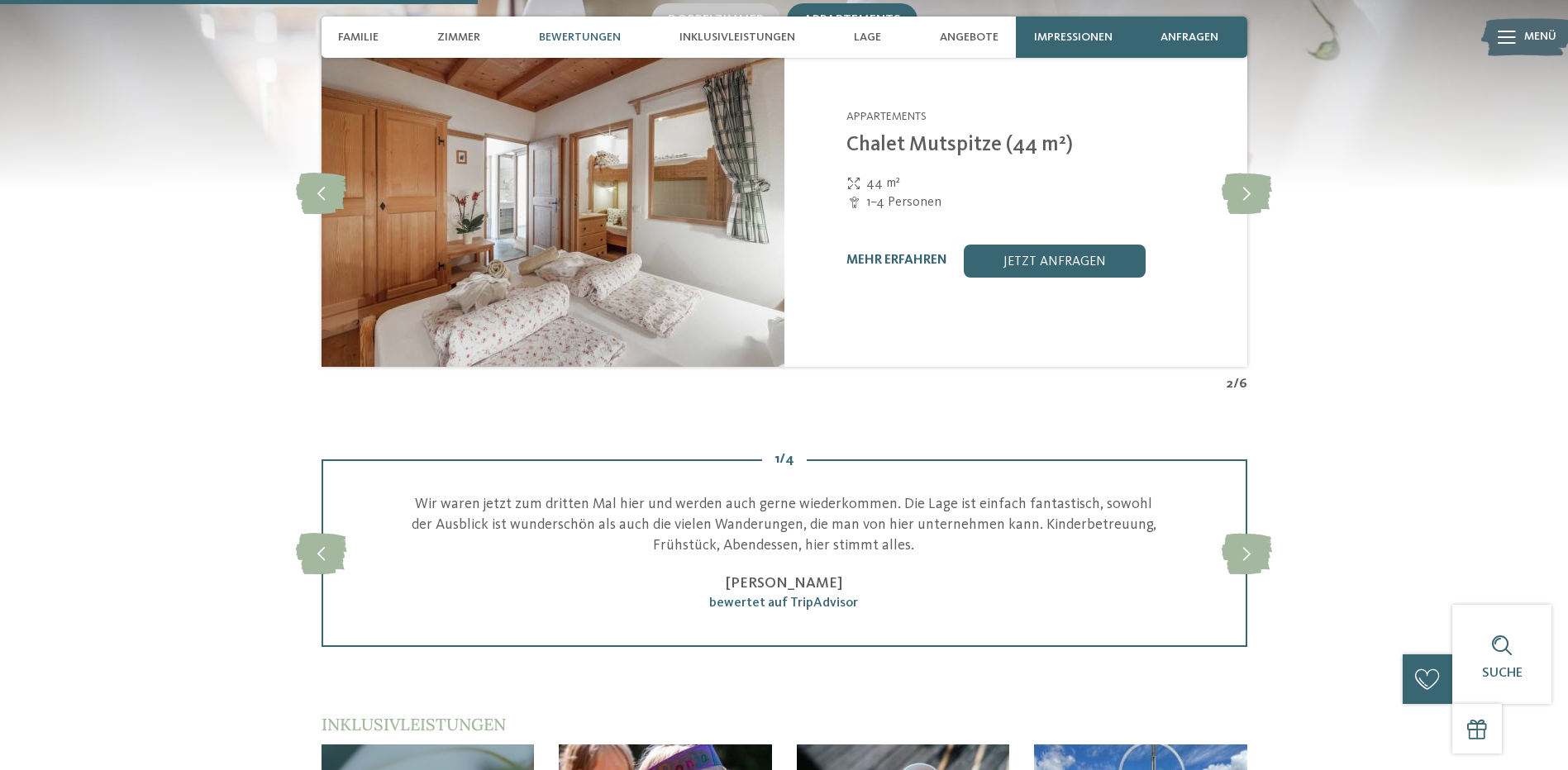
scroll to position [1983, 0]
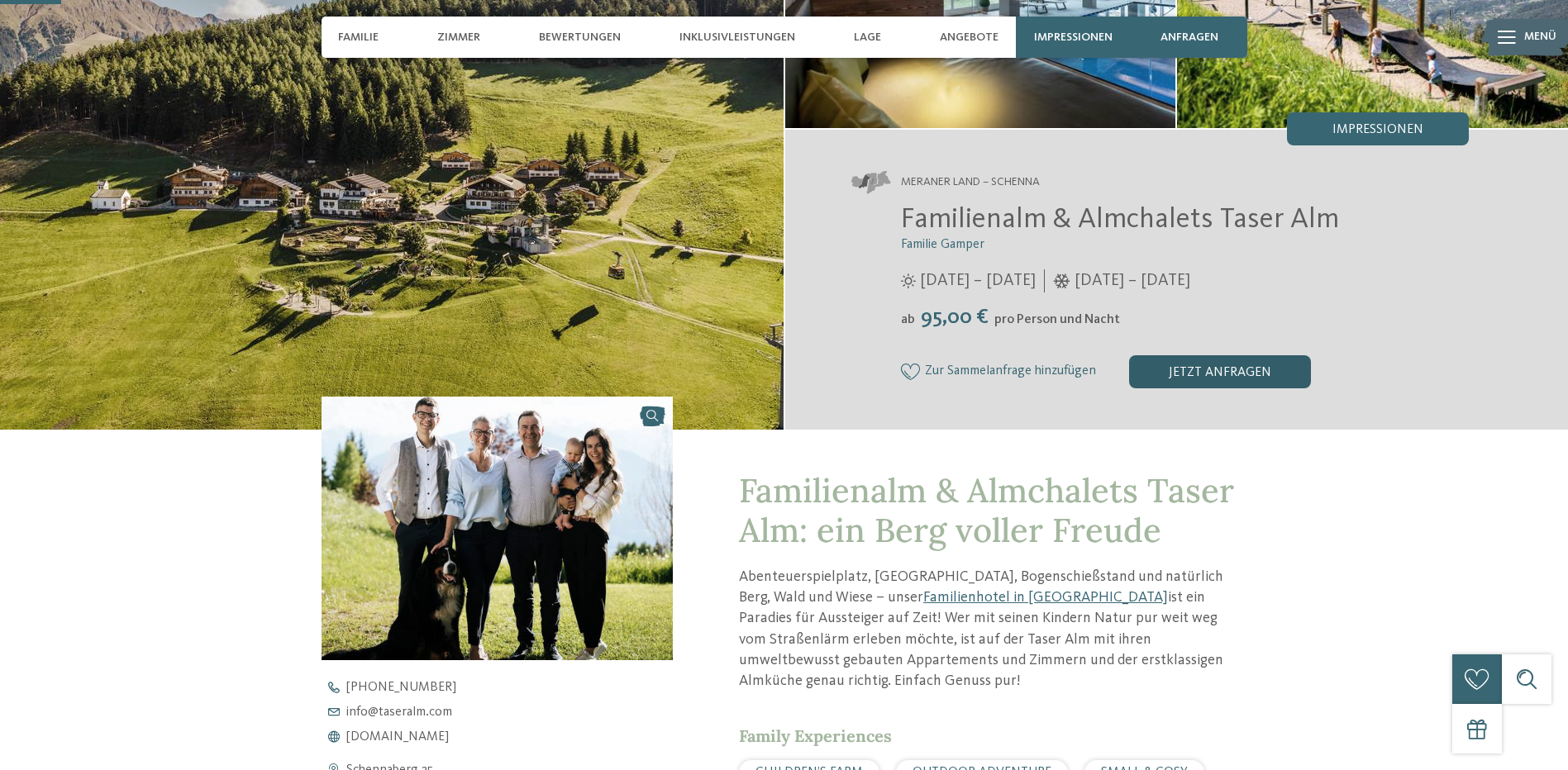
click at [1218, 366] on div "jetzt anfragen" at bounding box center [1220, 372] width 182 height 33
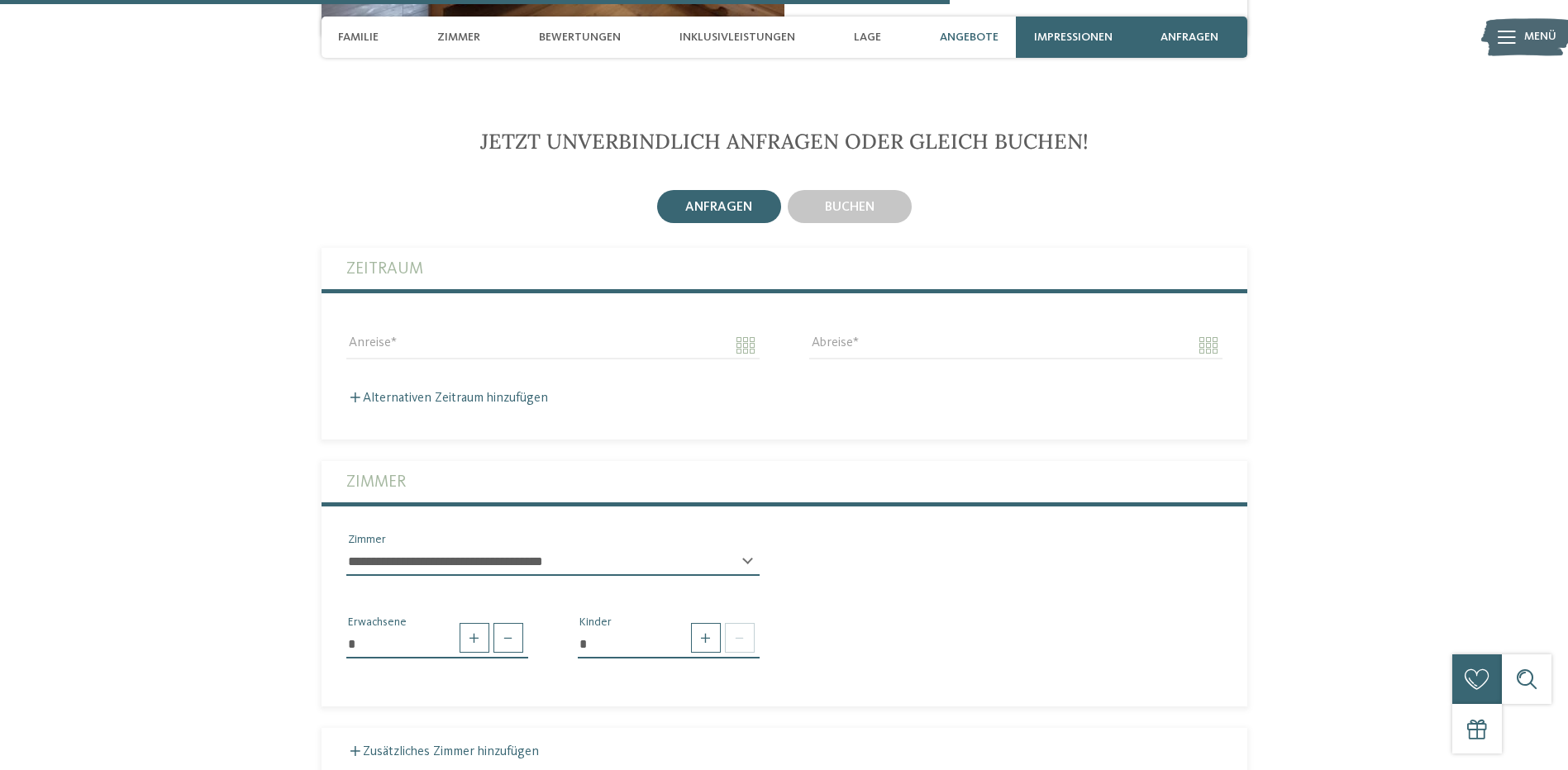
scroll to position [3872, 0]
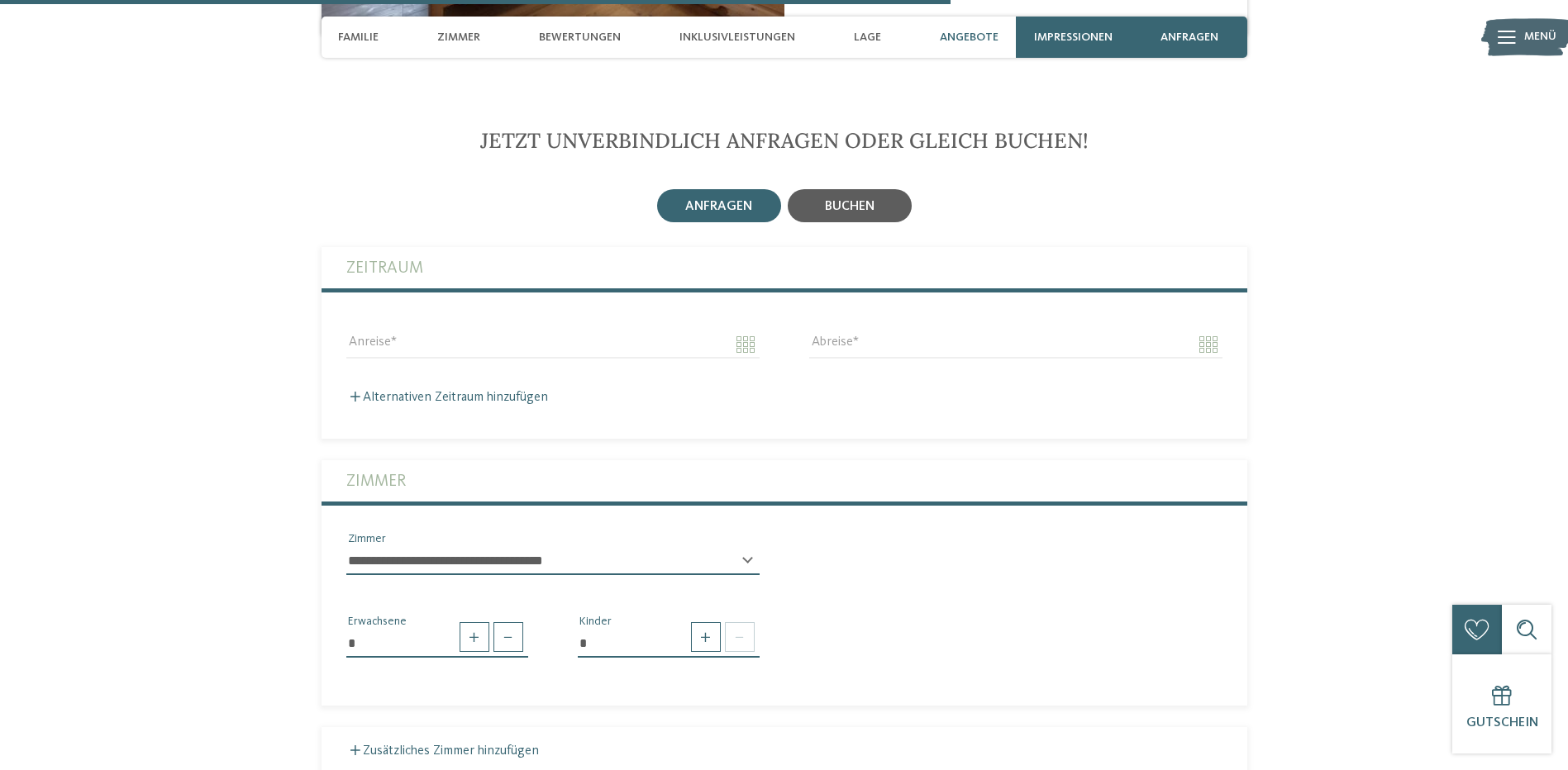
click at [847, 189] on div "buchen" at bounding box center [850, 206] width 124 height 33
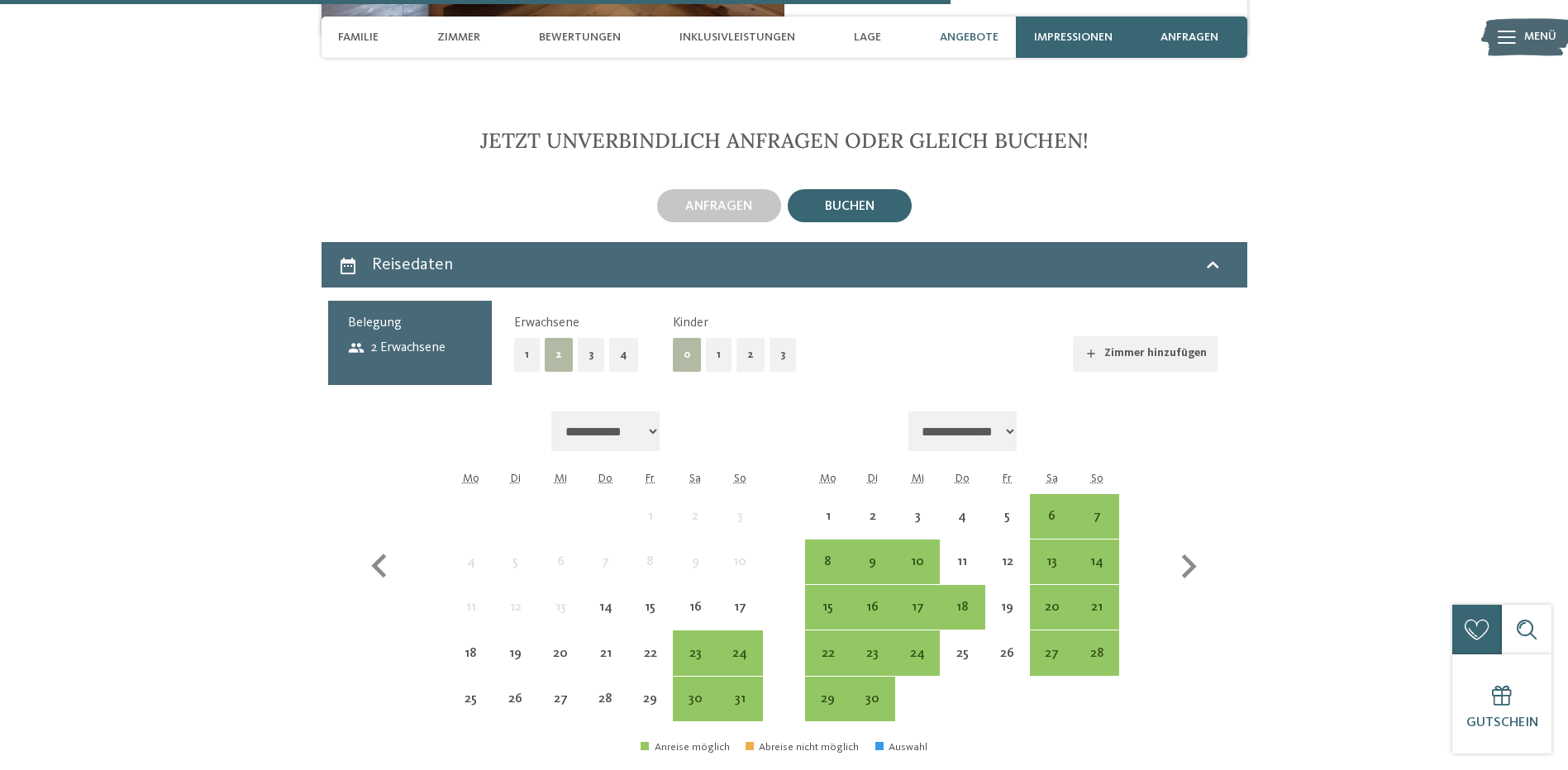
click at [743, 338] on button "2" at bounding box center [750, 354] width 28 height 34
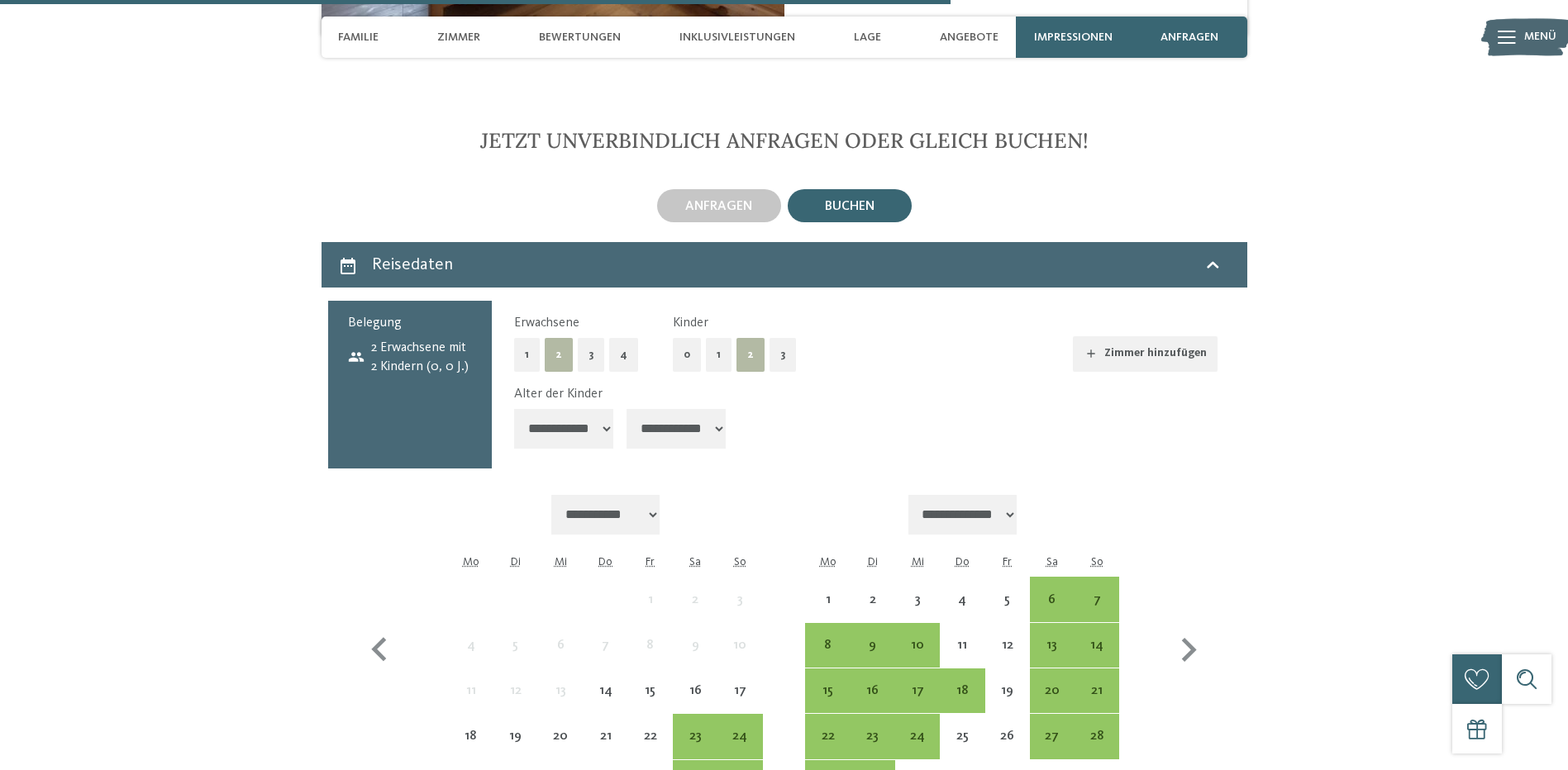
click at [604, 409] on select "**********" at bounding box center [564, 428] width 100 height 39
select select "**"
click at [515, 409] on select "**********" at bounding box center [564, 428] width 100 height 39
click at [669, 409] on select "**********" at bounding box center [676, 428] width 100 height 39
select select "**"
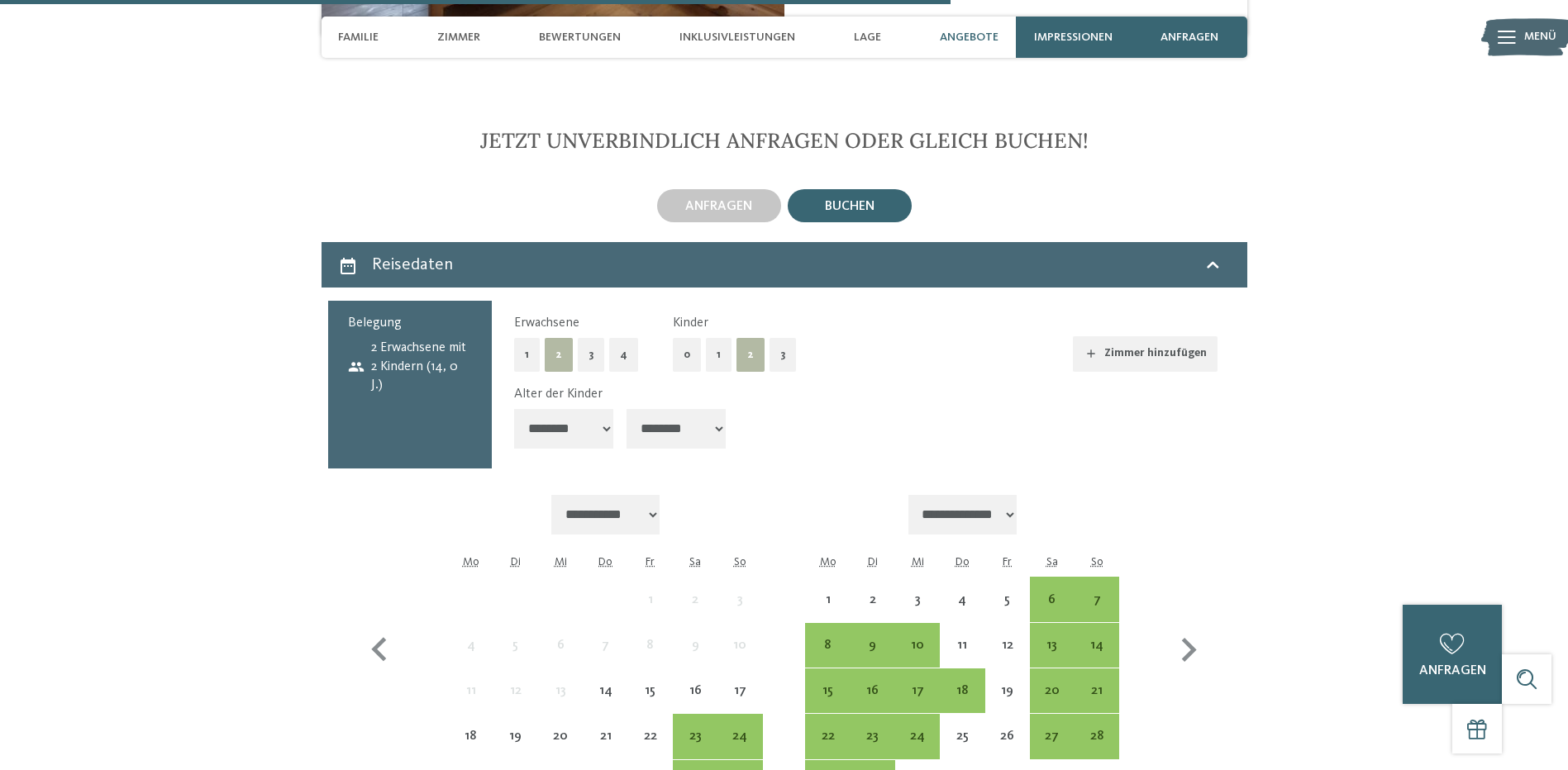
click at [628, 409] on select "**********" at bounding box center [676, 428] width 100 height 39
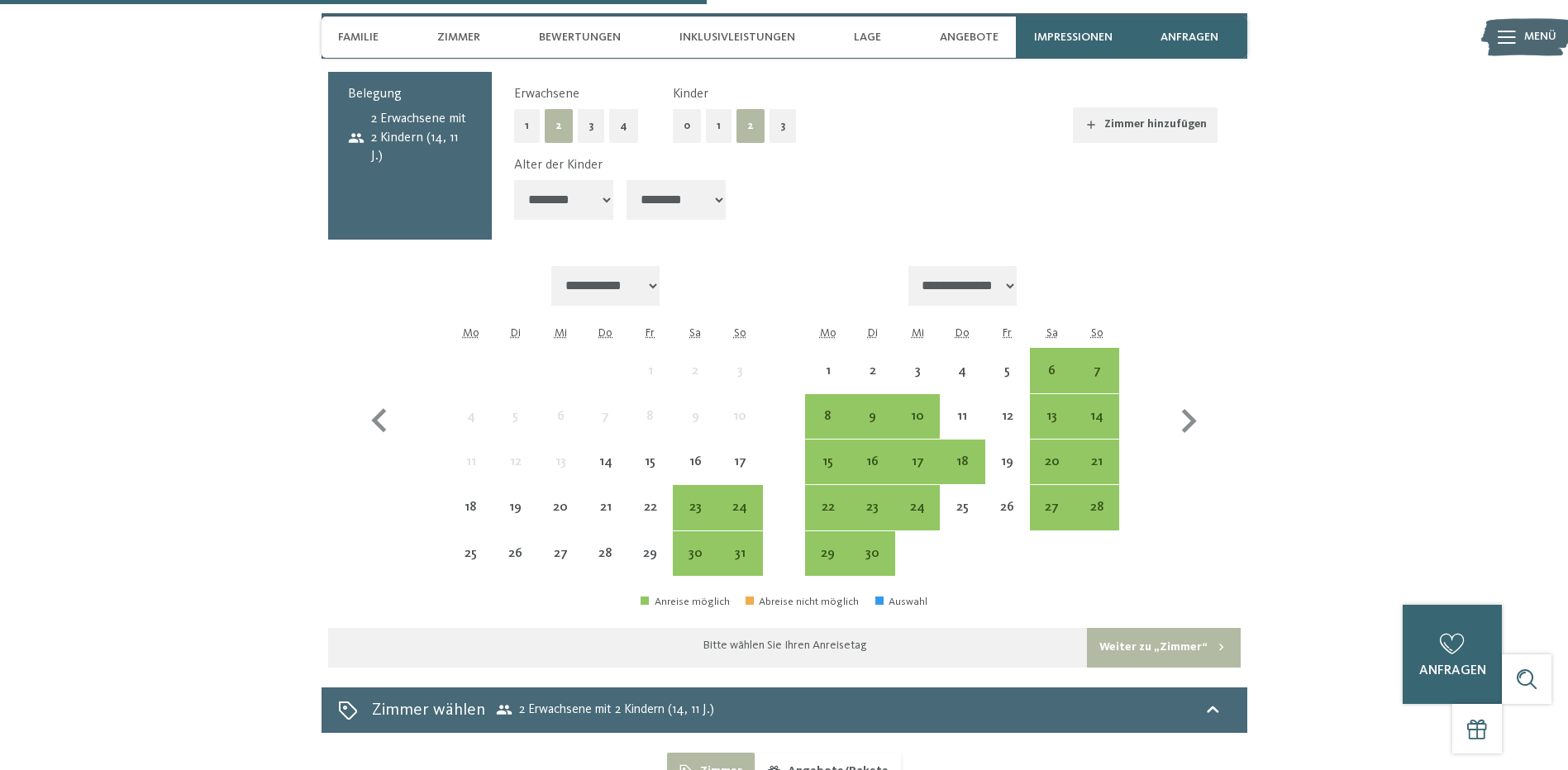
scroll to position [4120, 0]
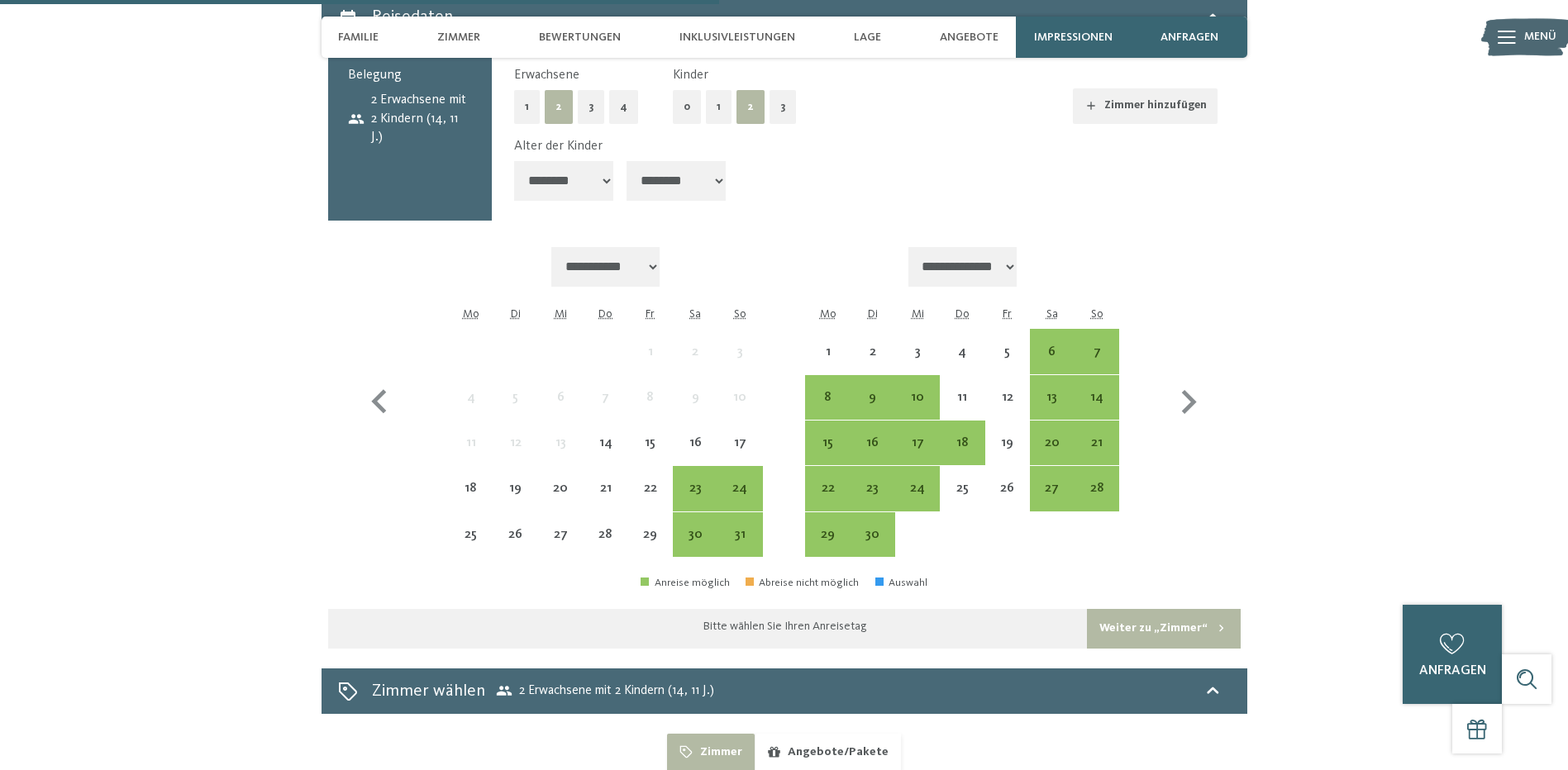
click at [1018, 247] on select "**********" at bounding box center [963, 266] width 109 height 39
select select "**********"
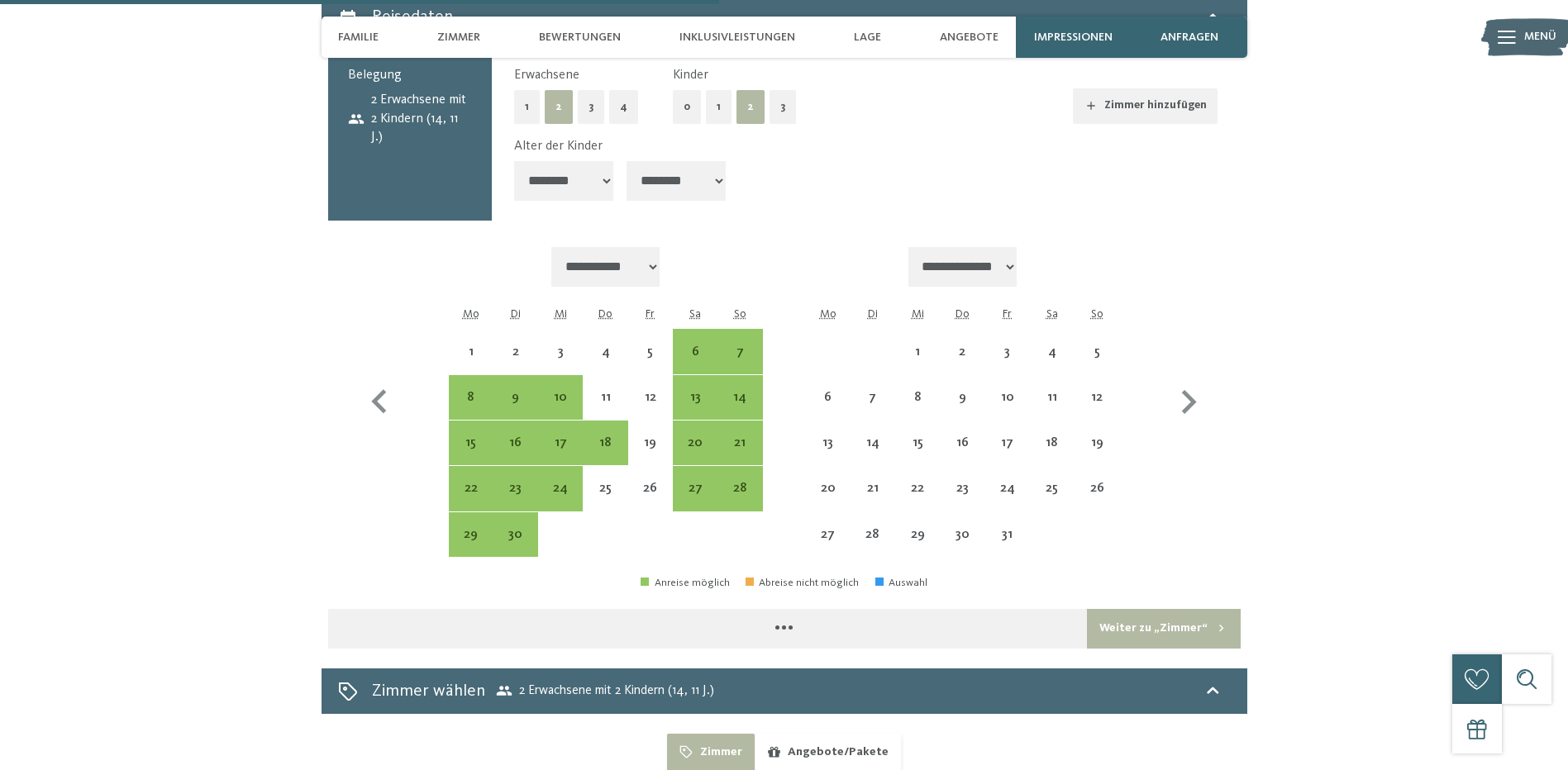
select select "**********"
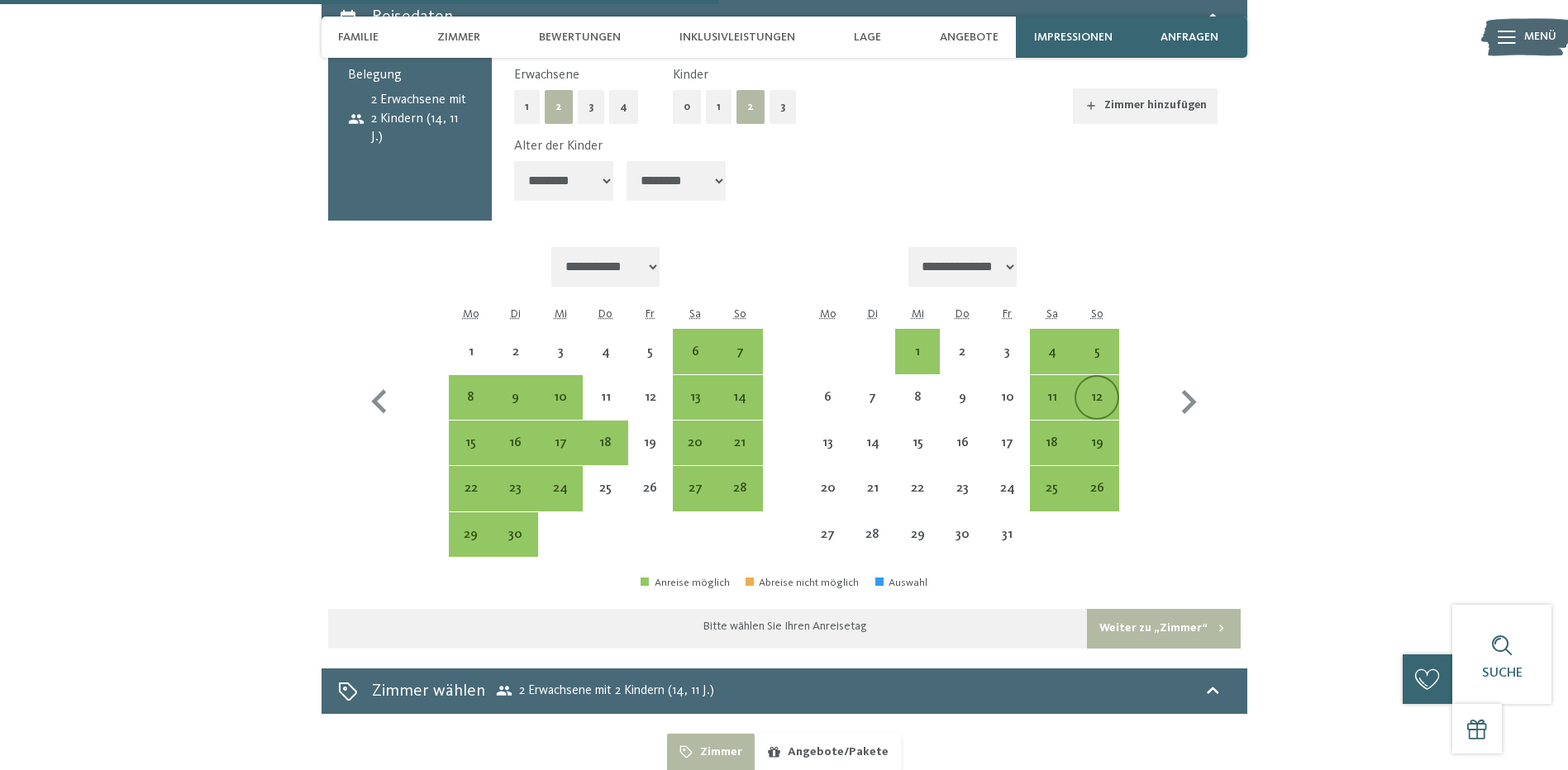
click at [1095, 391] on div "12" at bounding box center [1096, 411] width 41 height 41
select select "**********"
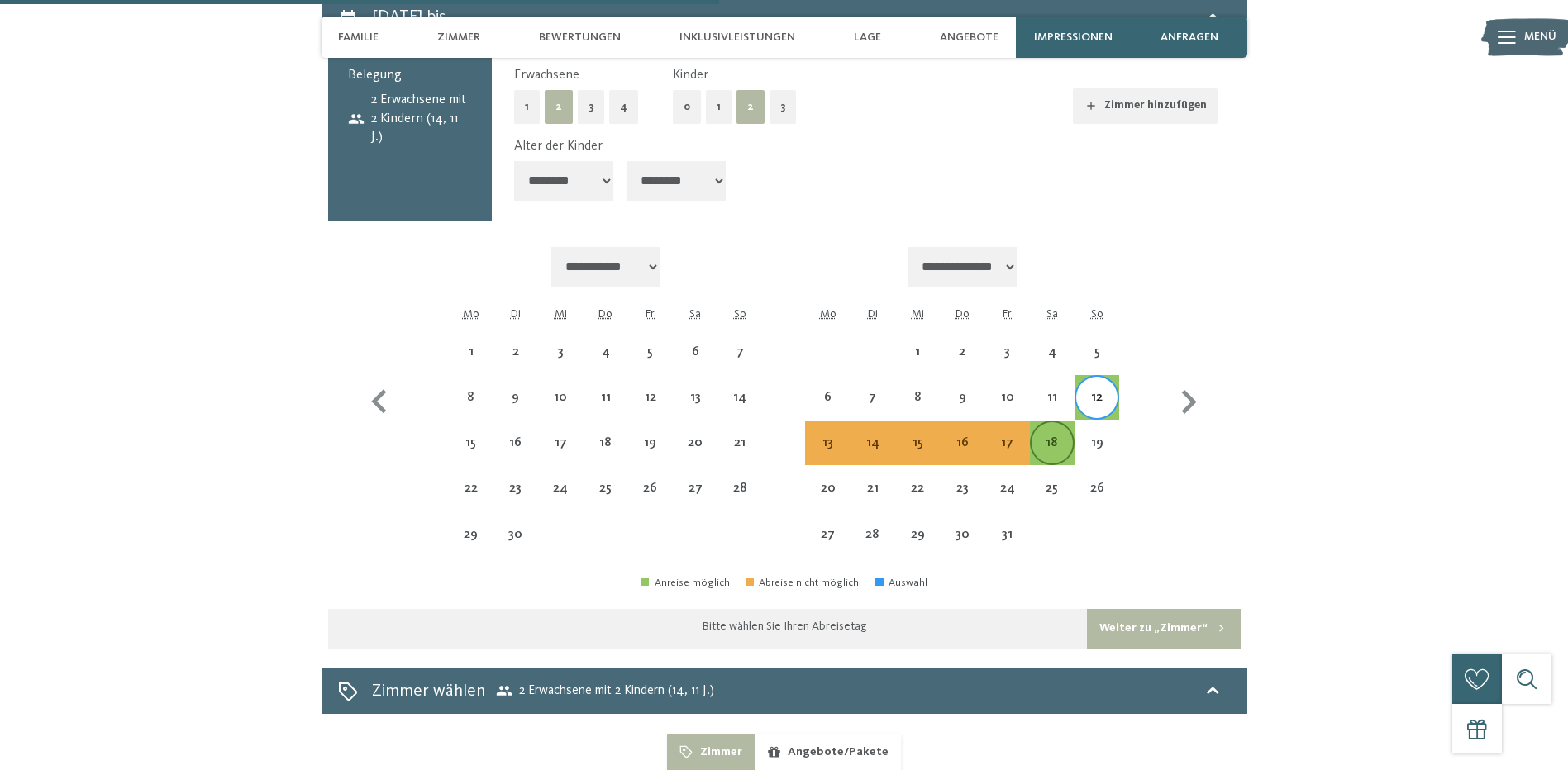
click at [1053, 437] on div "18" at bounding box center [1052, 457] width 41 height 41
select select "**********"
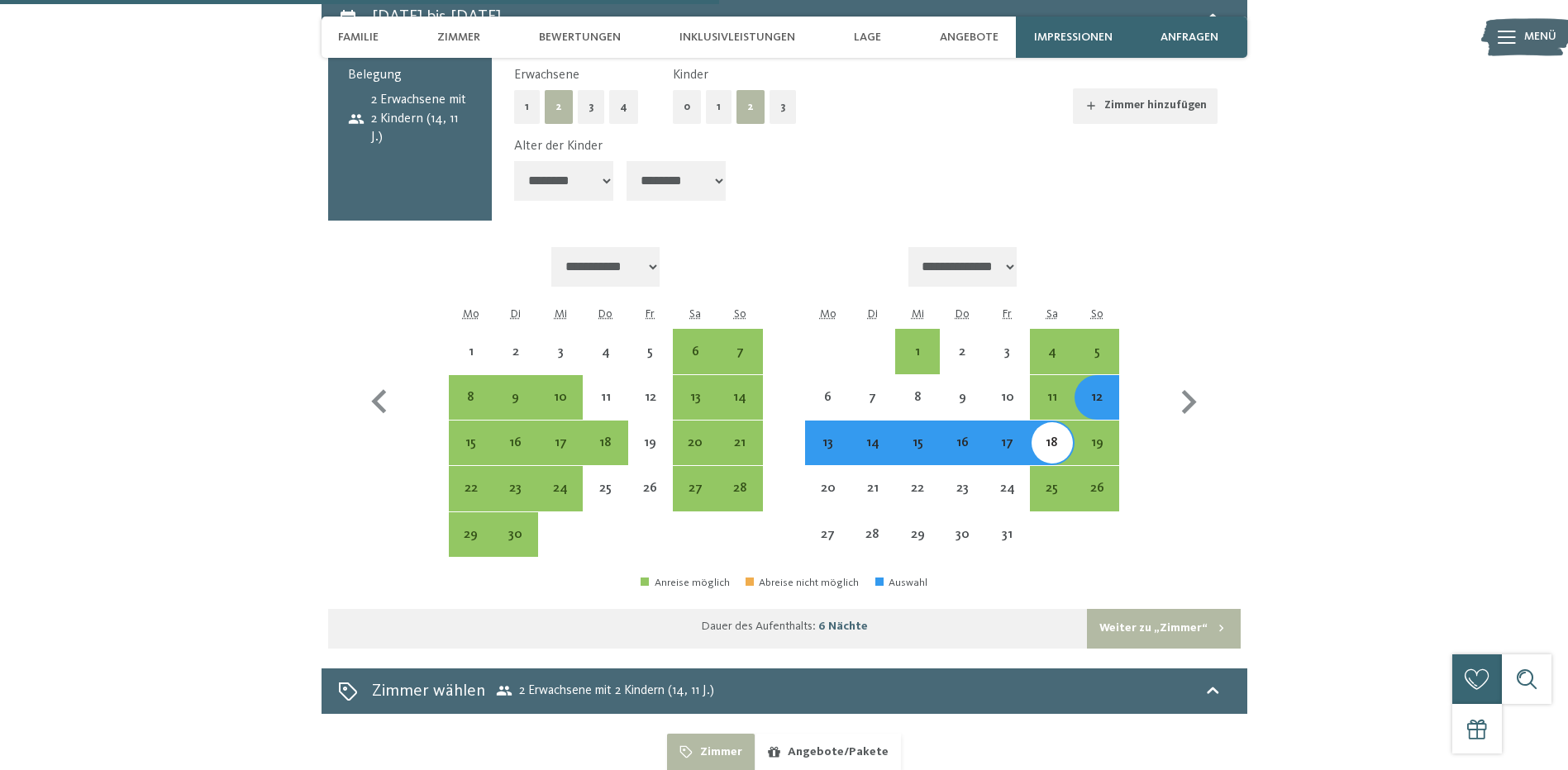
click at [1143, 608] on button "Weiter zu „Zimmer“" at bounding box center [1163, 628] width 153 height 39
select select "**********"
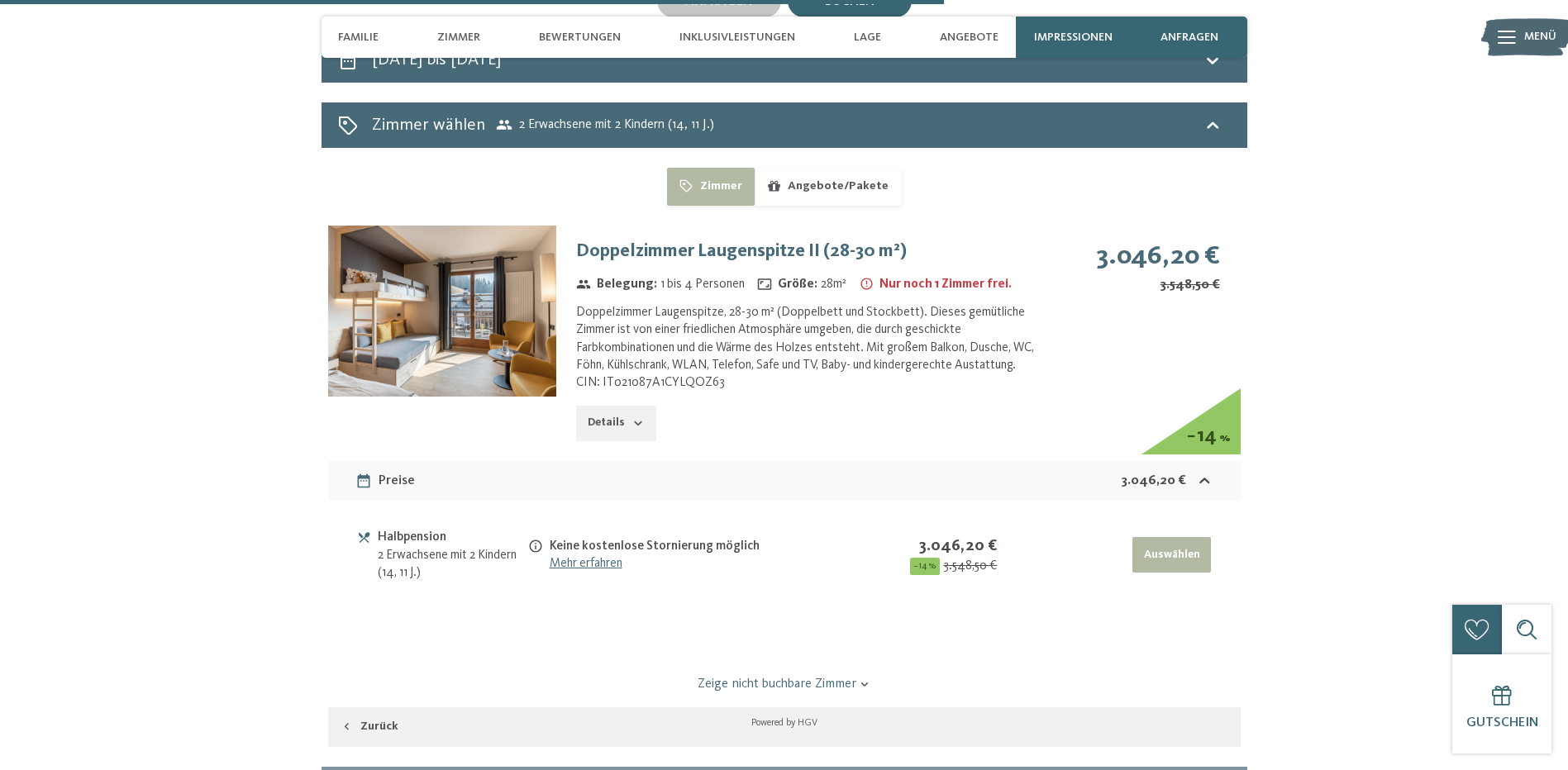
click at [486, 284] on img at bounding box center [442, 311] width 228 height 171
click at [0, 0] on button "button" at bounding box center [0, 0] width 0 height 0
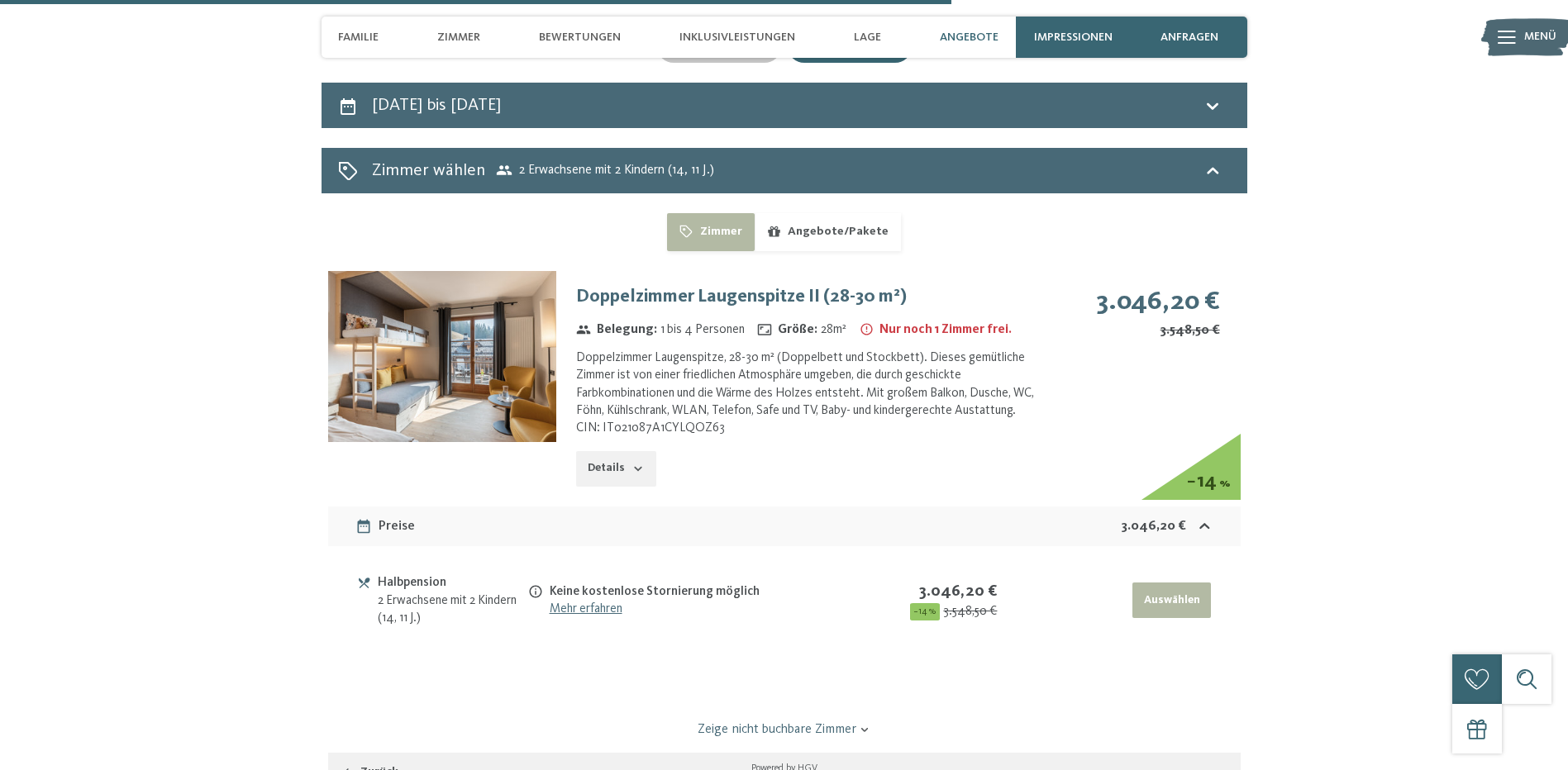
scroll to position [3746, 0]
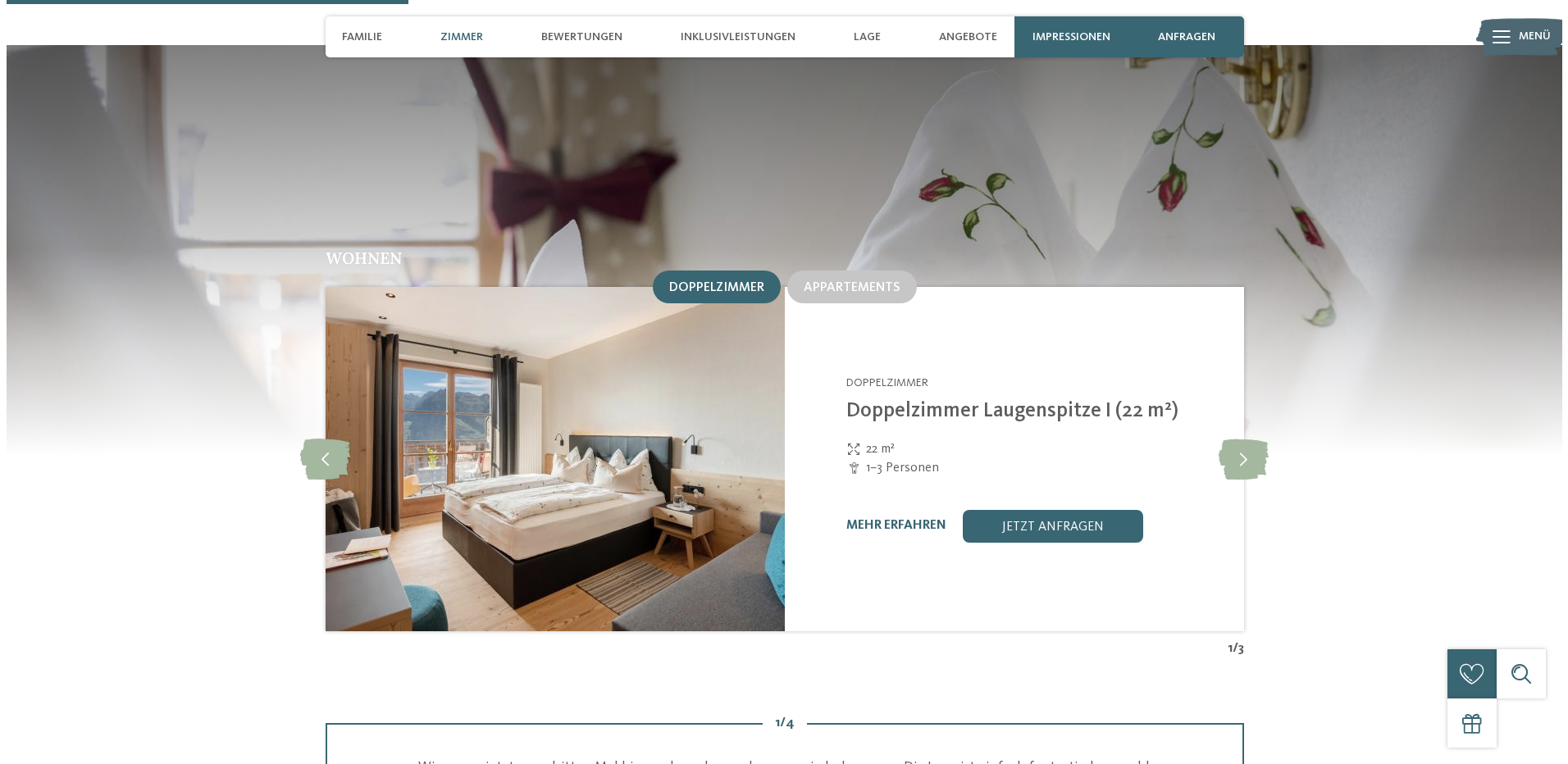
scroll to position [1639, 0]
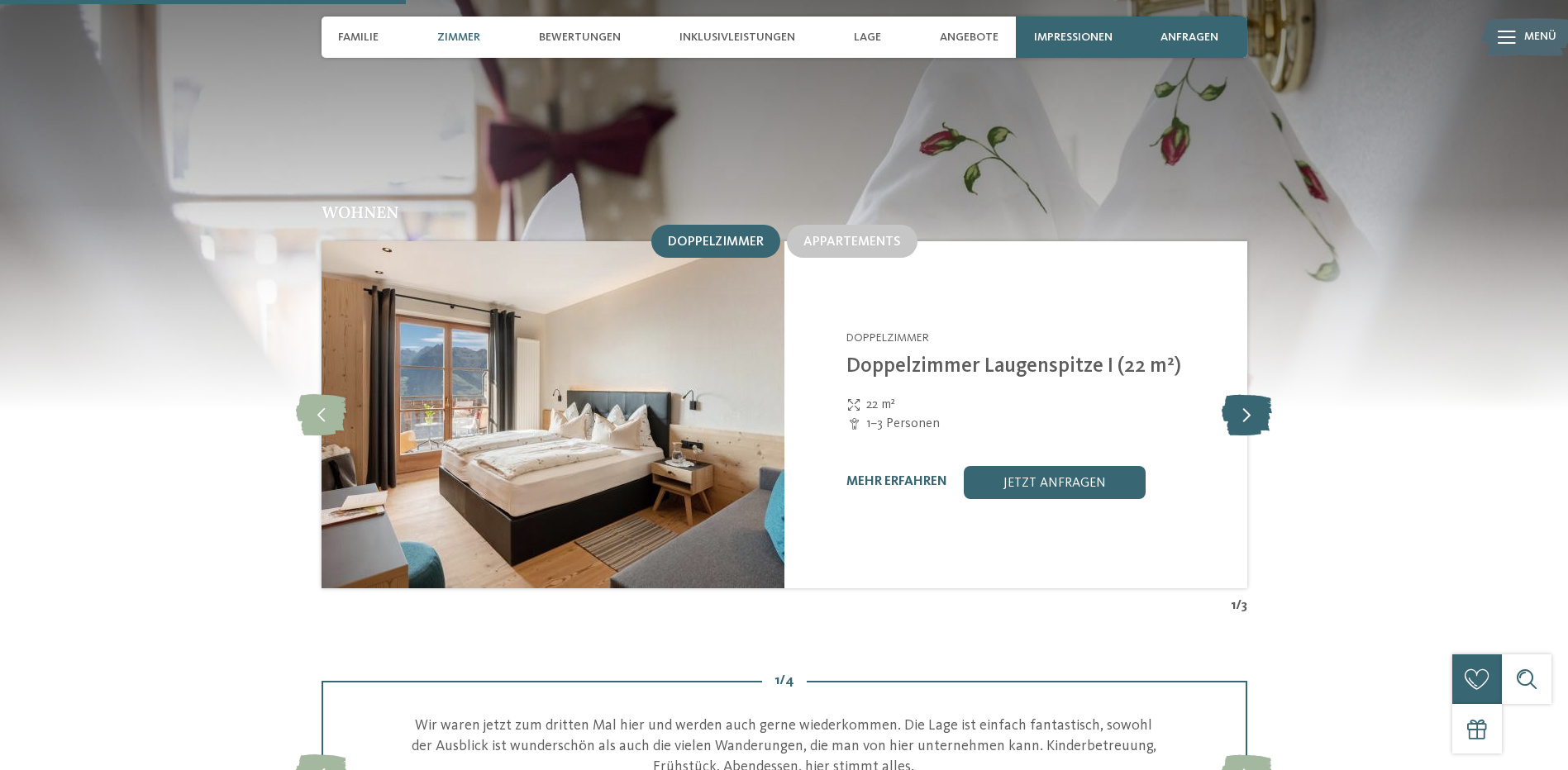
click at [1234, 394] on icon at bounding box center [1247, 414] width 51 height 41
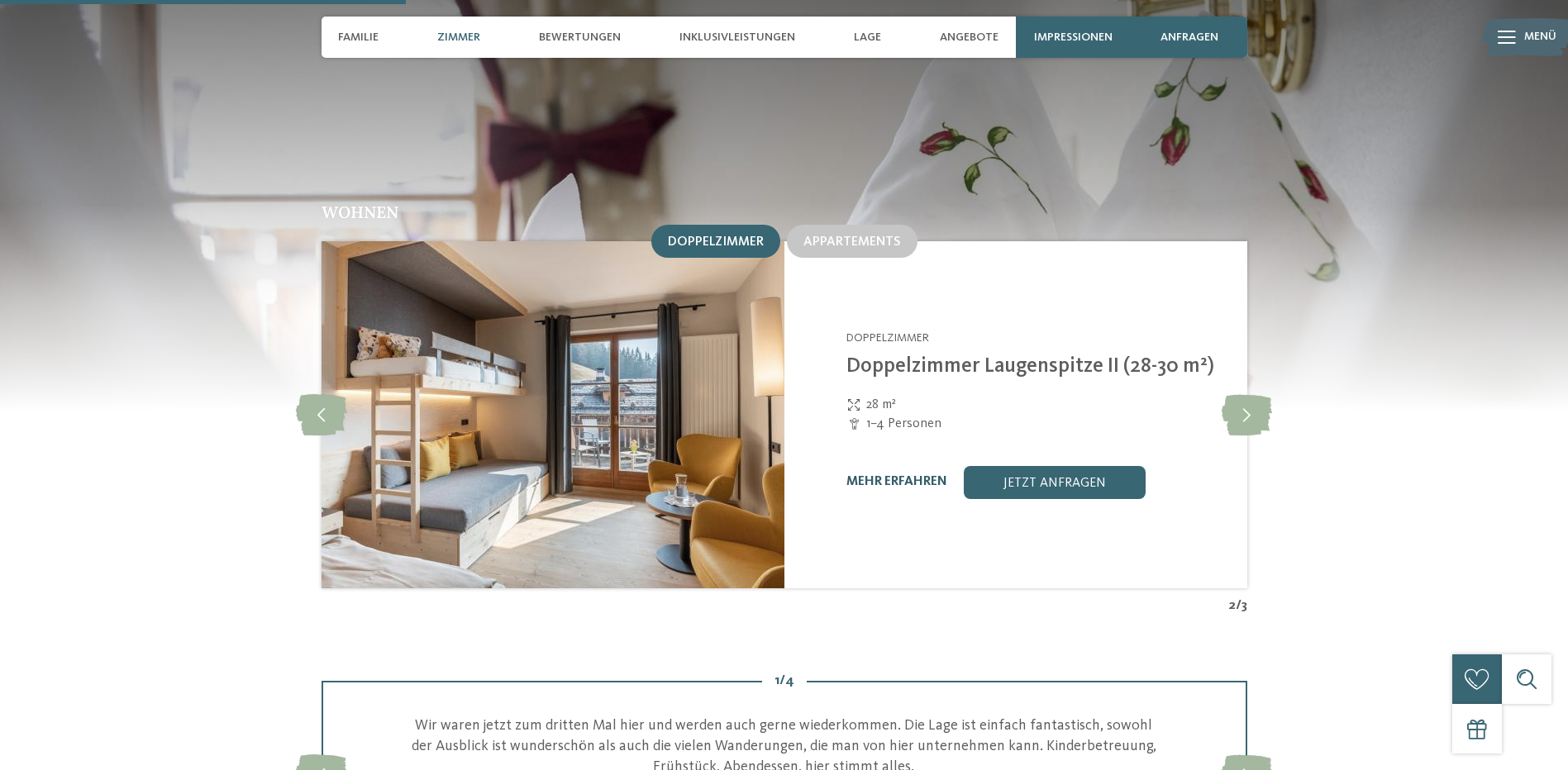
click at [894, 475] on link "mehr erfahren" at bounding box center [896, 481] width 100 height 13
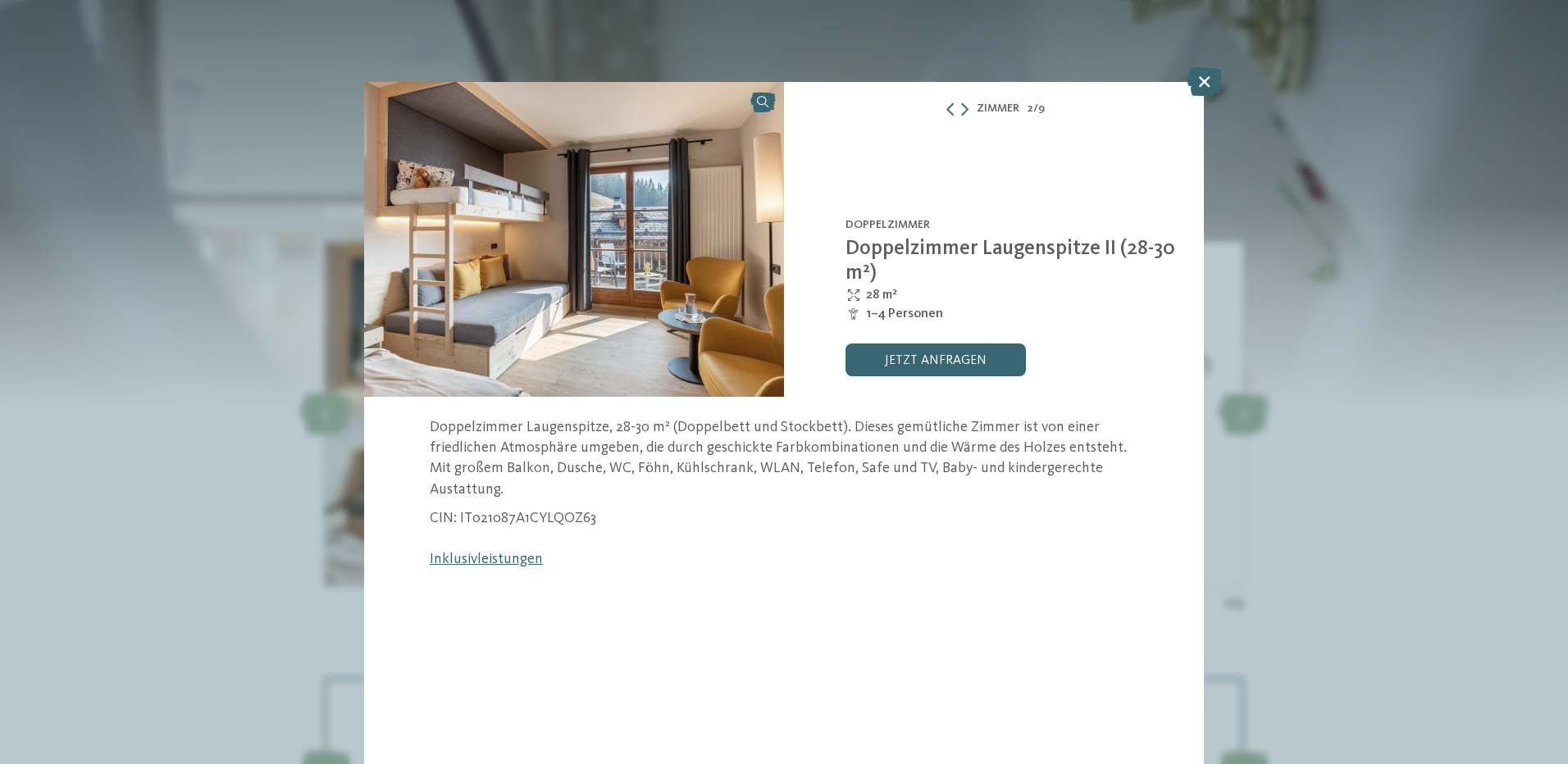
click at [758, 111] on img at bounding box center [574, 239] width 420 height 314
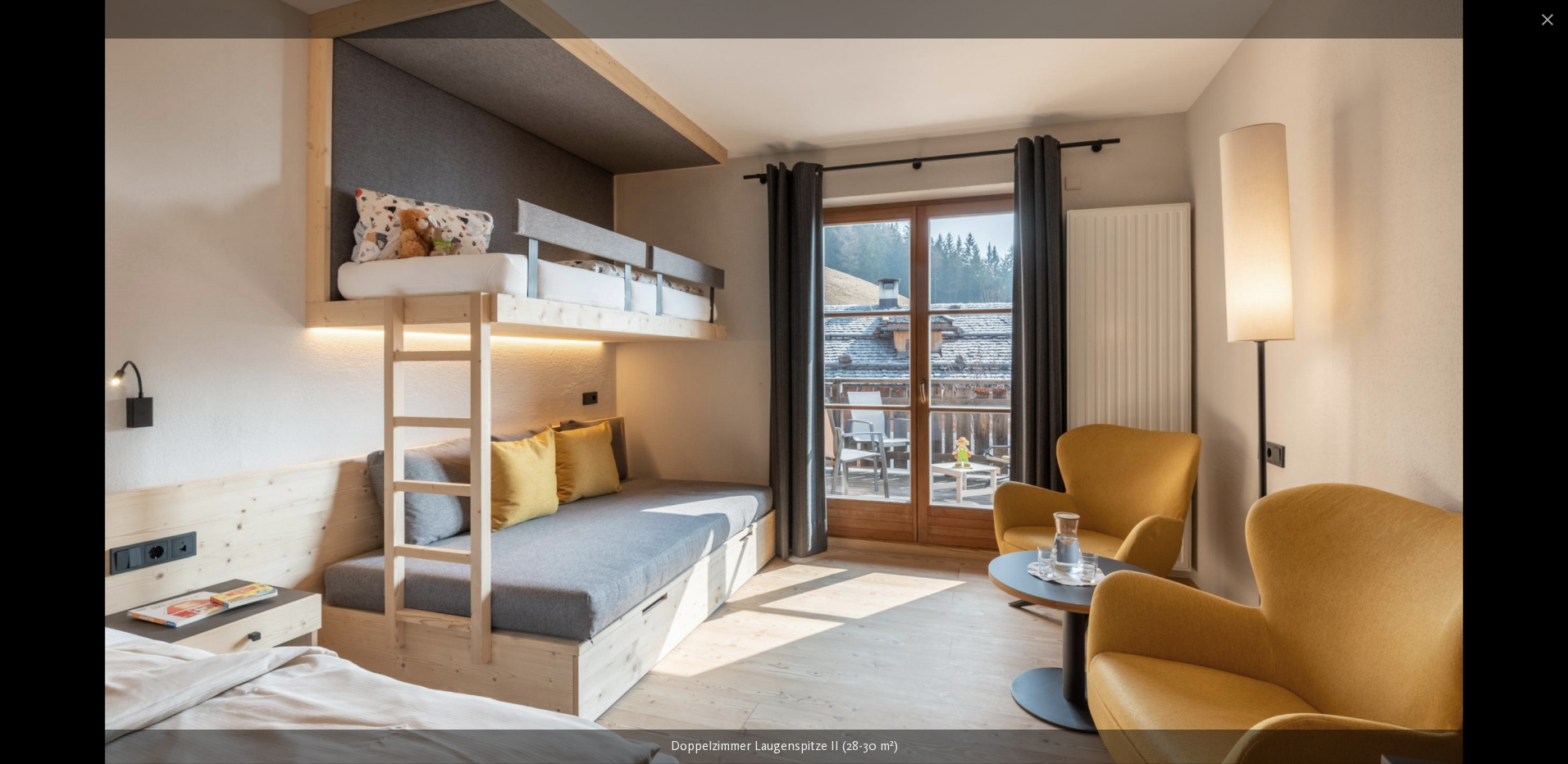
click at [1503, 404] on div at bounding box center [784, 382] width 1568 height 764
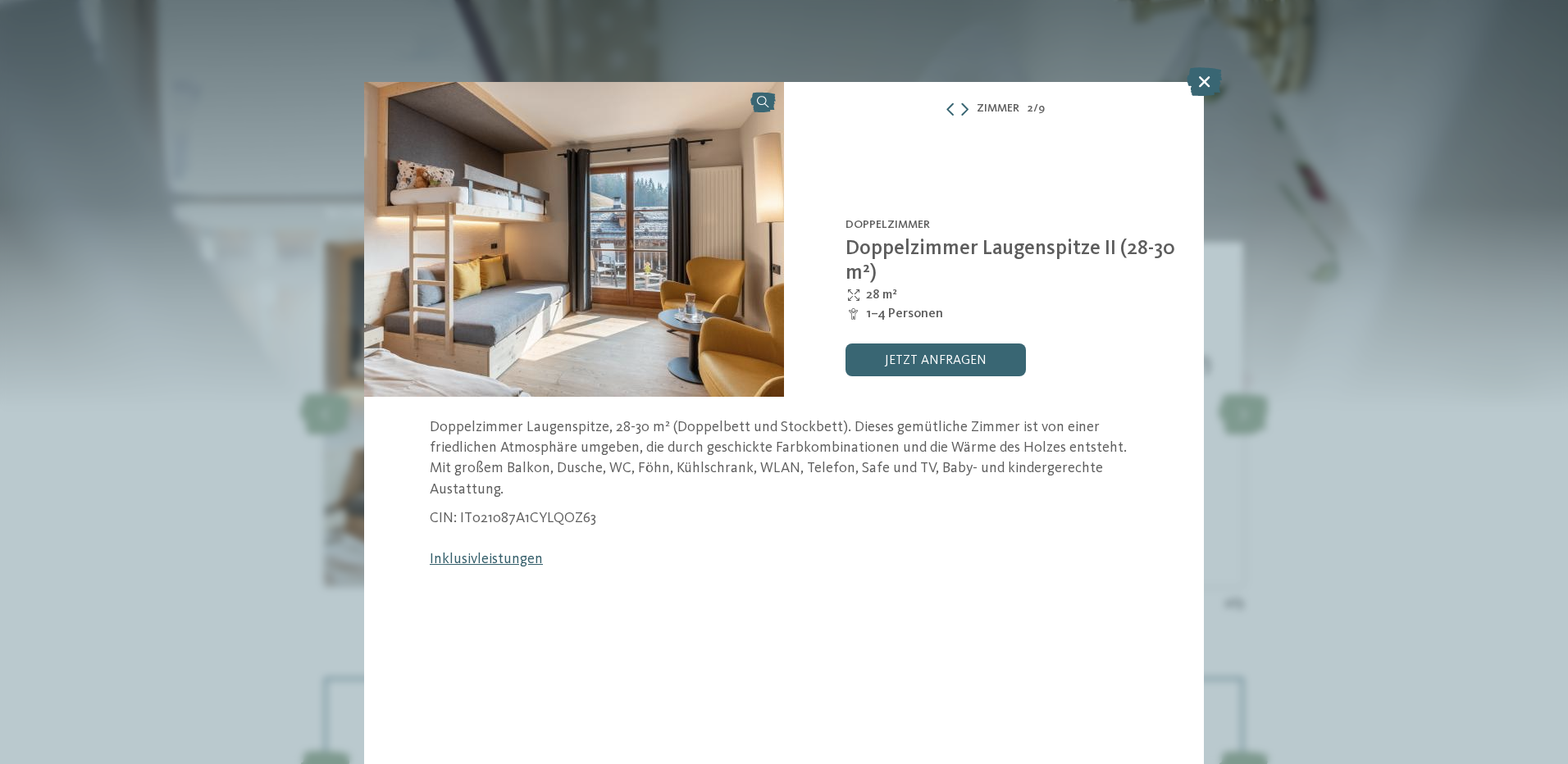
click at [458, 552] on link "Inklusivleistungen" at bounding box center [486, 559] width 114 height 15
